Goal: Information Seeking & Learning: Find contact information

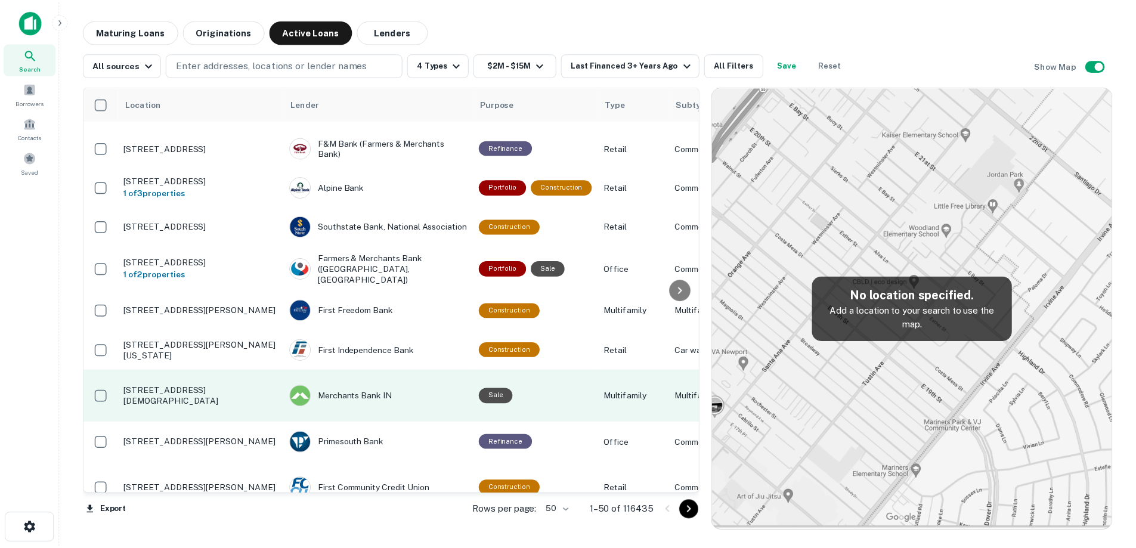
scroll to position [1025, 0]
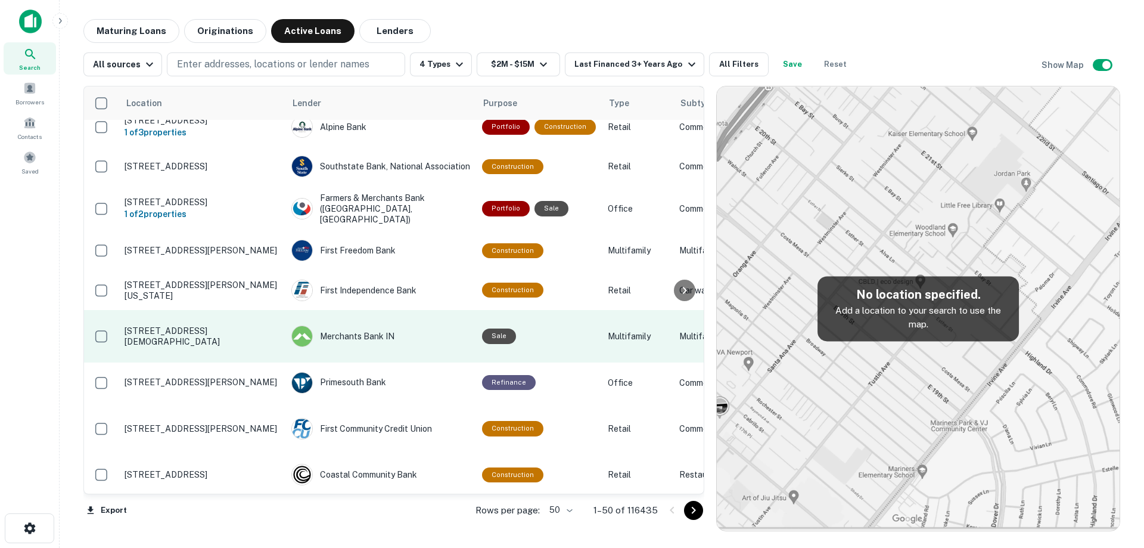
click at [241, 362] on td "[STREET_ADDRESS][DEMOGRAPHIC_DATA]" at bounding box center [202, 336] width 167 height 52
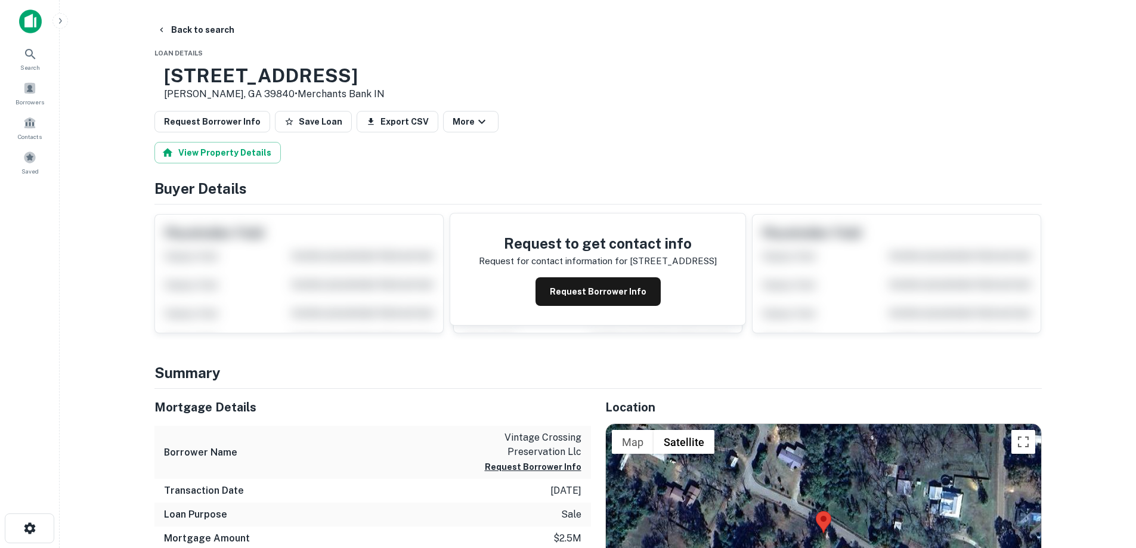
drag, startPoint x: 204, startPoint y: 73, endPoint x: 297, endPoint y: 97, distance: 96.0
click at [299, 97] on div "[STREET_ADDRESS] • Merchants Bank IN" at bounding box center [274, 82] width 221 height 37
click at [293, 96] on p "[PERSON_NAME], GA 39840 • Merchants Bank IN" at bounding box center [274, 94] width 221 height 14
drag, startPoint x: 292, startPoint y: 93, endPoint x: 202, endPoint y: 76, distance: 91.5
click at [202, 76] on div "[STREET_ADDRESS] • Merchants Bank IN" at bounding box center [274, 82] width 221 height 37
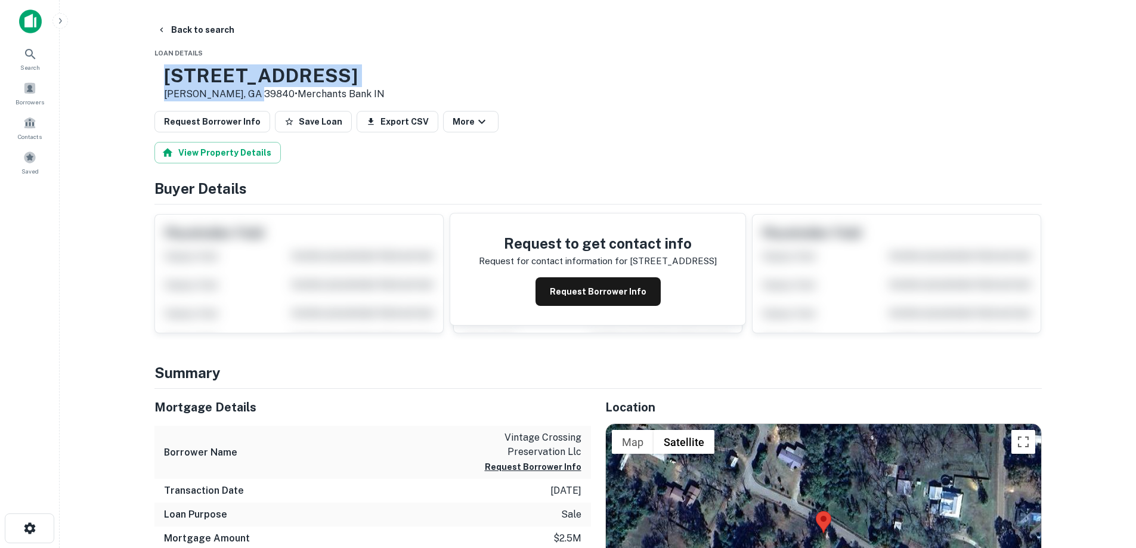
copy div "[STREET_ADDRESS]"
click at [633, 299] on button "Request Borrower Info" at bounding box center [597, 291] width 125 height 29
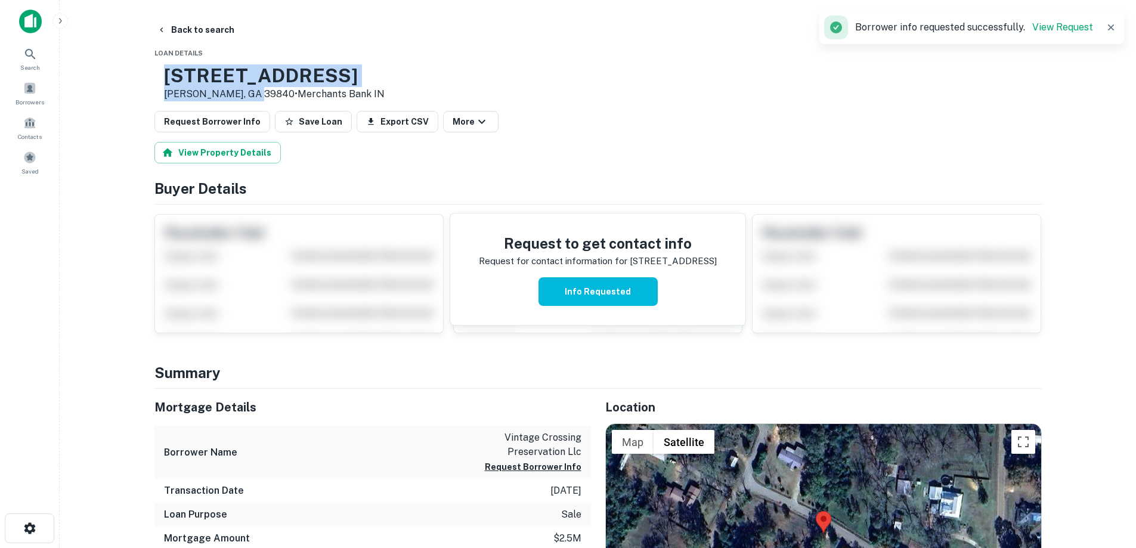
click at [277, 83] on h3 "[STREET_ADDRESS]" at bounding box center [274, 75] width 221 height 23
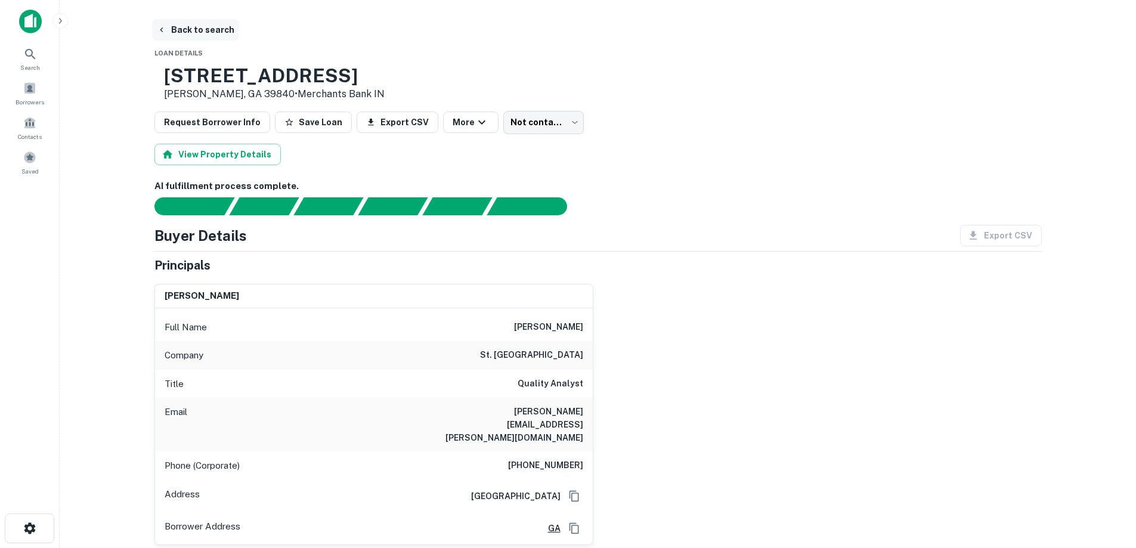
click at [221, 35] on button "Back to search" at bounding box center [195, 29] width 87 height 21
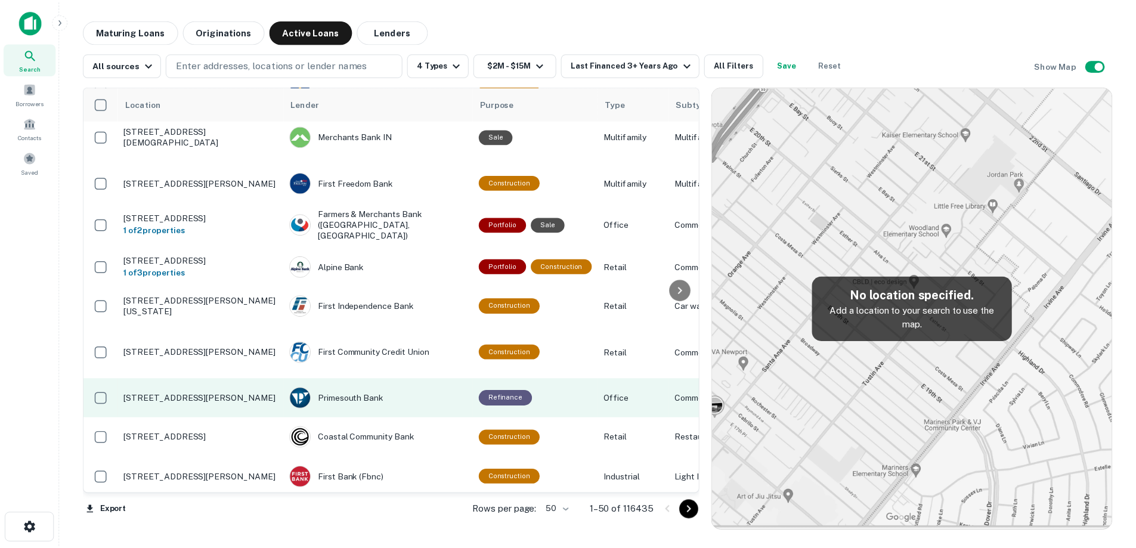
scroll to position [1084, 0]
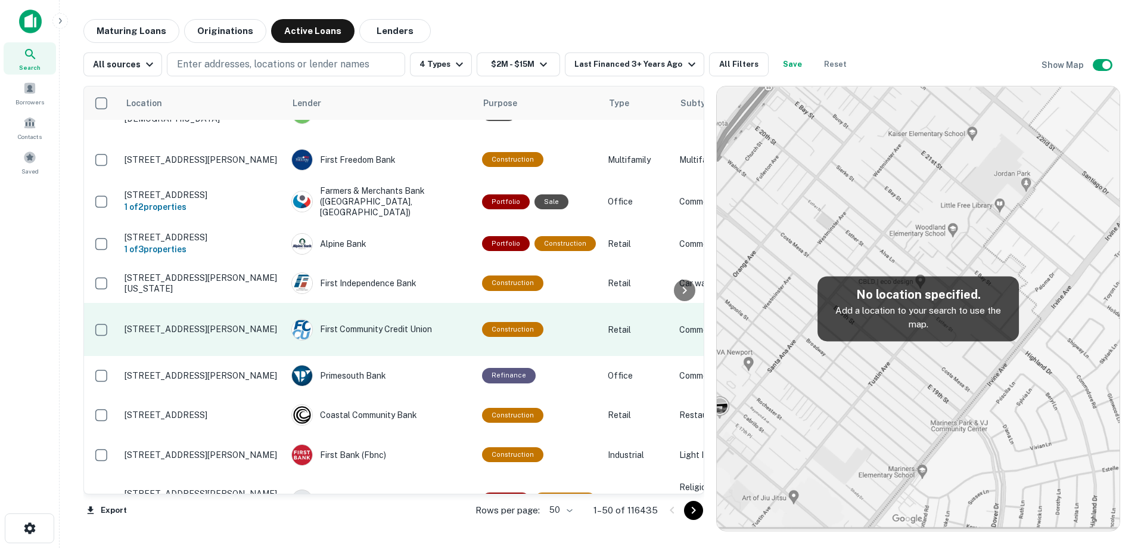
click at [235, 334] on p "[STREET_ADDRESS][PERSON_NAME]" at bounding box center [202, 329] width 155 height 11
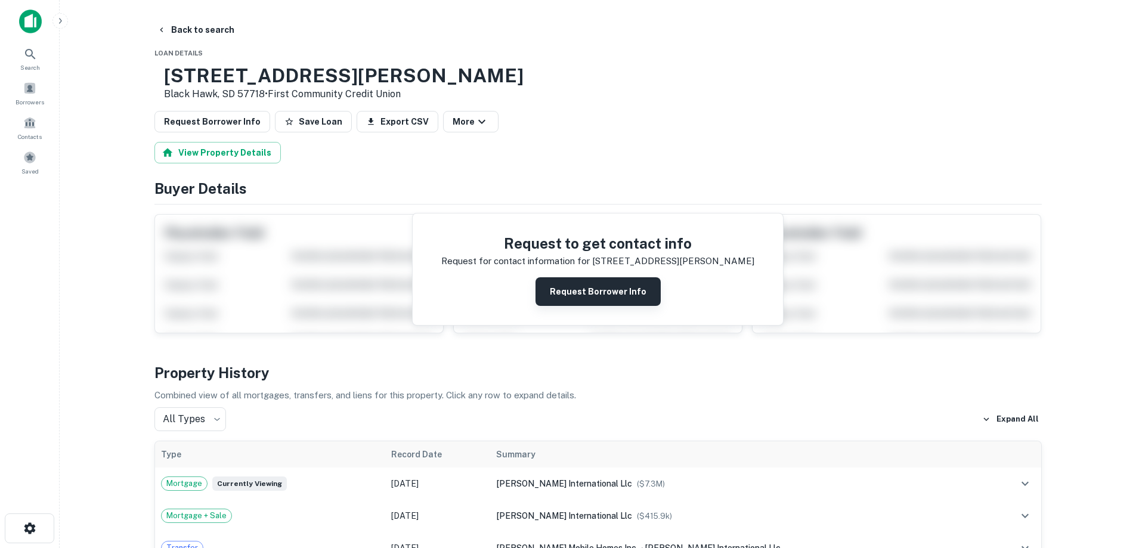
click at [573, 287] on button "Request Borrower Info" at bounding box center [597, 291] width 125 height 29
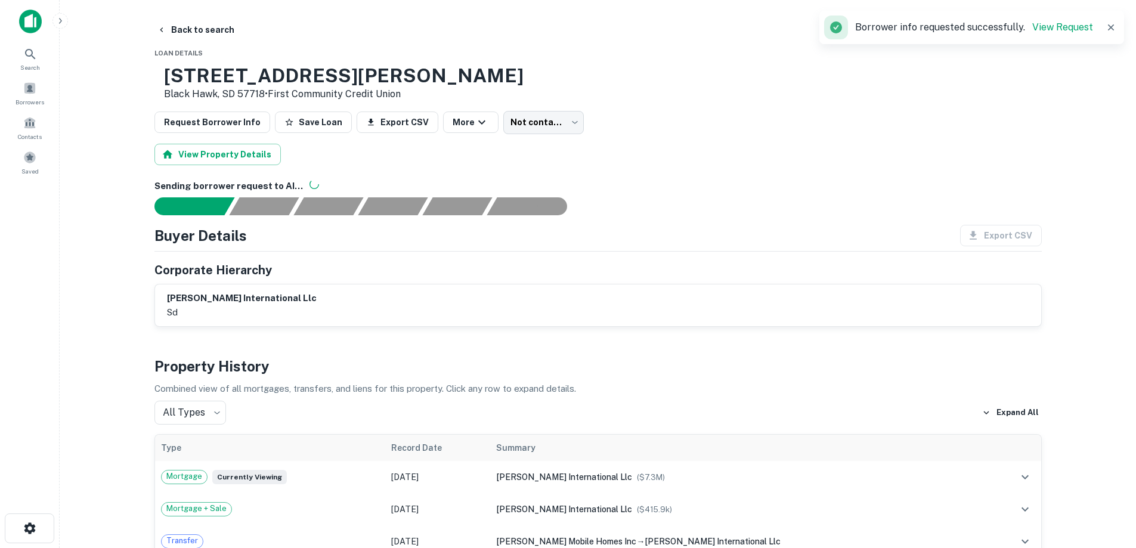
drag, startPoint x: 205, startPoint y: 71, endPoint x: 303, endPoint y: 98, distance: 101.9
click at [303, 98] on div "[STREET_ADDRESS][PERSON_NAME] • First Community Credit Union" at bounding box center [338, 82] width 369 height 37
copy div "[STREET_ADDRESS][PERSON_NAME]"
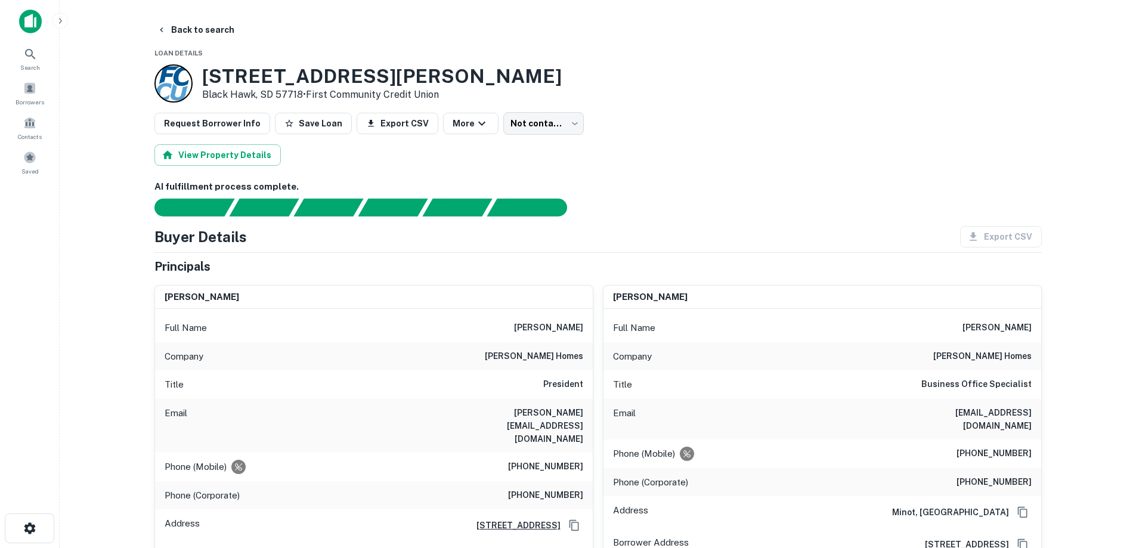
click at [557, 488] on h6 "(701) 252-3081" at bounding box center [545, 495] width 75 height 14
copy h6 "(701) 252-3081"
click at [543, 452] on div "Phone (Mobile) (612) 386-1825" at bounding box center [374, 466] width 438 height 29
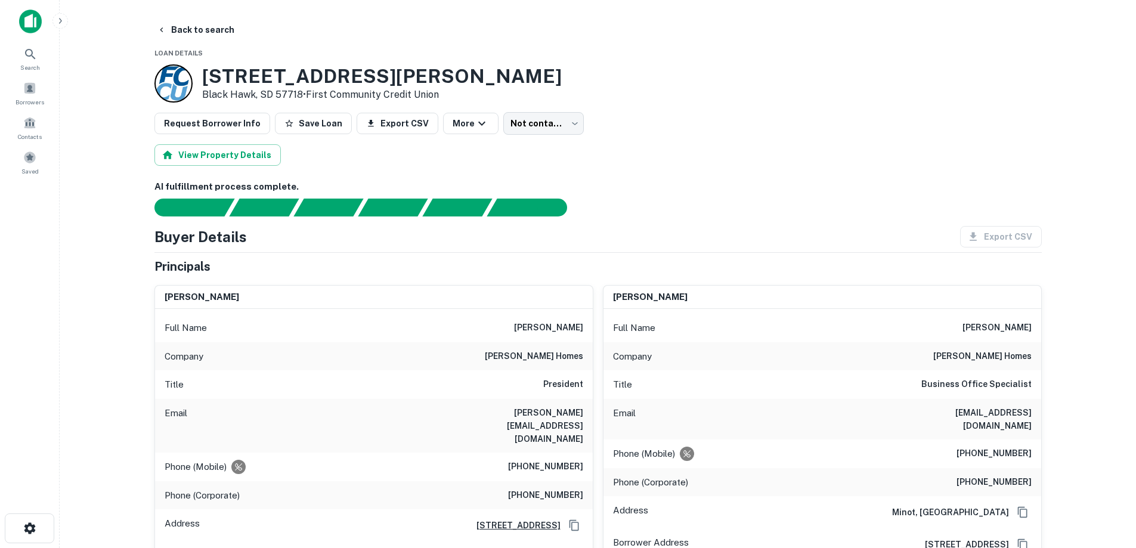
click at [543, 460] on h6 "(612) 386-1825" at bounding box center [545, 467] width 75 height 14
click at [544, 460] on h6 "(612) 386-1825" at bounding box center [545, 467] width 75 height 14
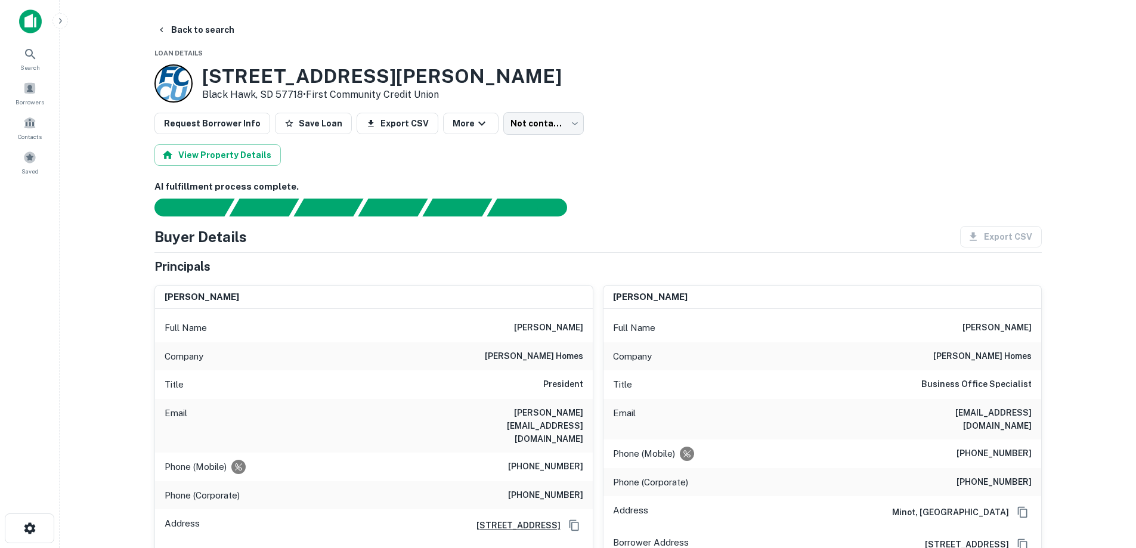
click at [567, 348] on div "Company liechty homes" at bounding box center [374, 356] width 438 height 29
copy h6 "liechty homes"
click at [212, 32] on button "Back to search" at bounding box center [195, 29] width 87 height 21
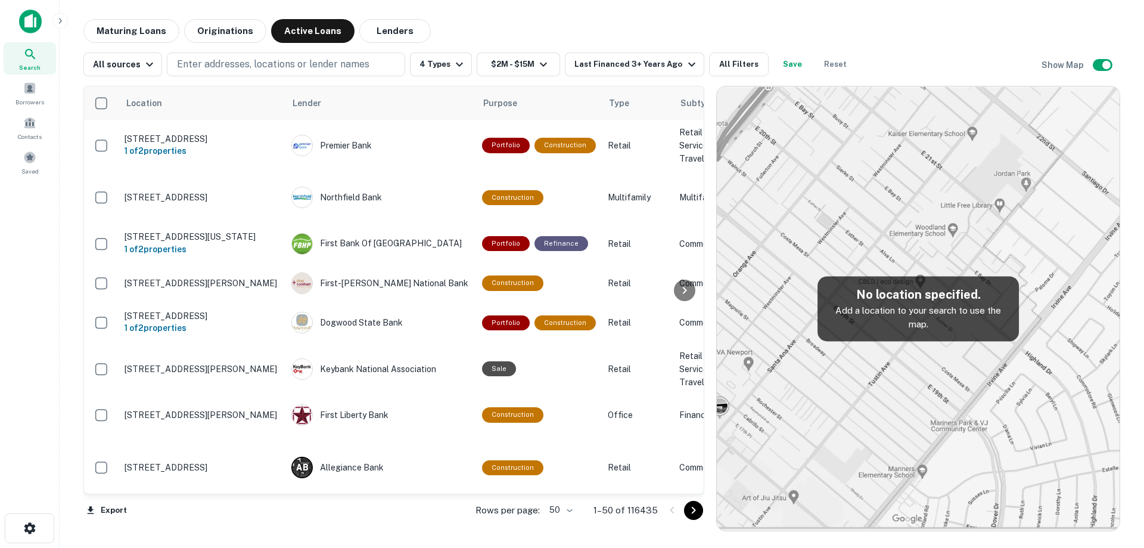
scroll to position [1084, 0]
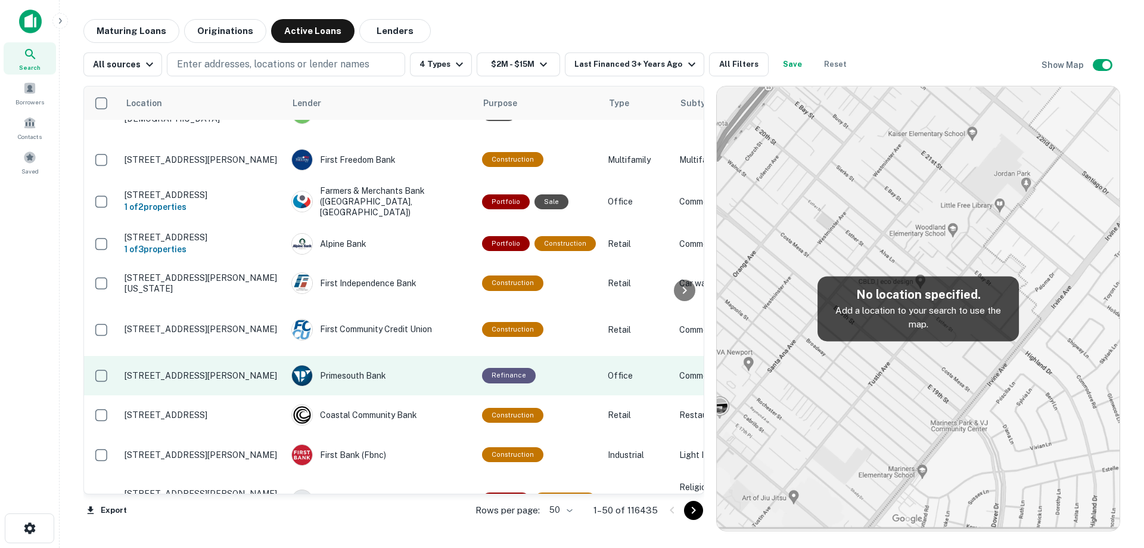
click at [238, 381] on p "[STREET_ADDRESS][PERSON_NAME]" at bounding box center [202, 375] width 155 height 11
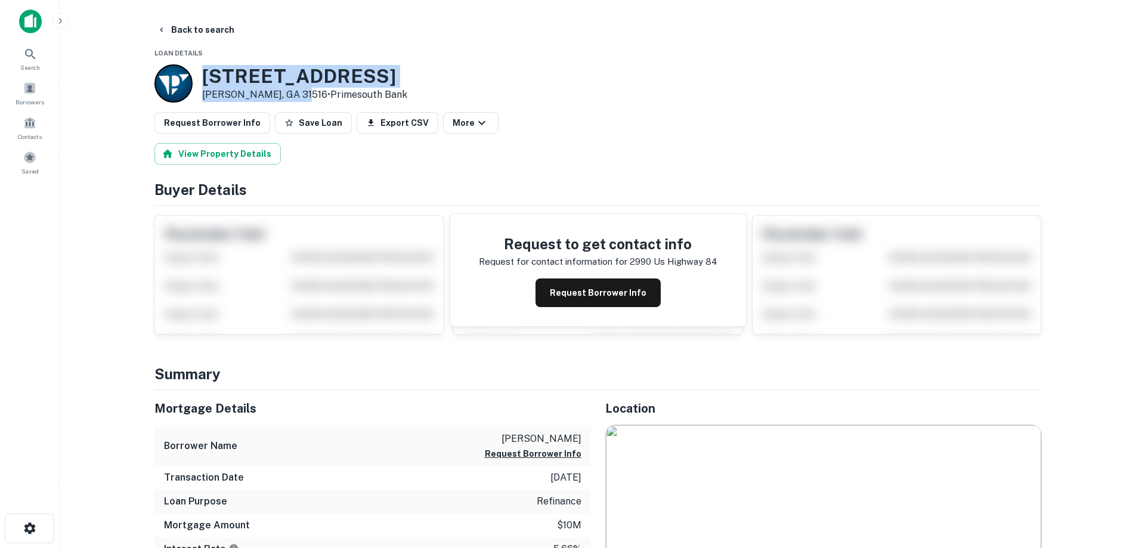
drag, startPoint x: 204, startPoint y: 76, endPoint x: 295, endPoint y: 97, distance: 93.4
click at [295, 97] on div "2990 Us Highway 84 Blackshear, GA 31516 • Primesouth Bank" at bounding box center [304, 83] width 205 height 37
copy div "[STREET_ADDRESS][PERSON_NAME]"
click at [567, 290] on button "Request Borrower Info" at bounding box center [597, 292] width 125 height 29
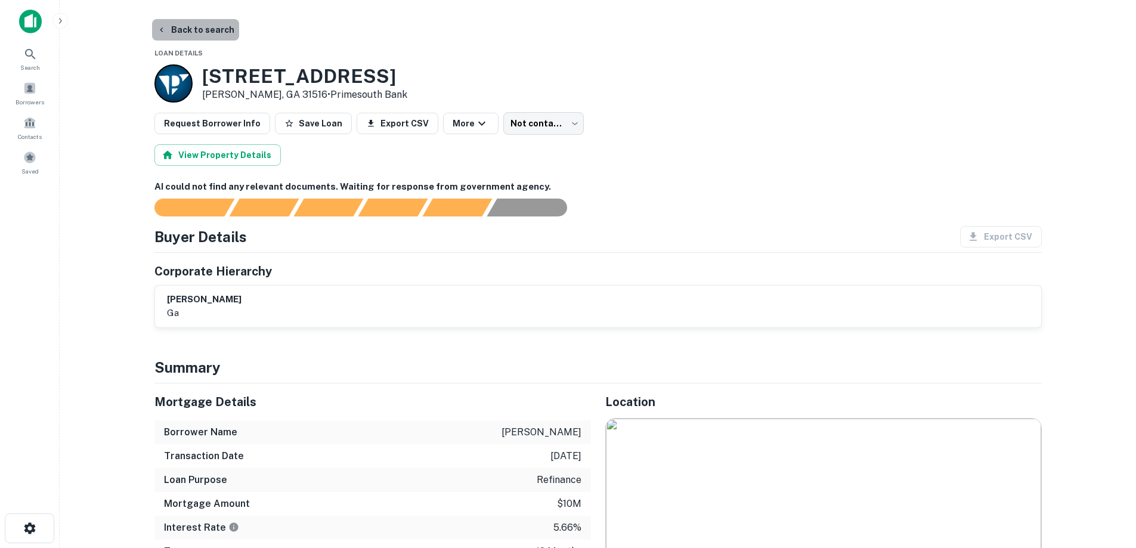
click at [196, 26] on button "Back to search" at bounding box center [195, 29] width 87 height 21
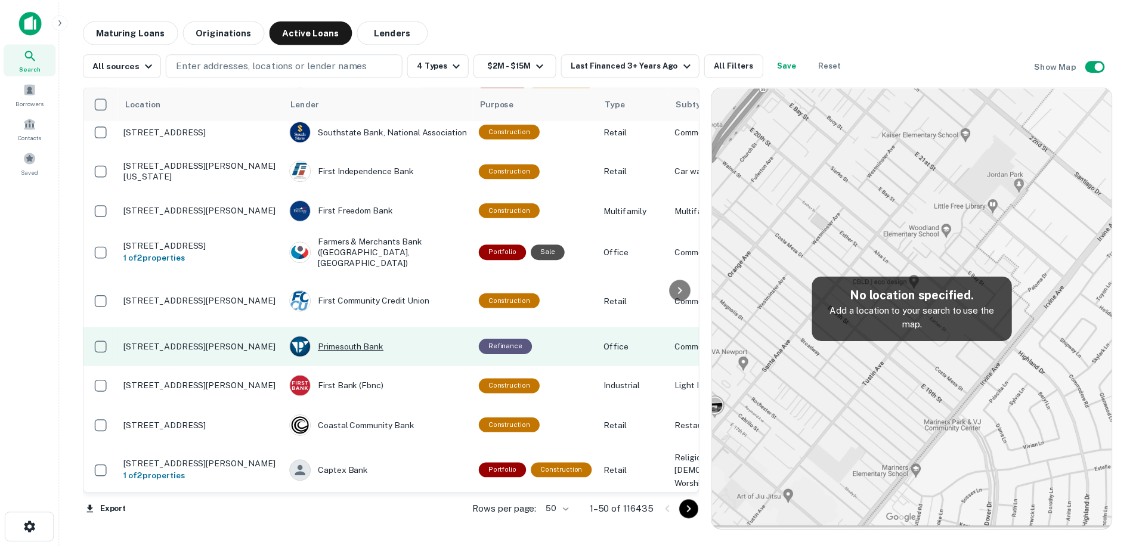
scroll to position [1144, 0]
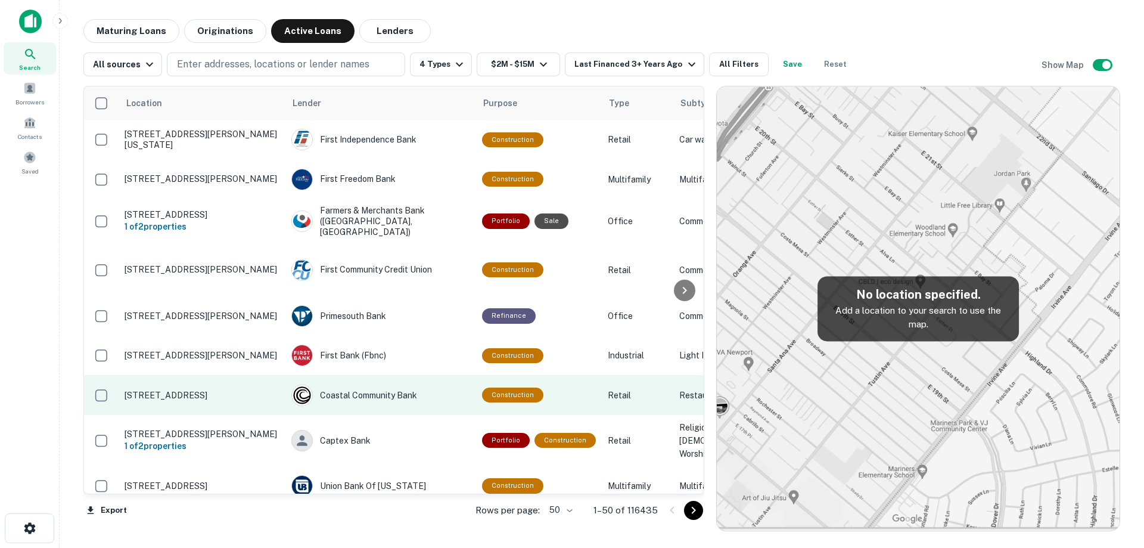
click at [239, 414] on td "[STREET_ADDRESS]" at bounding box center [202, 394] width 167 height 39
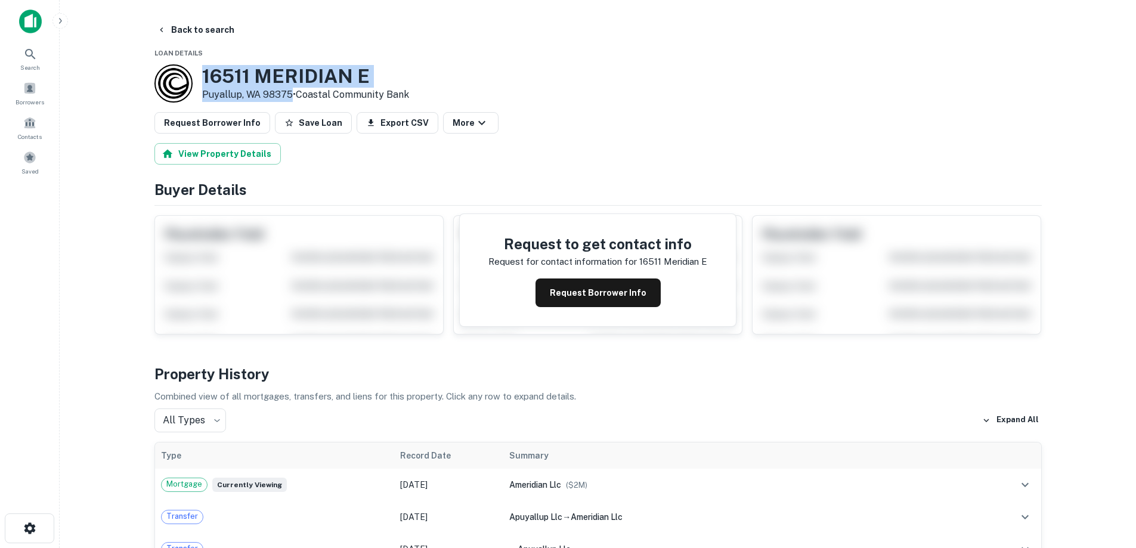
drag, startPoint x: 194, startPoint y: 73, endPoint x: 289, endPoint y: 93, distance: 96.3
click at [289, 93] on div "16511 MERIDIAN E Puyallup, WA 98375 • Coastal Community Bank" at bounding box center [281, 83] width 255 height 38
copy div "16511 MERIDIAN E Puyallup, WA 98375"
click at [580, 296] on button "Request Borrower Info" at bounding box center [597, 292] width 125 height 29
click at [294, 75] on h3 "16511 MERIDIAN E" at bounding box center [305, 76] width 207 height 23
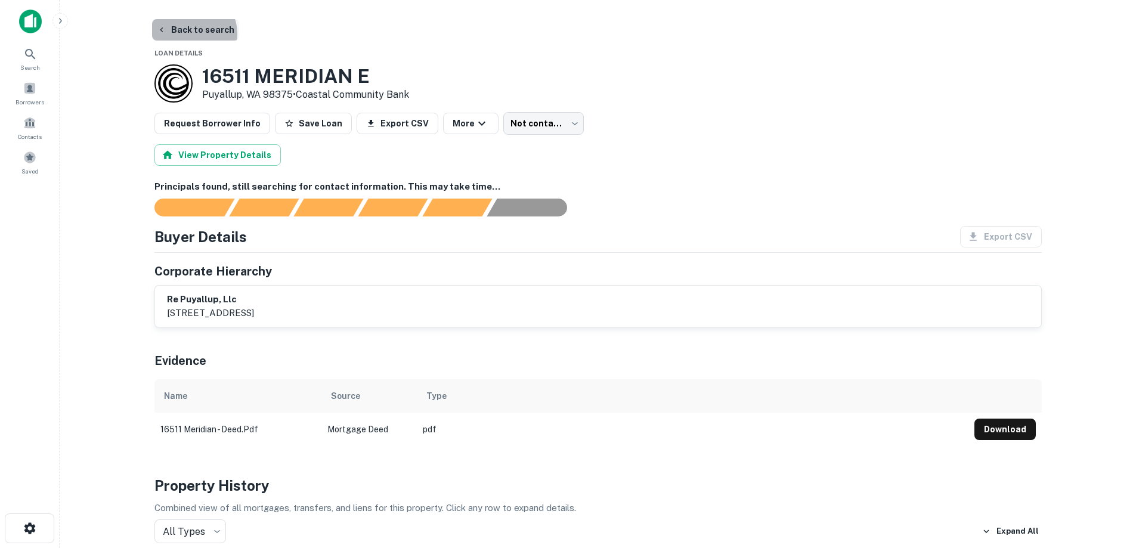
click at [187, 34] on button "Back to search" at bounding box center [195, 29] width 87 height 21
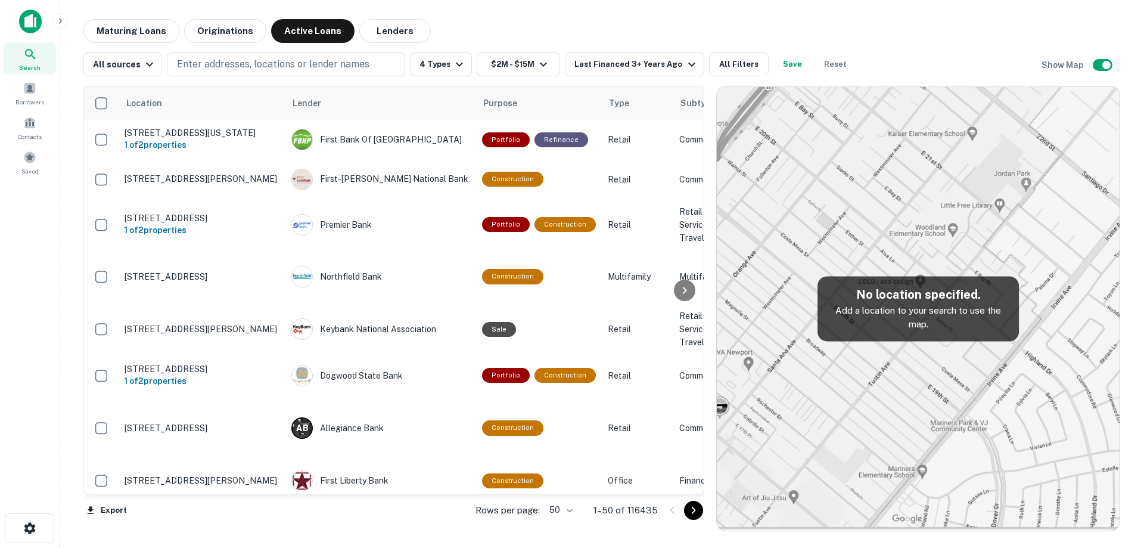
scroll to position [1144, 0]
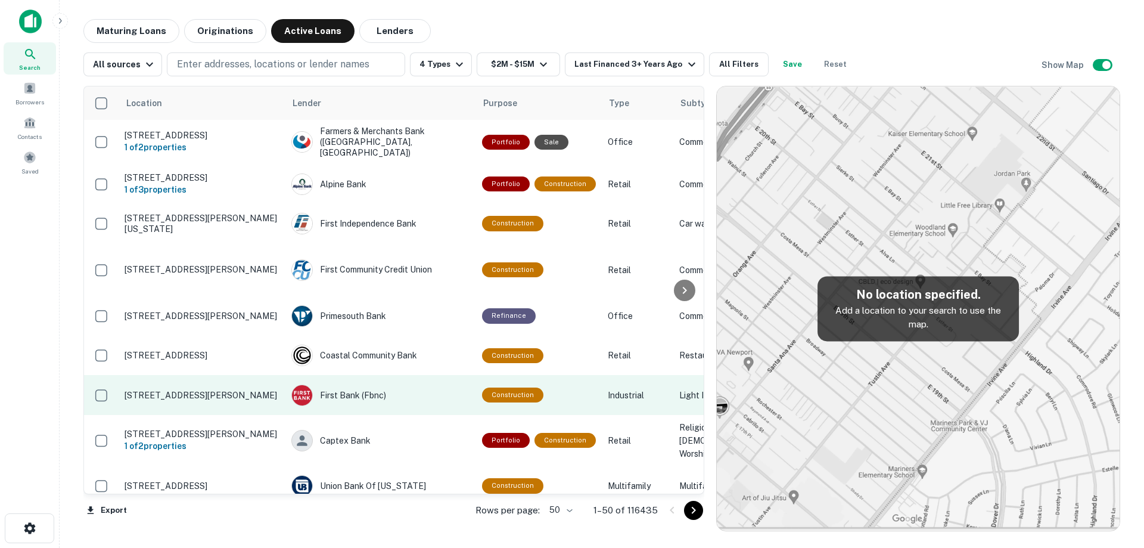
click at [217, 401] on p "[STREET_ADDRESS][PERSON_NAME]" at bounding box center [202, 395] width 155 height 11
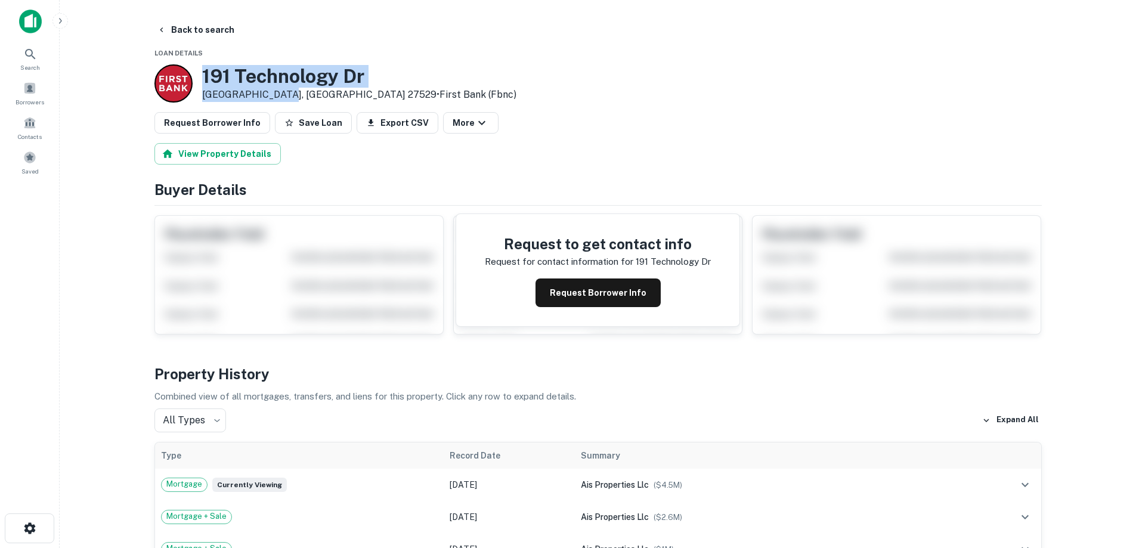
drag, startPoint x: 198, startPoint y: 67, endPoint x: 280, endPoint y: 95, distance: 86.1
click at [280, 95] on div "191 Technology Dr Garner, NC 27529 • First Bank (fbnc)" at bounding box center [335, 83] width 362 height 38
copy div "[STREET_ADDRESS][PERSON_NAME]"
click at [637, 287] on button "Request Borrower Info" at bounding box center [597, 292] width 125 height 29
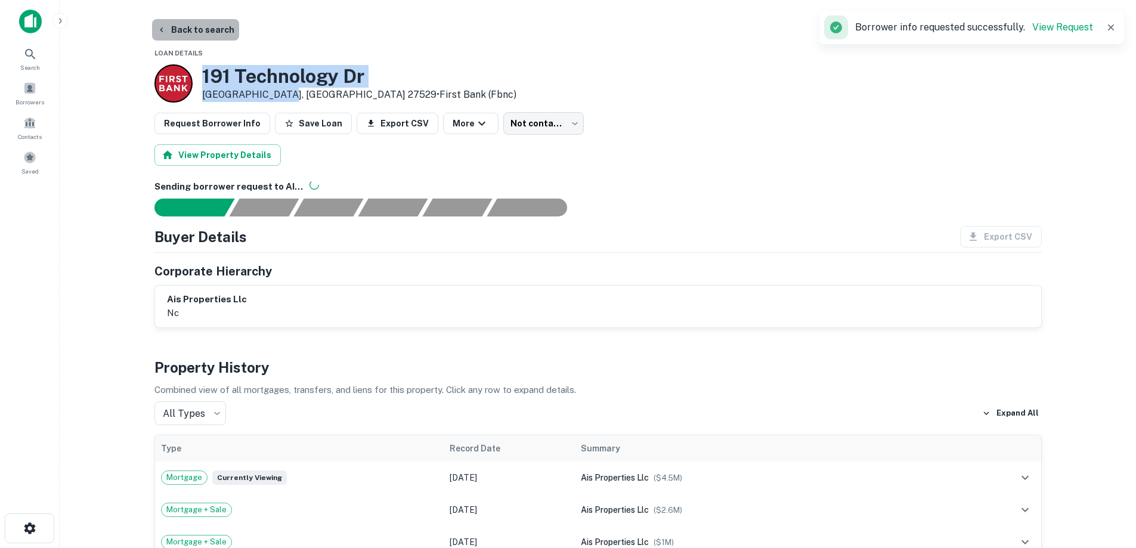
click at [215, 26] on button "Back to search" at bounding box center [195, 29] width 87 height 21
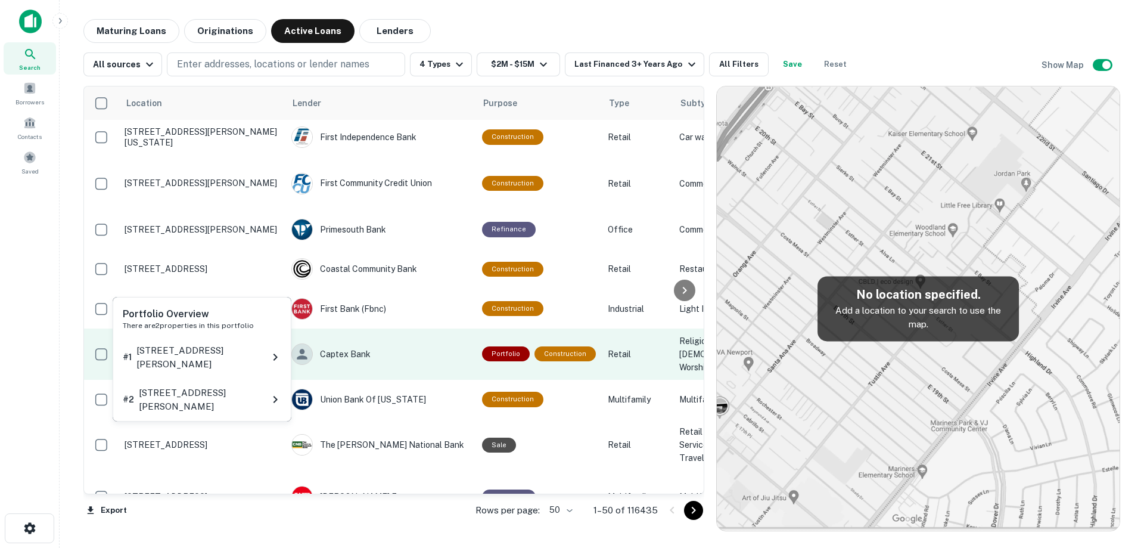
scroll to position [1263, 0]
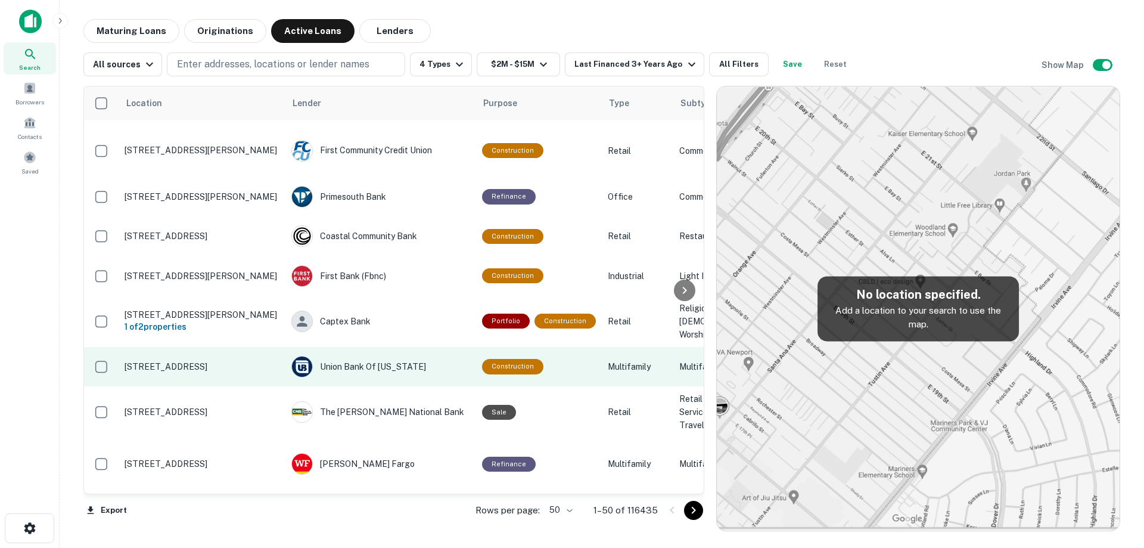
click at [255, 372] on p "[STREET_ADDRESS]" at bounding box center [202, 366] width 155 height 11
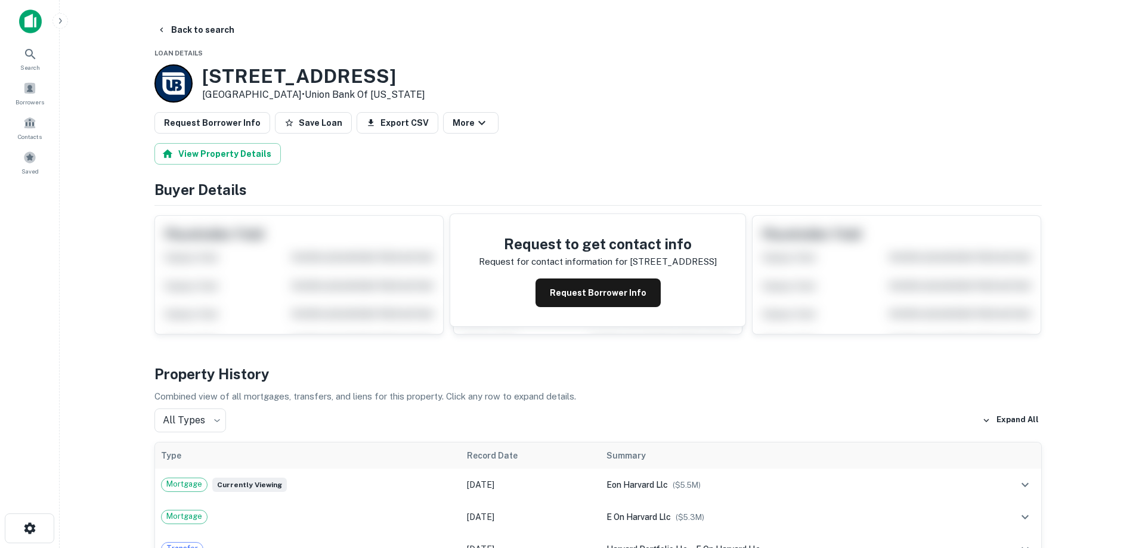
drag, startPoint x: 277, startPoint y: 95, endPoint x: 306, endPoint y: 98, distance: 29.4
click at [306, 98] on div "919 S HARVARD BLVD Los Angeles, CA 90006 • Union Bank Of Michigan" at bounding box center [313, 83] width 223 height 37
copy div "919 S HARVARD BLVD Los Angeles, CA 90006"
click at [581, 297] on button "Request Borrower Info" at bounding box center [597, 292] width 125 height 29
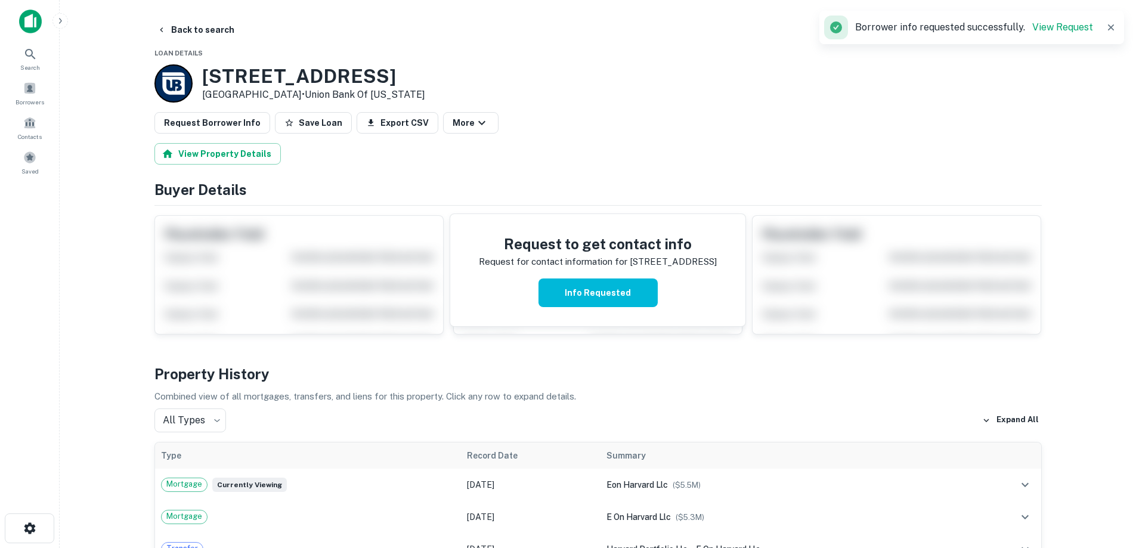
click at [325, 72] on h3 "919 S HARVARD BLVD" at bounding box center [313, 76] width 223 height 23
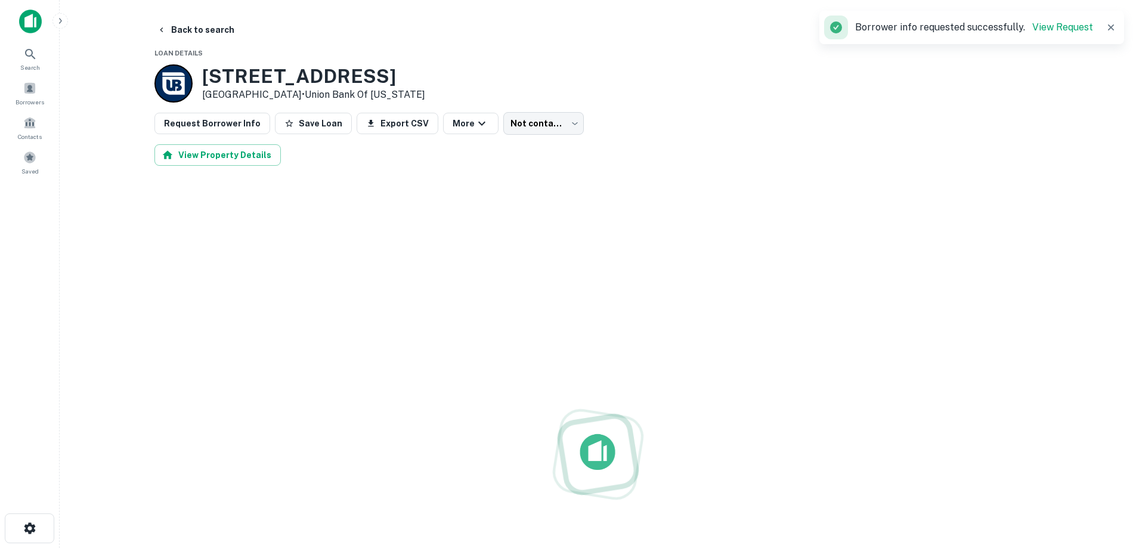
click at [327, 70] on h3 "919 S HARVARD BLVD" at bounding box center [313, 76] width 223 height 23
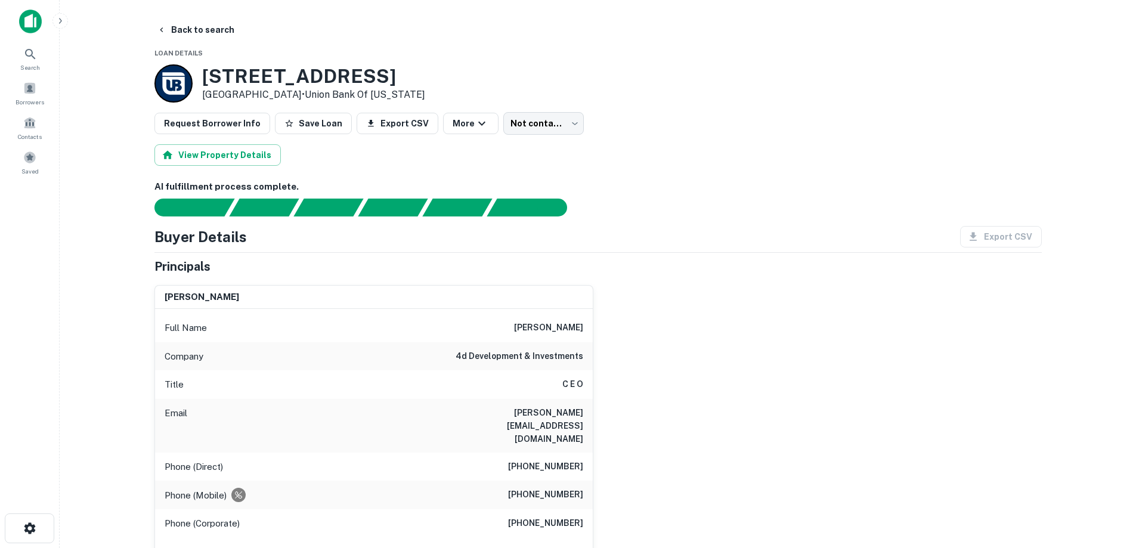
click at [531, 360] on h6 "4d development & investments" at bounding box center [519, 356] width 128 height 14
copy h6 "4d development & investments"
click at [557, 354] on h6 "4d development & investments" at bounding box center [519, 356] width 128 height 14
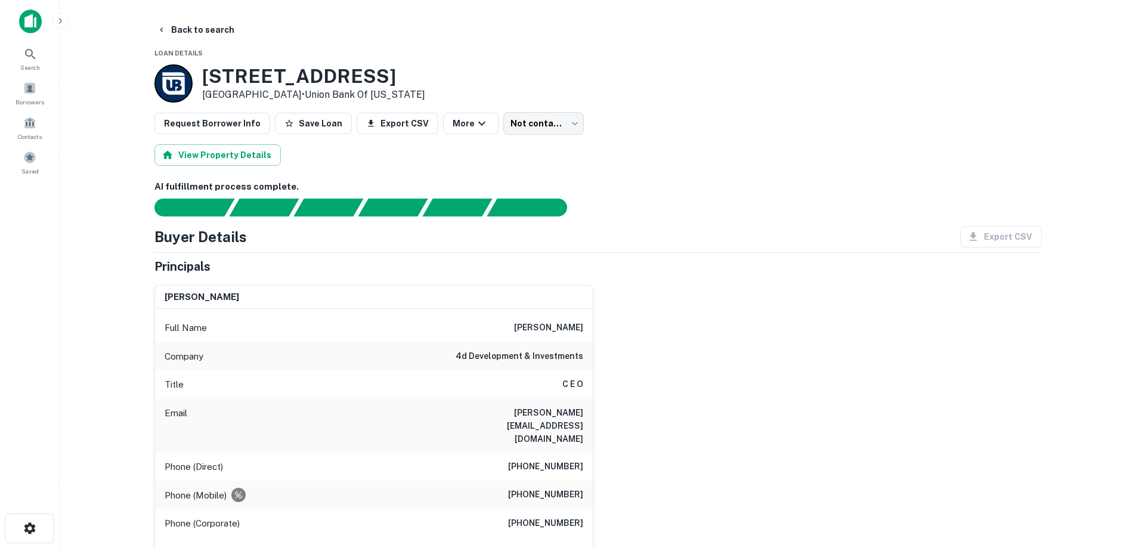
click at [224, 27] on button "Back to search" at bounding box center [195, 29] width 87 height 21
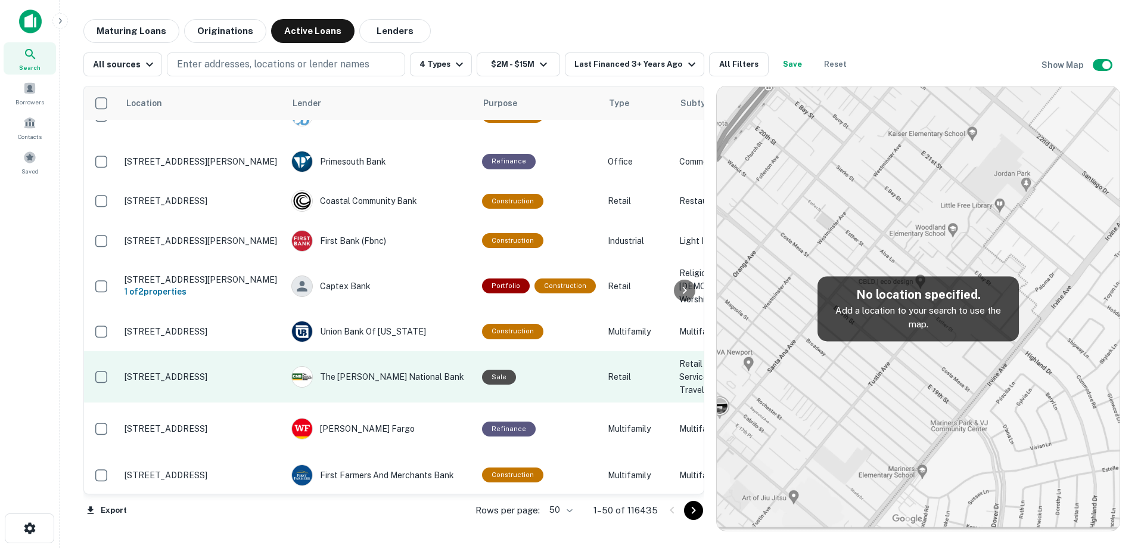
scroll to position [1323, 0]
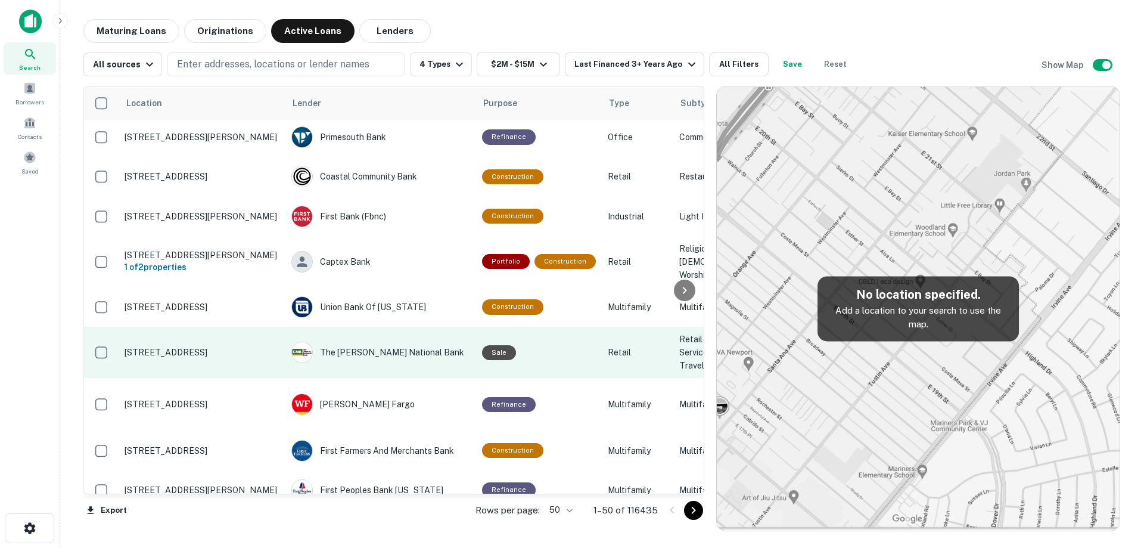
click at [232, 358] on p "[STREET_ADDRESS]" at bounding box center [202, 352] width 155 height 11
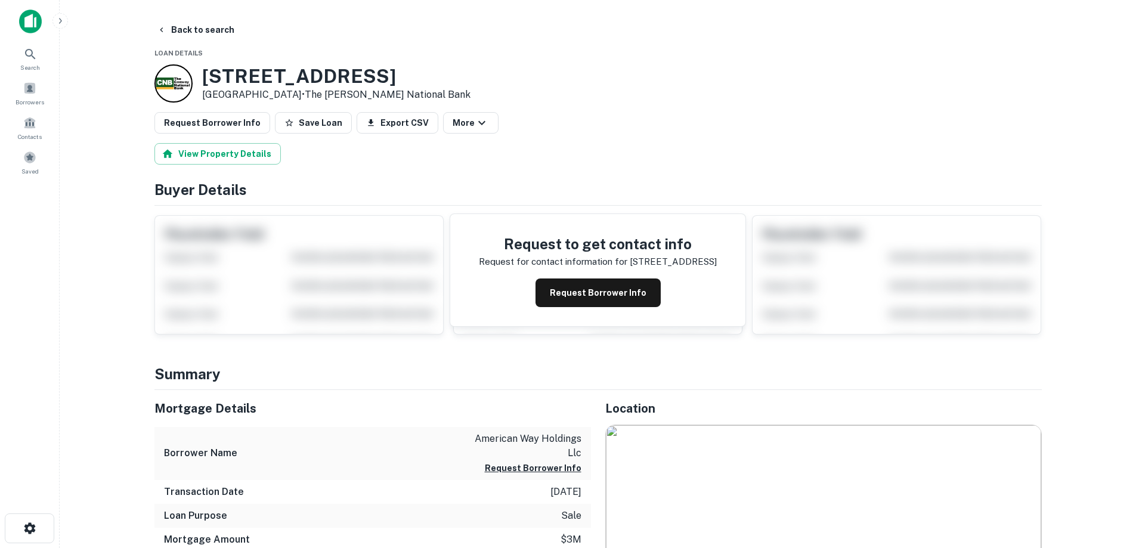
drag, startPoint x: 299, startPoint y: 80, endPoint x: 320, endPoint y: 95, distance: 25.8
click at [320, 95] on div "816 3RD AVE S Surfside Beach, SC 29575 • The Conway National Bank" at bounding box center [336, 83] width 268 height 37
copy div "816 3RD AVE S Surfside Beach, SC 29575"
click at [610, 285] on button "Request Borrower Info" at bounding box center [597, 292] width 125 height 29
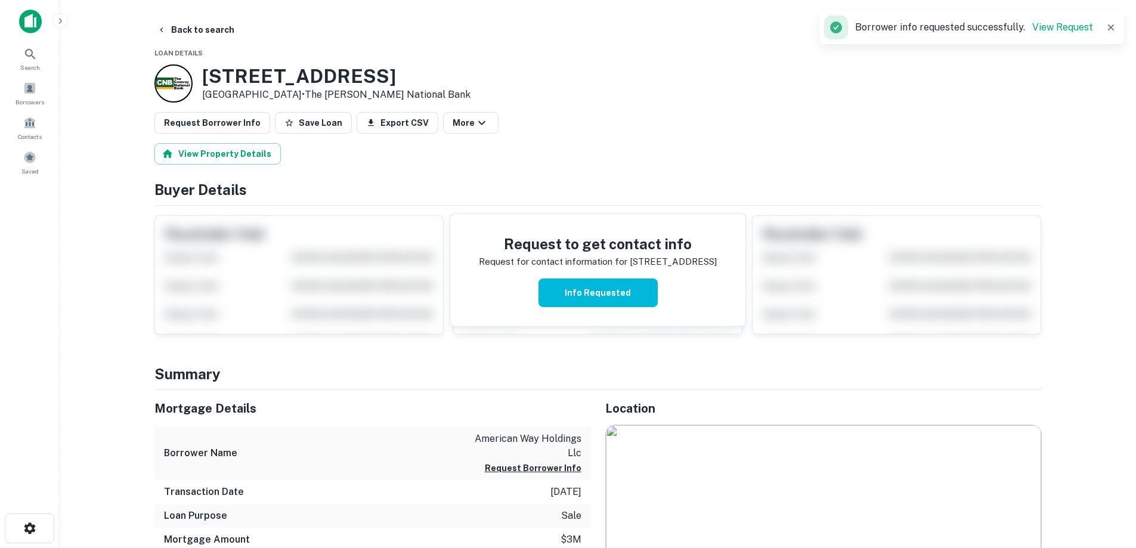
click at [303, 97] on p "Surfside Beach, SC 29575 • The Conway National Bank" at bounding box center [336, 95] width 268 height 14
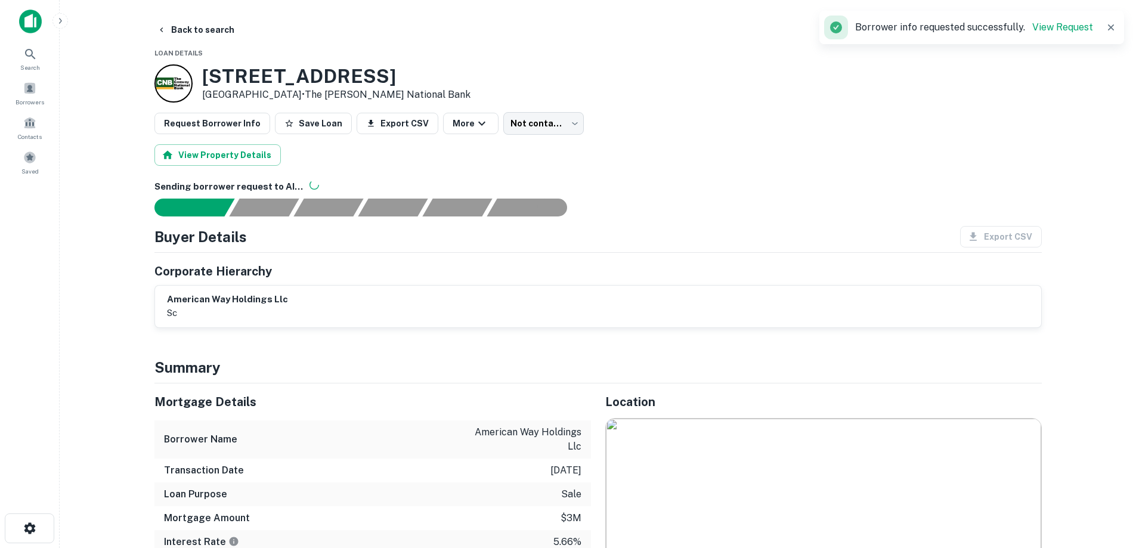
click at [221, 37] on button "Back to search" at bounding box center [195, 29] width 87 height 21
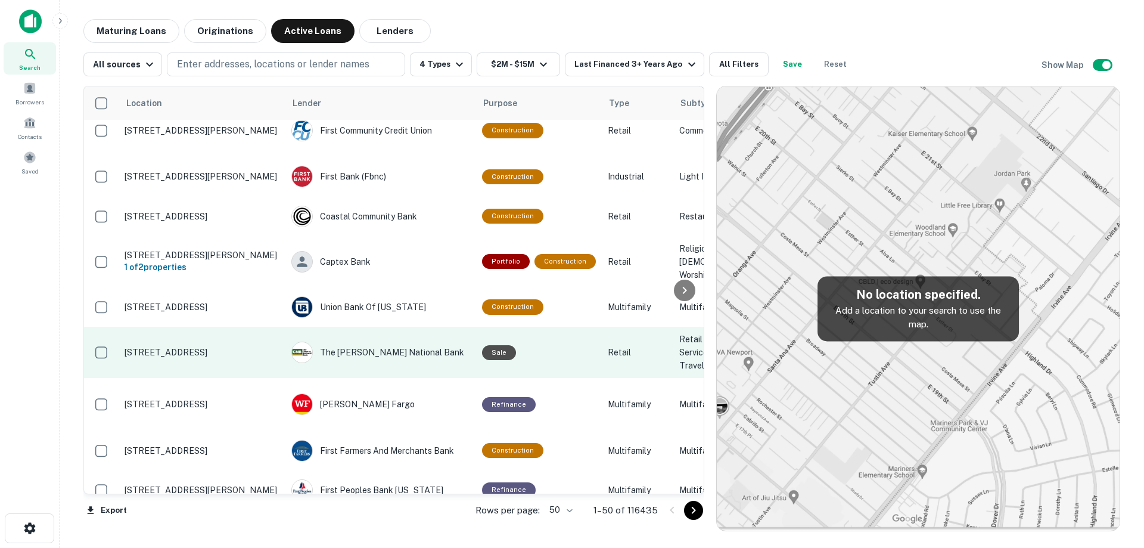
scroll to position [1382, 0]
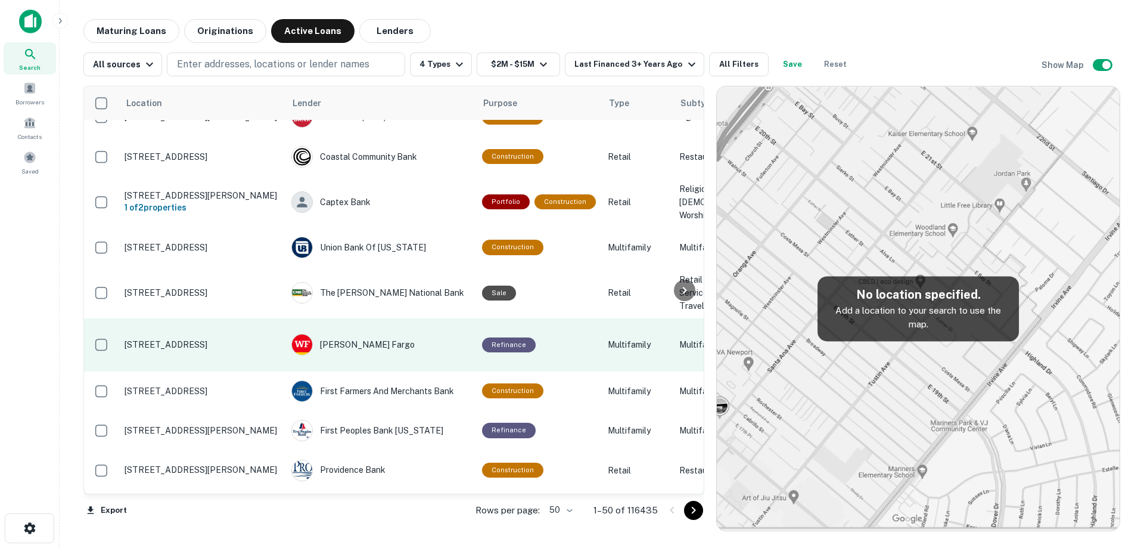
click at [210, 350] on p "[STREET_ADDRESS]" at bounding box center [202, 344] width 155 height 11
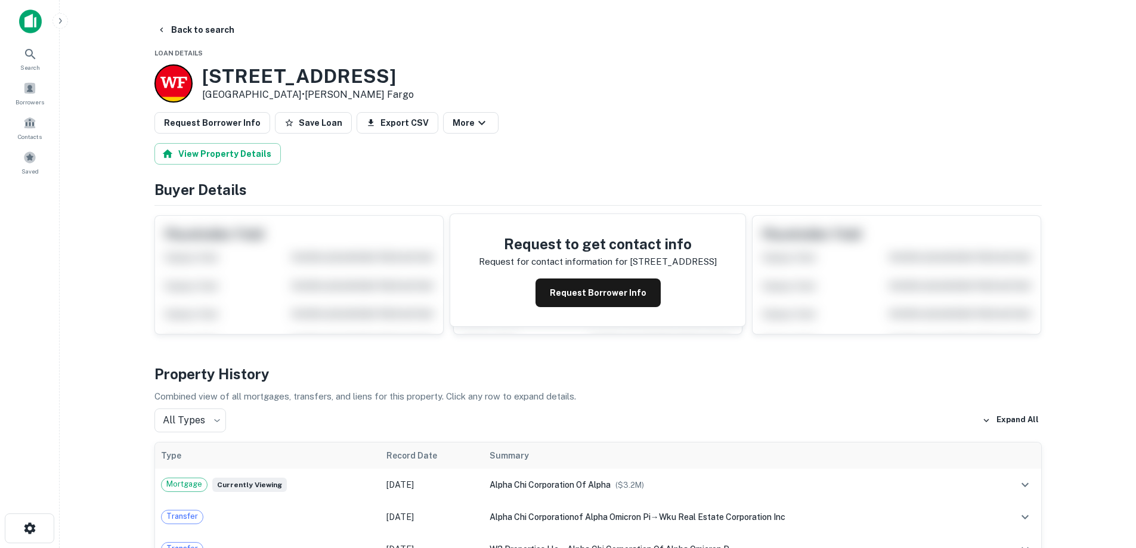
drag, startPoint x: 203, startPoint y: 70, endPoint x: 296, endPoint y: 88, distance: 95.2
click at [312, 94] on div "1438 Chestnut St Bowling Green, KY 42101 • Wells Fargo" at bounding box center [308, 83] width 212 height 37
copy div "[STREET_ADDRESS]"
click at [207, 26] on button "Back to search" at bounding box center [195, 29] width 87 height 21
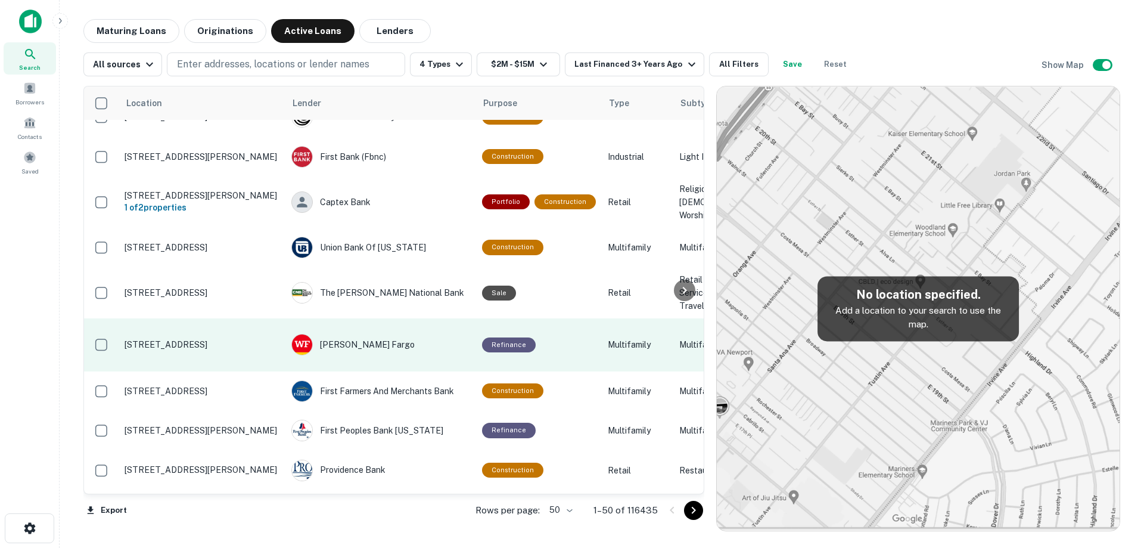
scroll to position [1442, 0]
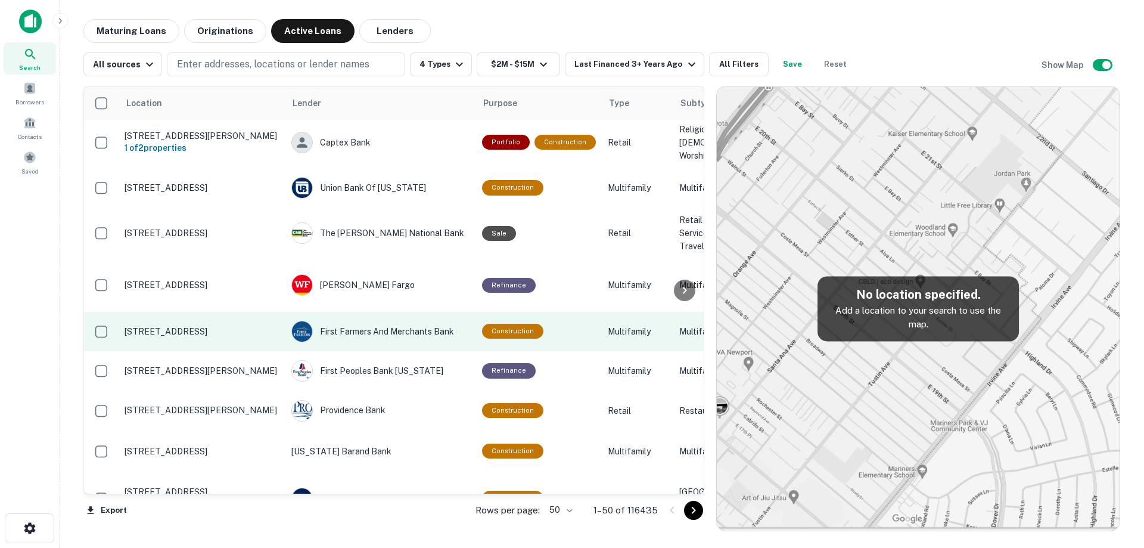
click at [252, 337] on p "[STREET_ADDRESS]" at bounding box center [202, 331] width 155 height 11
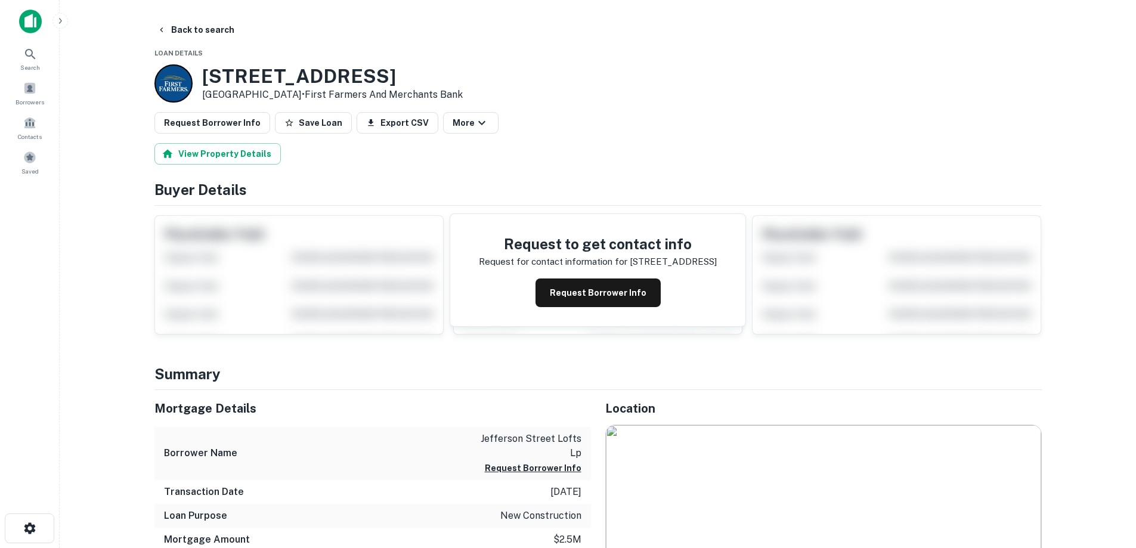
drag, startPoint x: 203, startPoint y: 75, endPoint x: 295, endPoint y: 100, distance: 95.7
click at [295, 100] on div "1100 4TH AVE N Nashville, TN 37208 • First Farmers And Merchants Bank" at bounding box center [332, 83] width 260 height 37
copy div "1100 4TH AVE N Nashville, TN 37208"
click at [588, 291] on button "Request Borrower Info" at bounding box center [597, 292] width 125 height 29
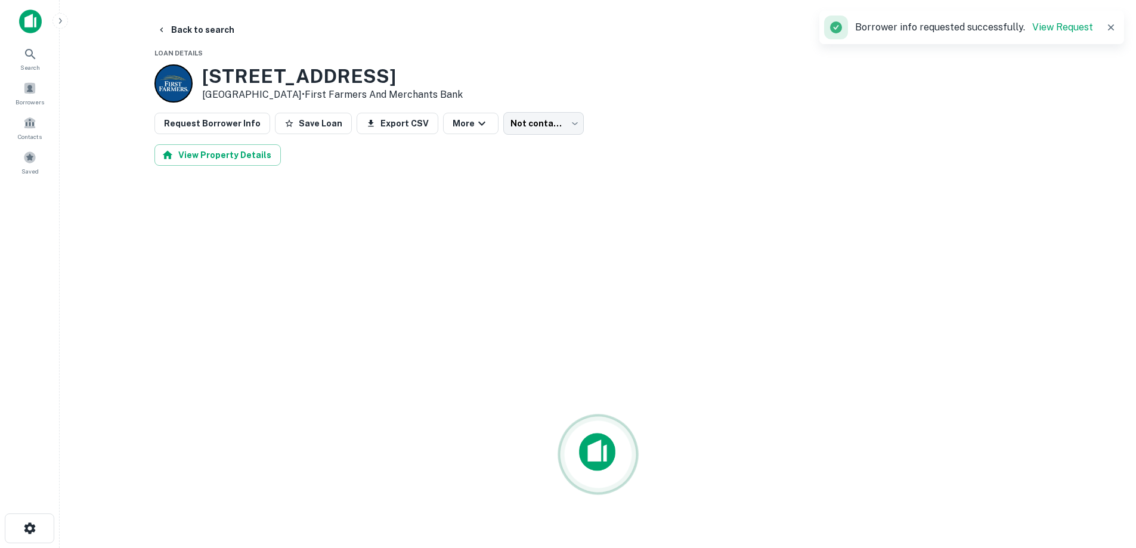
click at [228, 76] on h3 "1100 4TH AVE N" at bounding box center [332, 76] width 260 height 23
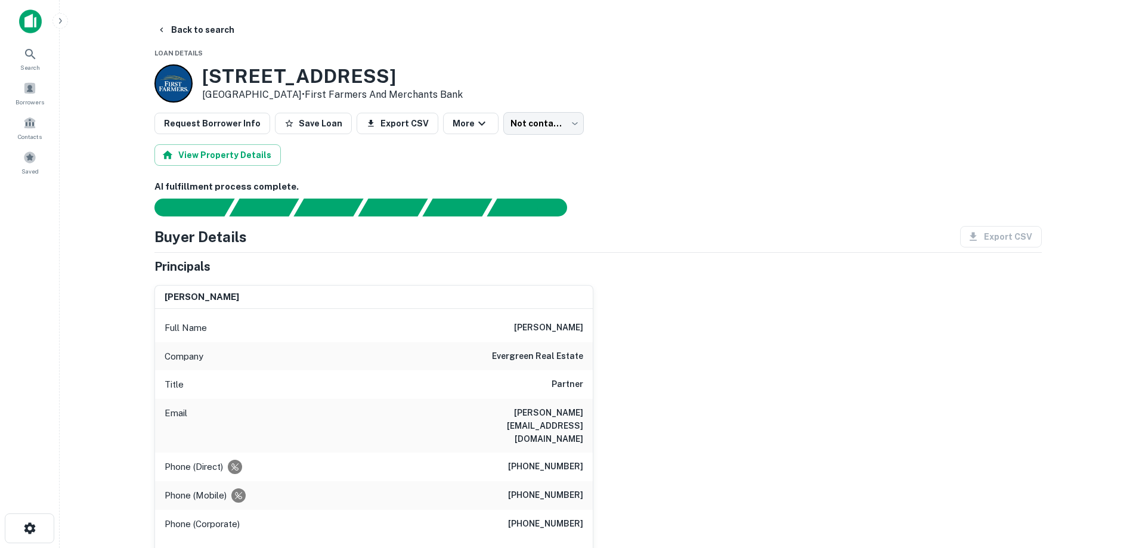
click at [557, 360] on h6 "evergreen real estate" at bounding box center [537, 356] width 91 height 14
click at [583, 333] on div "Full Name aaron white" at bounding box center [374, 328] width 438 height 29
click at [547, 488] on h6 "(615) 498-7168" at bounding box center [545, 495] width 75 height 14
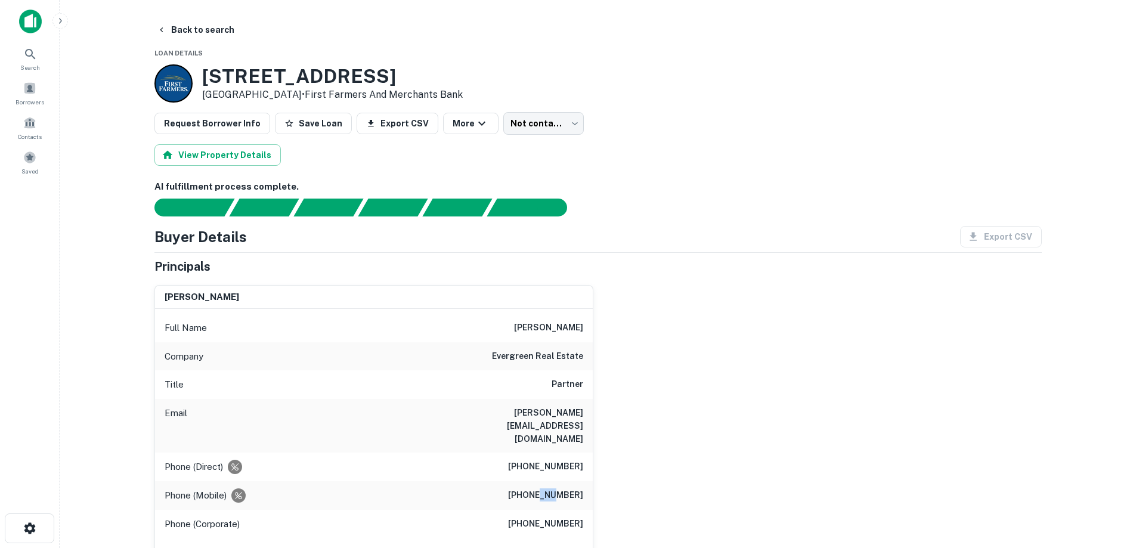
click at [547, 488] on h6 "(615) 498-7168" at bounding box center [545, 495] width 75 height 14
click at [207, 23] on button "Back to search" at bounding box center [195, 29] width 87 height 21
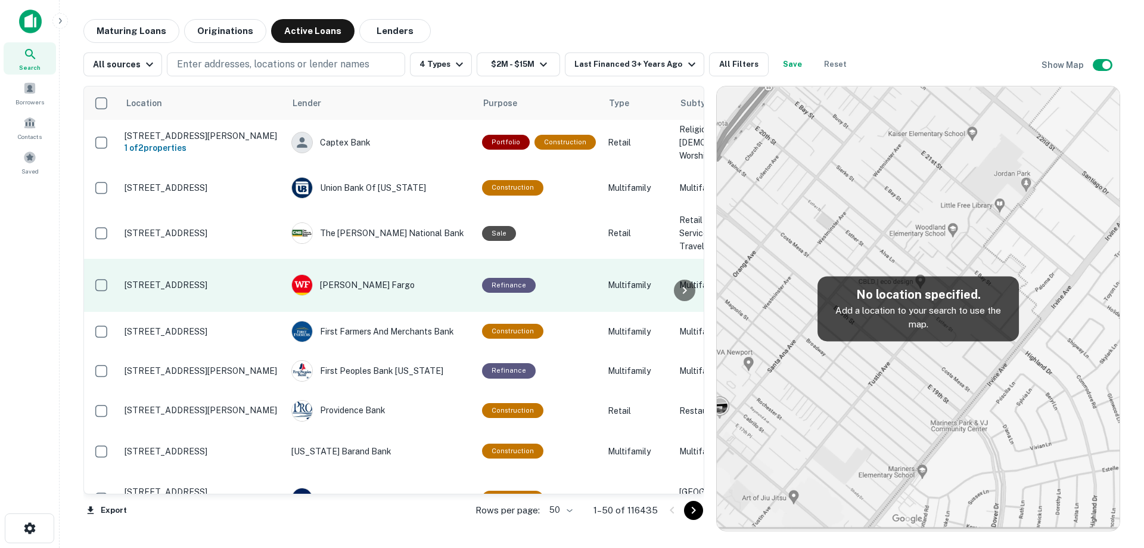
scroll to position [1502, 0]
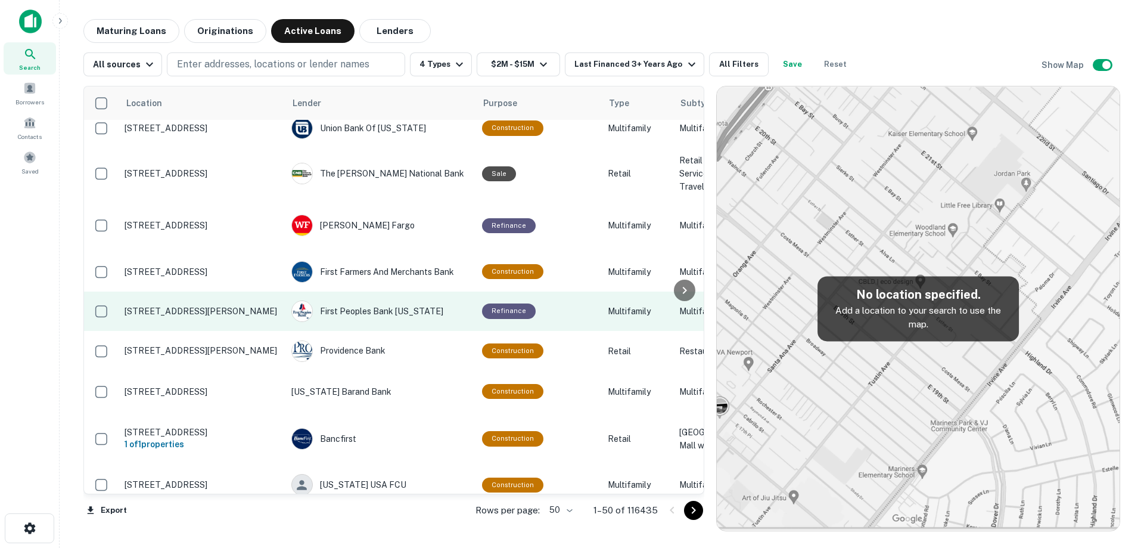
click at [236, 317] on p "[STREET_ADDRESS][PERSON_NAME]" at bounding box center [202, 311] width 155 height 11
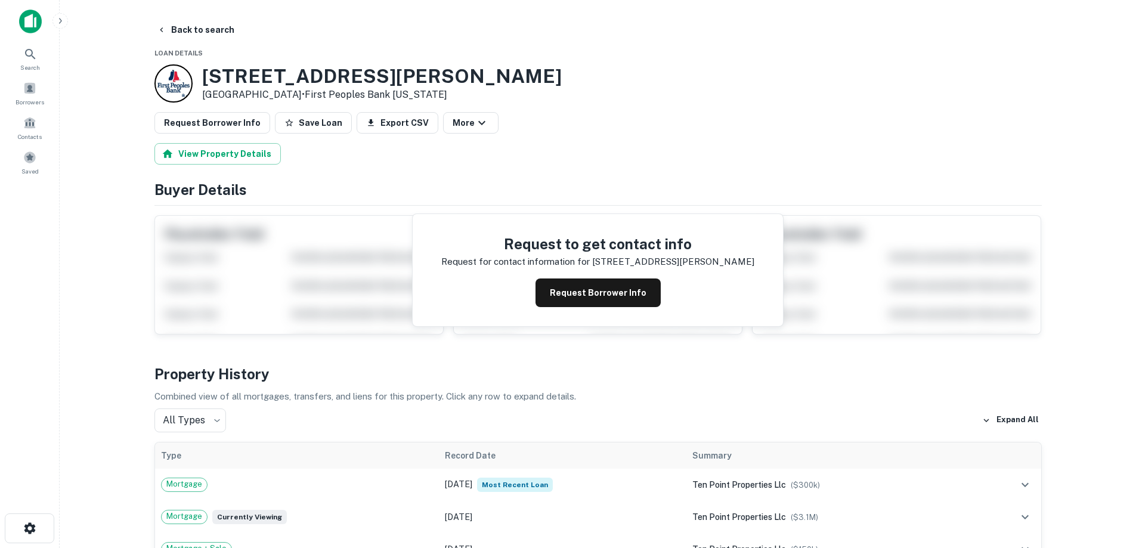
drag, startPoint x: 200, startPoint y: 75, endPoint x: 293, endPoint y: 92, distance: 94.6
click at [293, 92] on div "501 W HARALSON ST Lagrange, GA 30240 • First Peoples Bank Tennessee" at bounding box center [357, 83] width 407 height 38
click at [209, 30] on button "Back to search" at bounding box center [195, 29] width 87 height 21
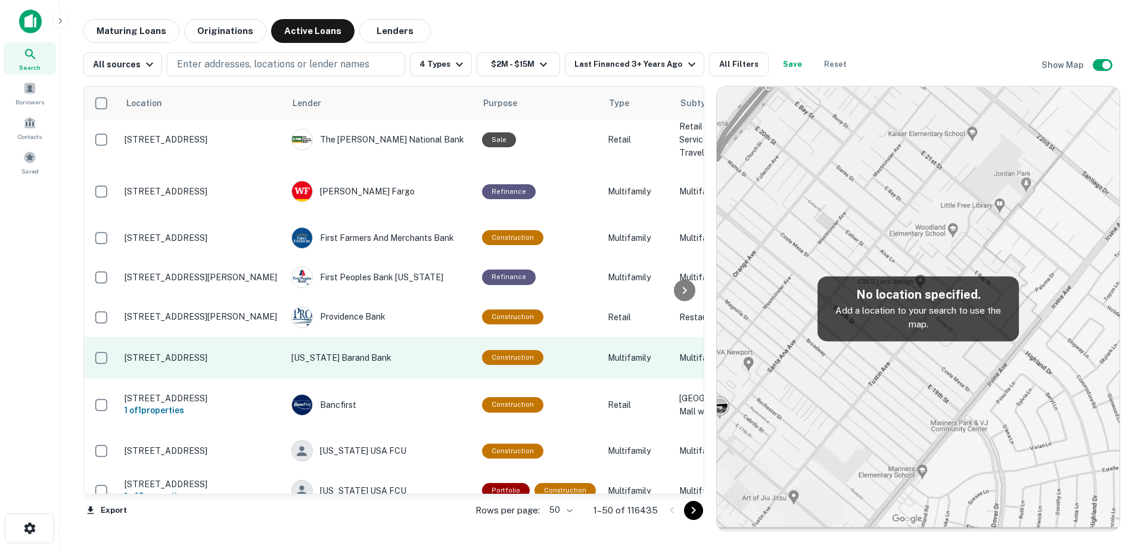
scroll to position [1561, 0]
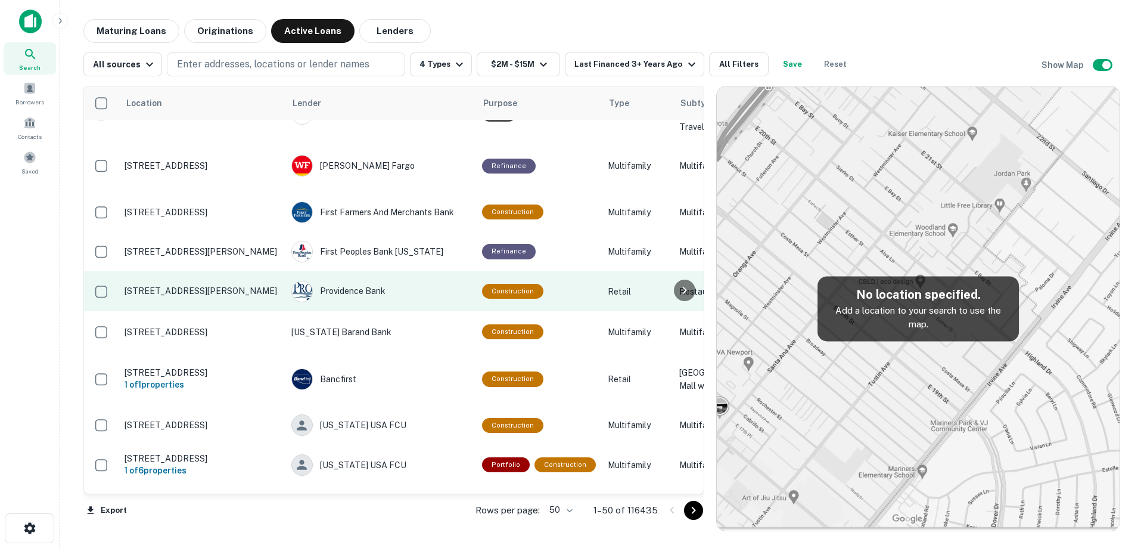
click at [249, 296] on p "[STREET_ADDRESS][PERSON_NAME]" at bounding box center [202, 291] width 155 height 11
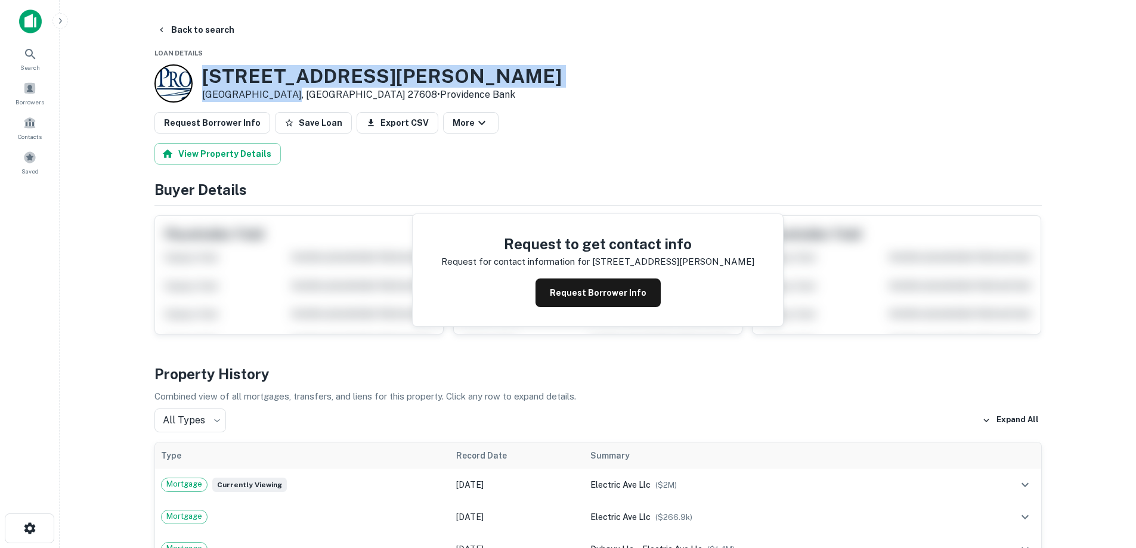
drag, startPoint x: 198, startPoint y: 71, endPoint x: 286, endPoint y: 94, distance: 89.9
click at [286, 94] on div "209 Bickett Blvd Raleigh, NC 27608 • Providence Bank" at bounding box center [357, 83] width 407 height 38
click at [575, 299] on button "Request Borrower Info" at bounding box center [597, 292] width 125 height 29
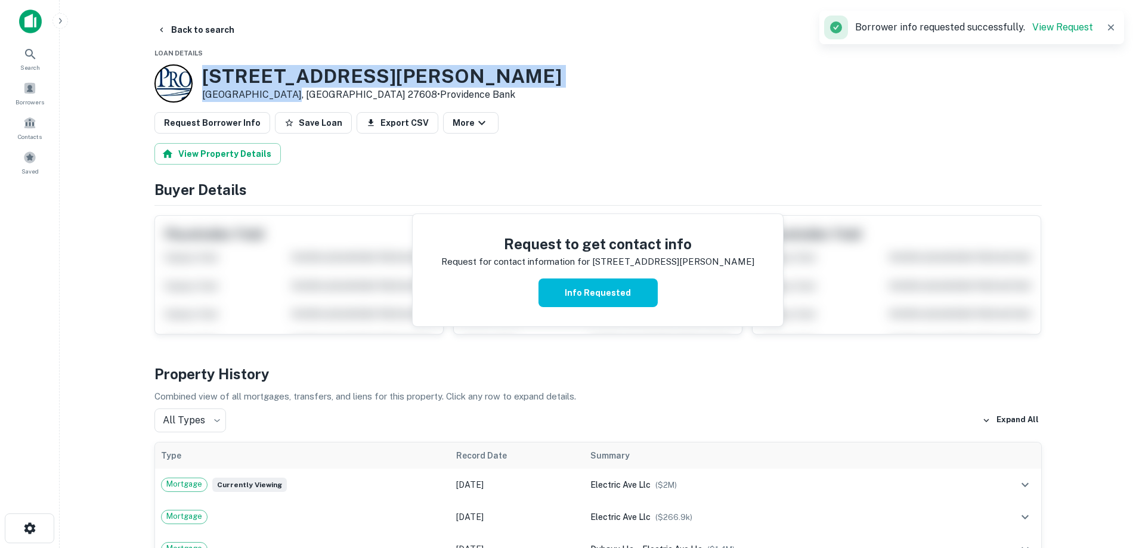
click at [268, 72] on h3 "209 Bickett Blvd" at bounding box center [381, 76] width 359 height 23
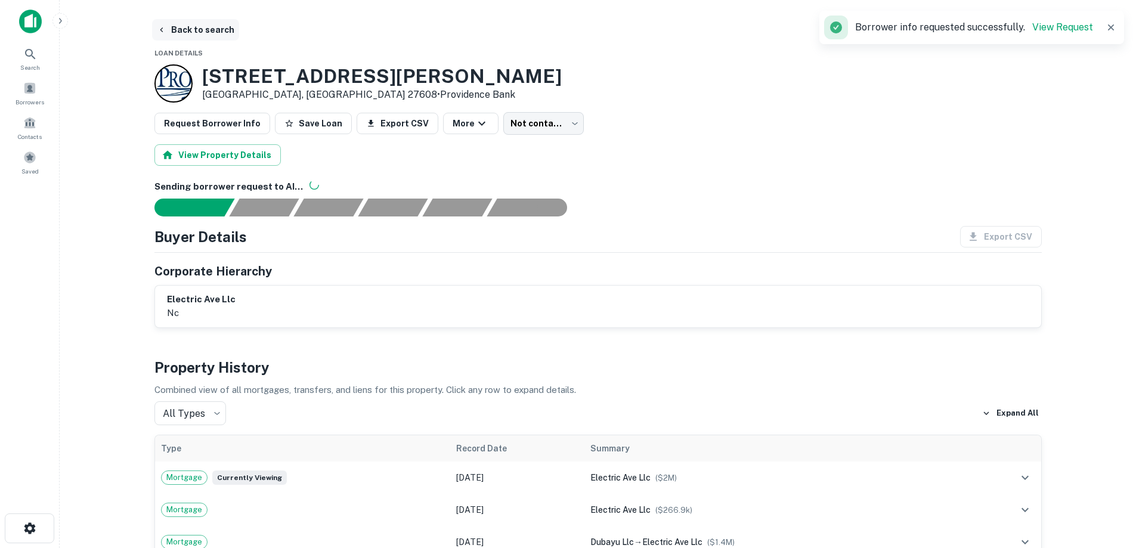
click at [210, 29] on button "Back to search" at bounding box center [195, 29] width 87 height 21
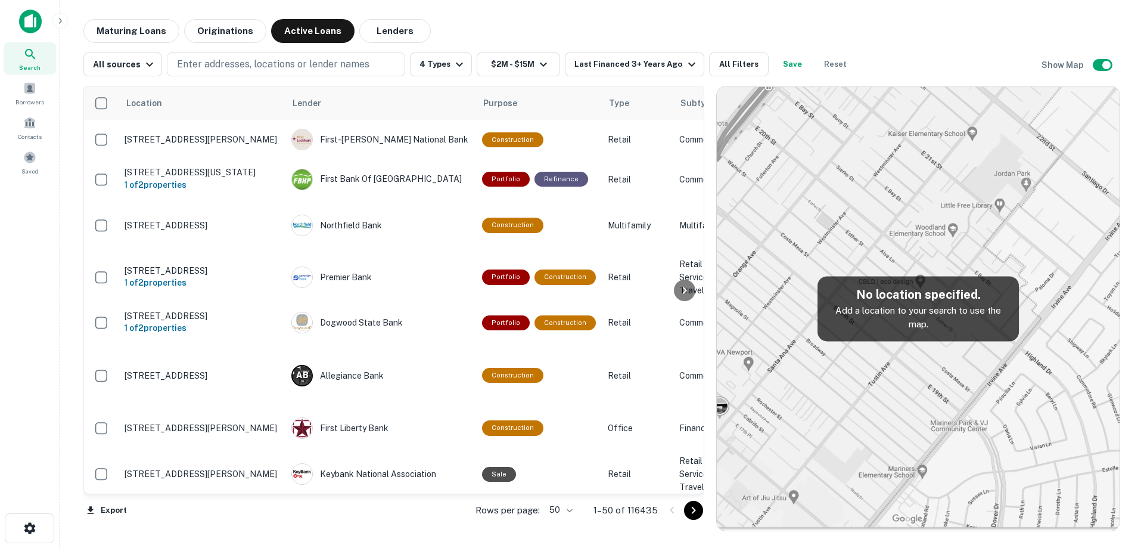
scroll to position [1561, 0]
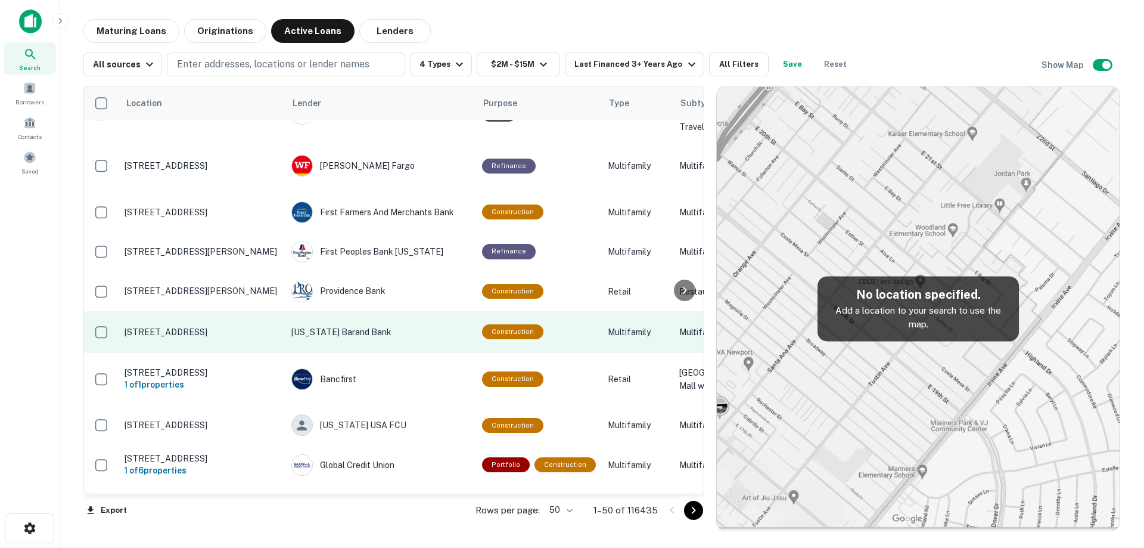
click at [239, 337] on p "[STREET_ADDRESS]" at bounding box center [202, 332] width 155 height 11
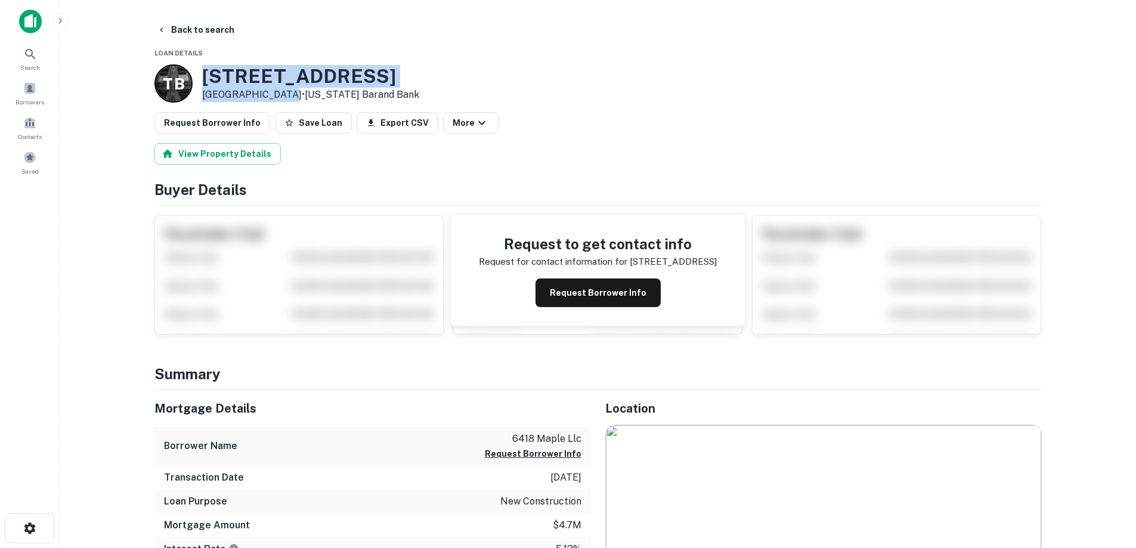
drag, startPoint x: 188, startPoint y: 71, endPoint x: 278, endPoint y: 93, distance: 92.7
click at [278, 93] on div "T B 6418 Maple Ave Dallas, TX 75235 • Texas Barand Bank" at bounding box center [286, 83] width 265 height 38
click at [607, 289] on button "Request Borrower Info" at bounding box center [597, 292] width 125 height 29
click at [300, 73] on h3 "6418 Maple Ave" at bounding box center [310, 76] width 217 height 23
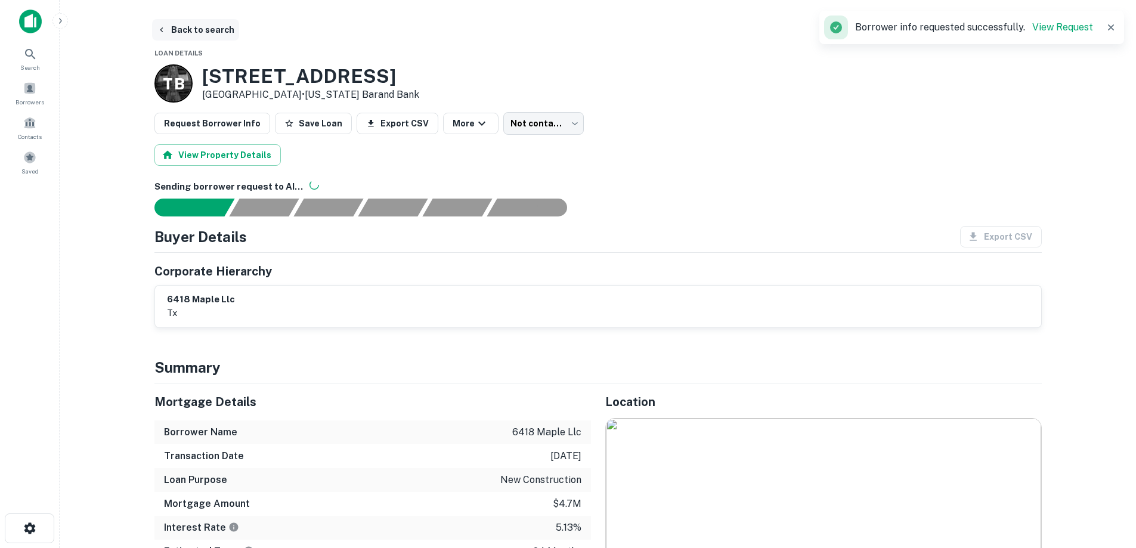
click at [179, 37] on button "Back to search" at bounding box center [195, 29] width 87 height 21
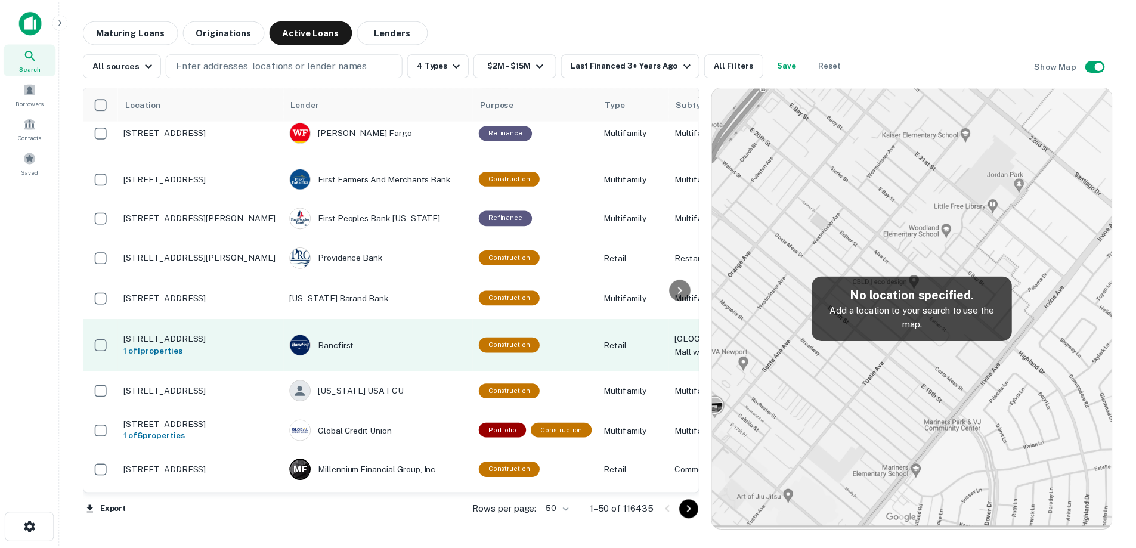
scroll to position [1621, 0]
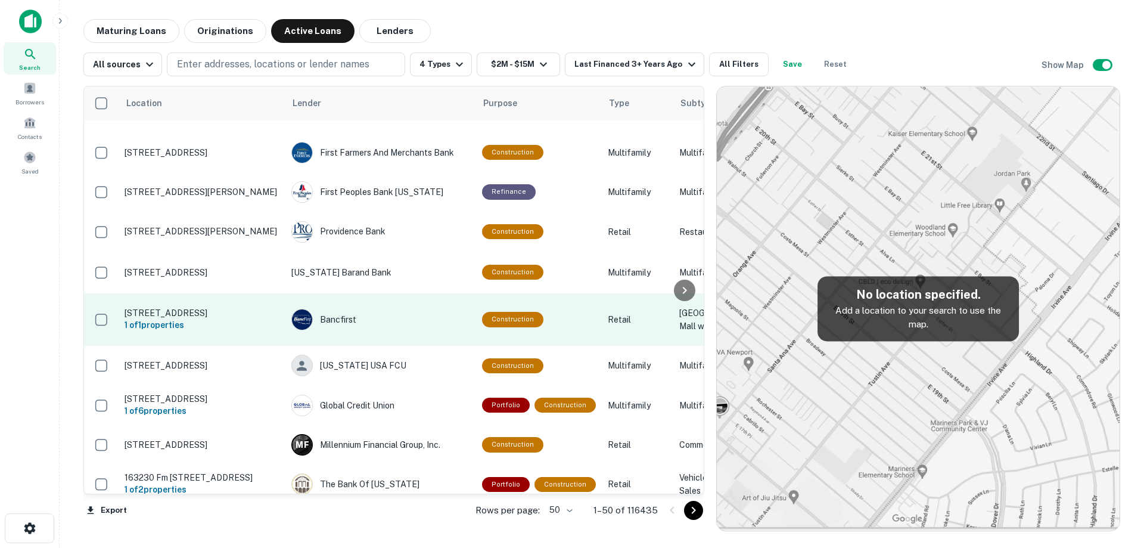
click at [252, 346] on td "12150 E 96th St N Owasso, OK 74055 1 of 1 properties" at bounding box center [202, 319] width 167 height 52
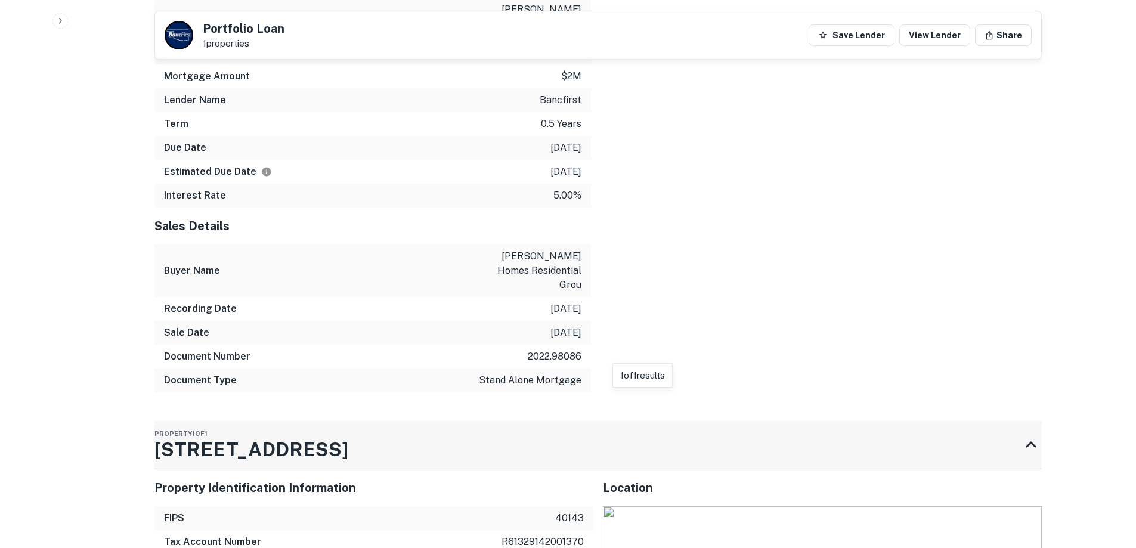
scroll to position [835, 0]
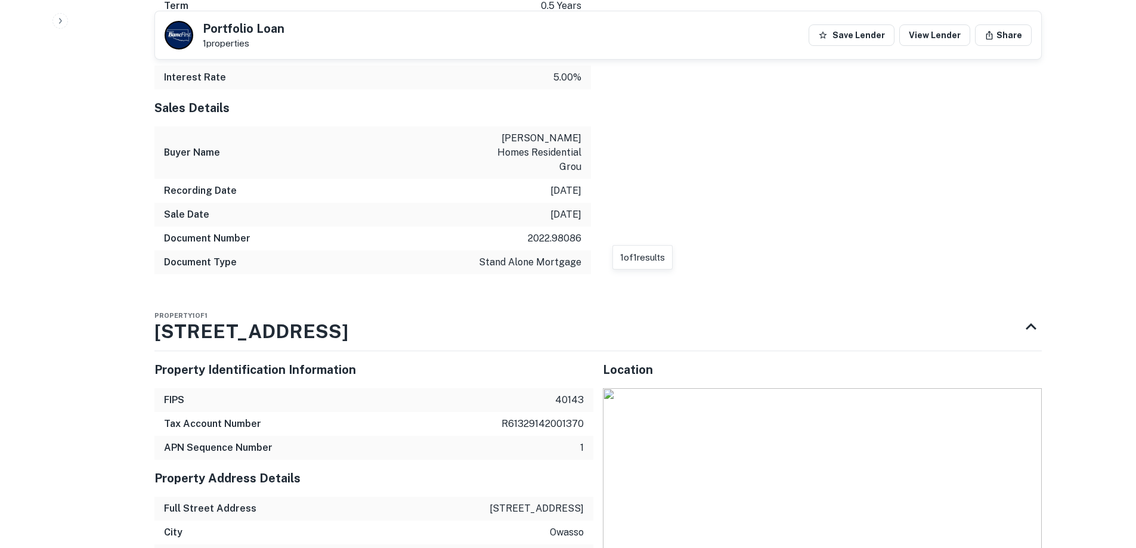
drag, startPoint x: 348, startPoint y: 304, endPoint x: 132, endPoint y: 292, distance: 216.7
click at [150, 305] on div "Back to search Portfolio Loan 1 properties Save Lender View Lender Share Buyer …" at bounding box center [598, 415] width 916 height 2460
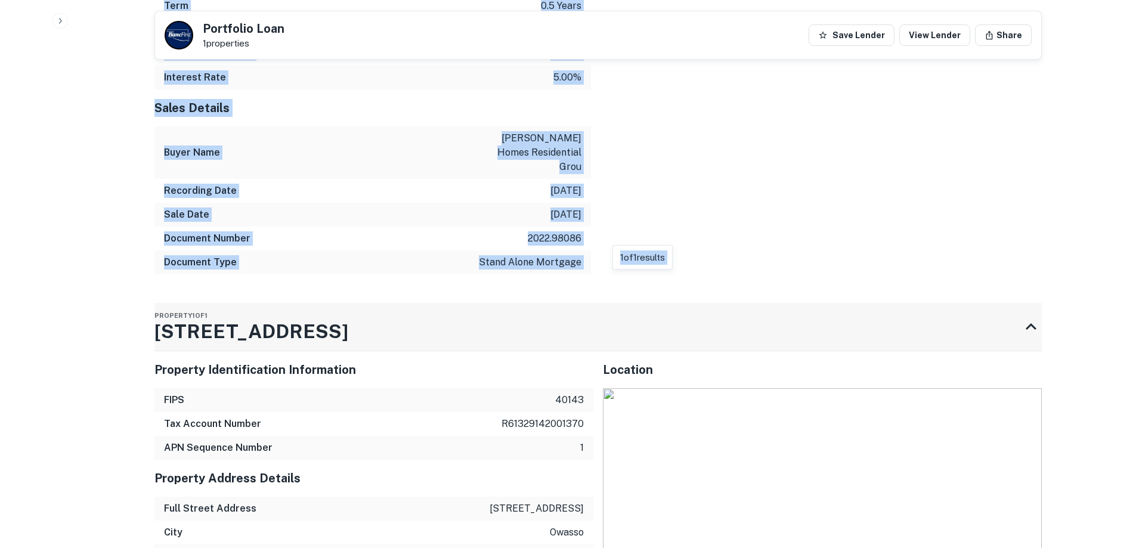
drag, startPoint x: 132, startPoint y: 292, endPoint x: 278, endPoint y: 303, distance: 146.5
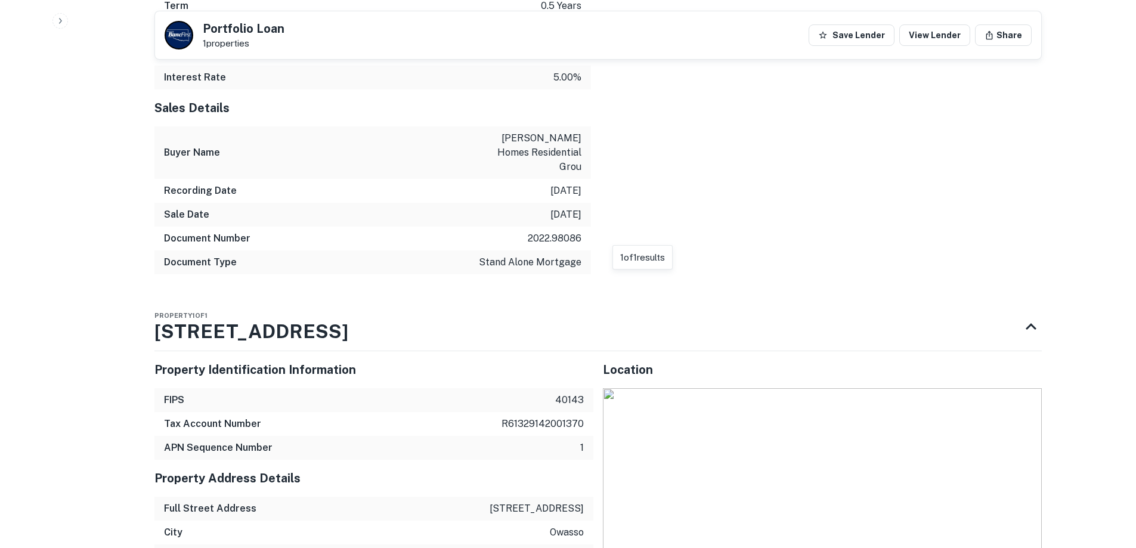
click at [393, 388] on div "FIPS 40143" at bounding box center [373, 400] width 439 height 24
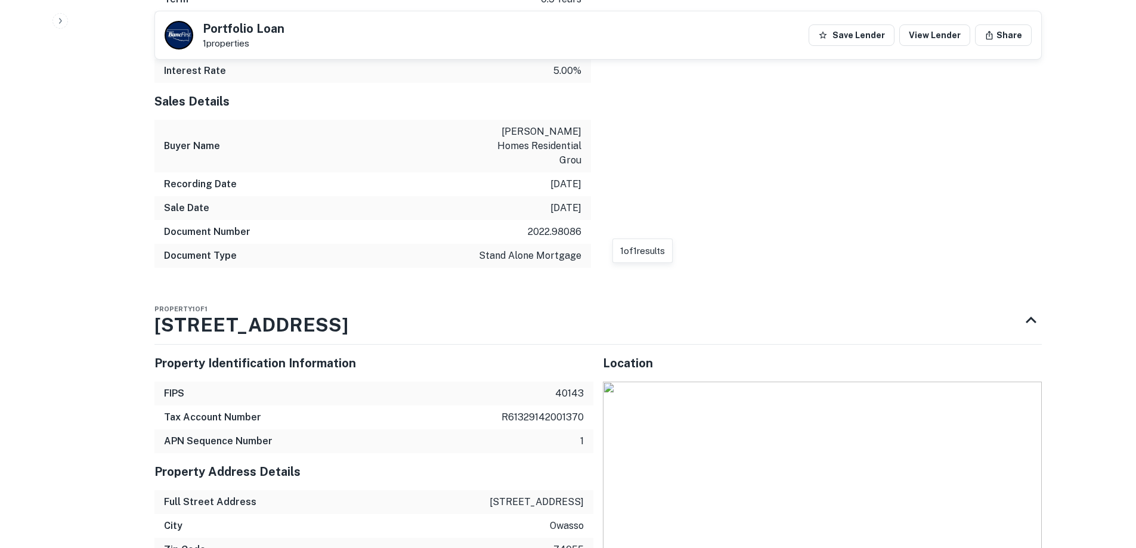
scroll to position [1073, 0]
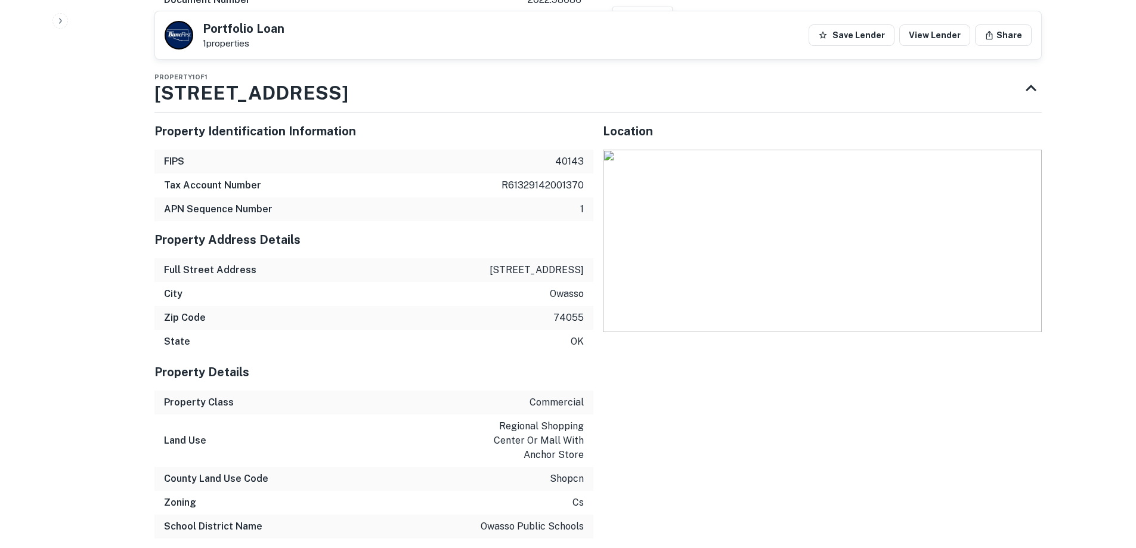
click at [526, 263] on p "12150 e 96th st n ste 100" at bounding box center [536, 270] width 94 height 14
click at [525, 263] on p "12150 e 96th st n ste 100" at bounding box center [536, 270] width 94 height 14
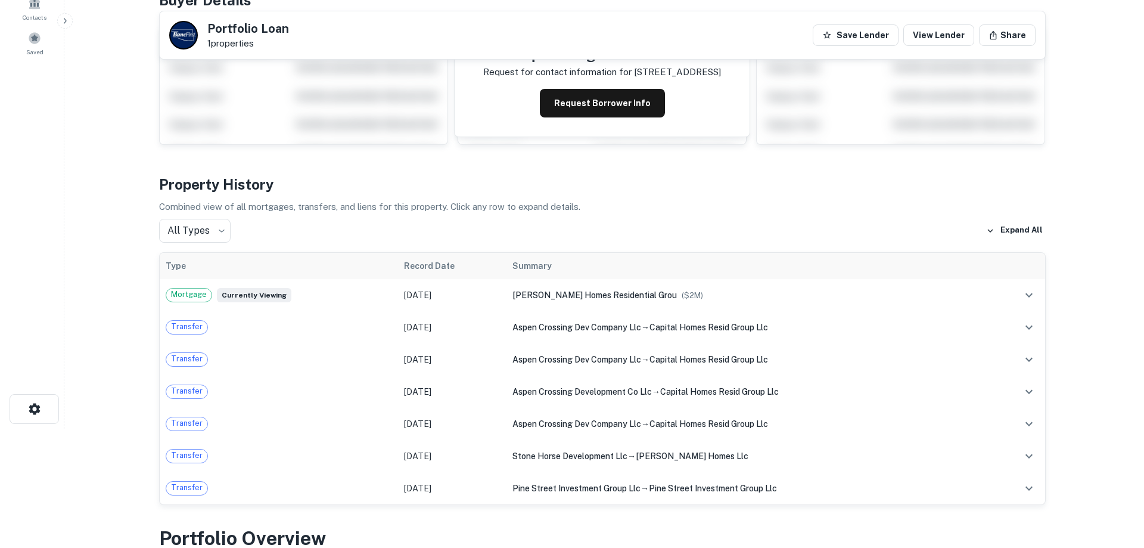
scroll to position [0, 0]
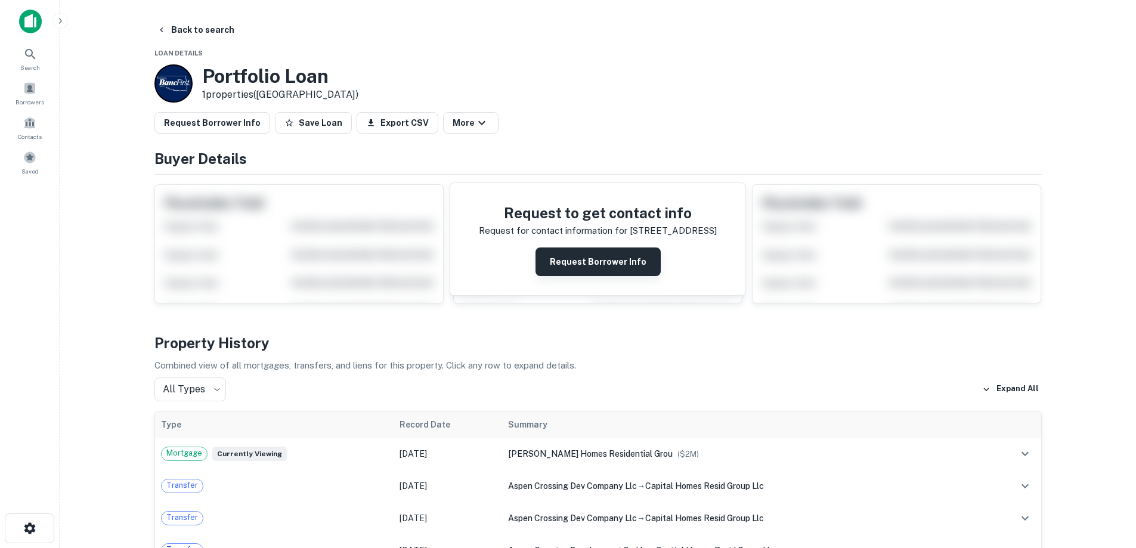
click at [564, 273] on button "Request Borrower Info" at bounding box center [597, 261] width 125 height 29
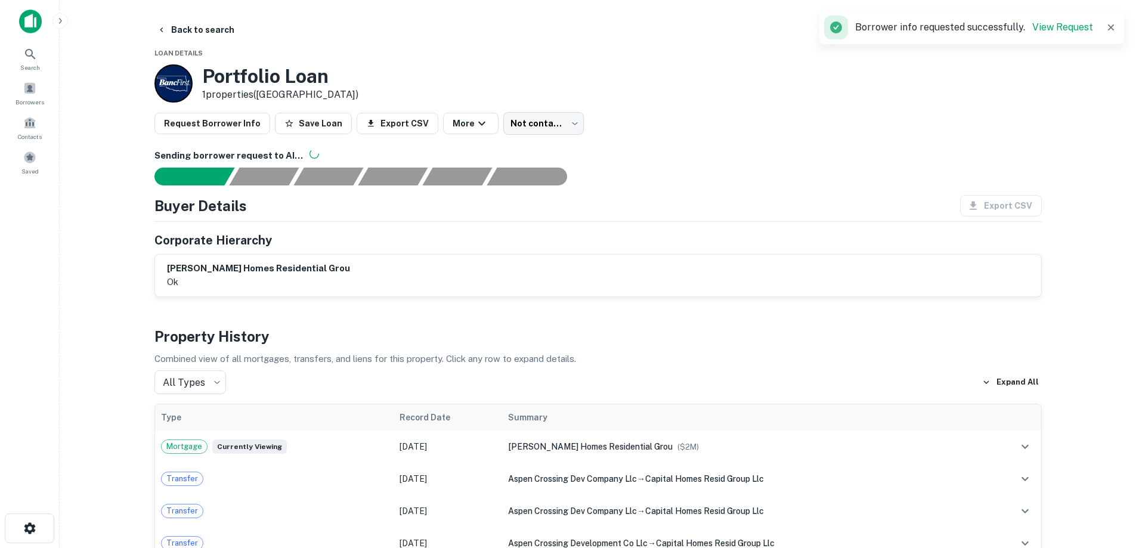
click at [246, 23] on div "Back to search" at bounding box center [597, 29] width 887 height 21
click at [225, 32] on button "Back to search" at bounding box center [195, 29] width 87 height 21
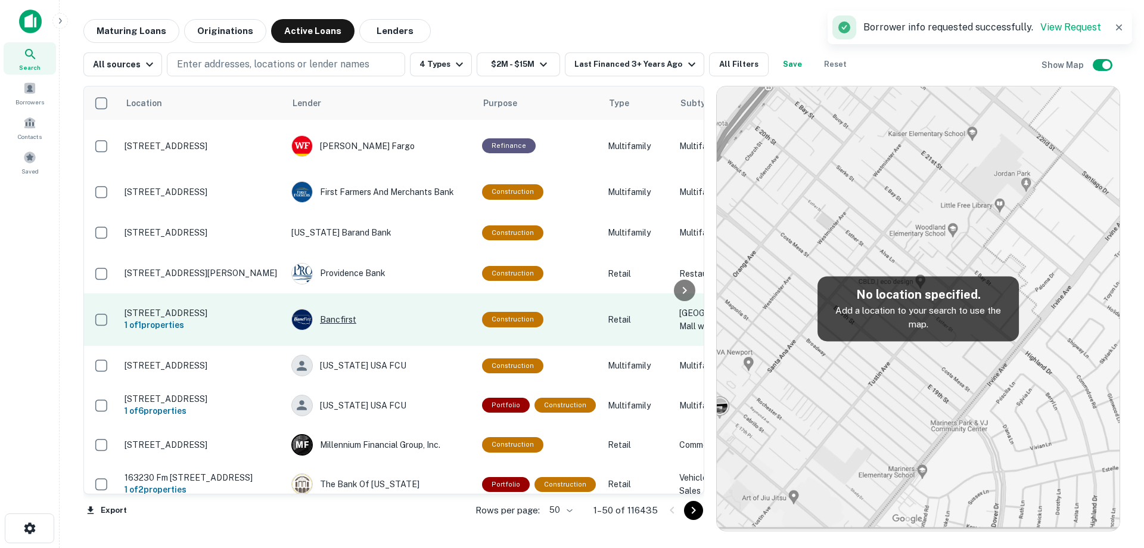
scroll to position [1680, 0]
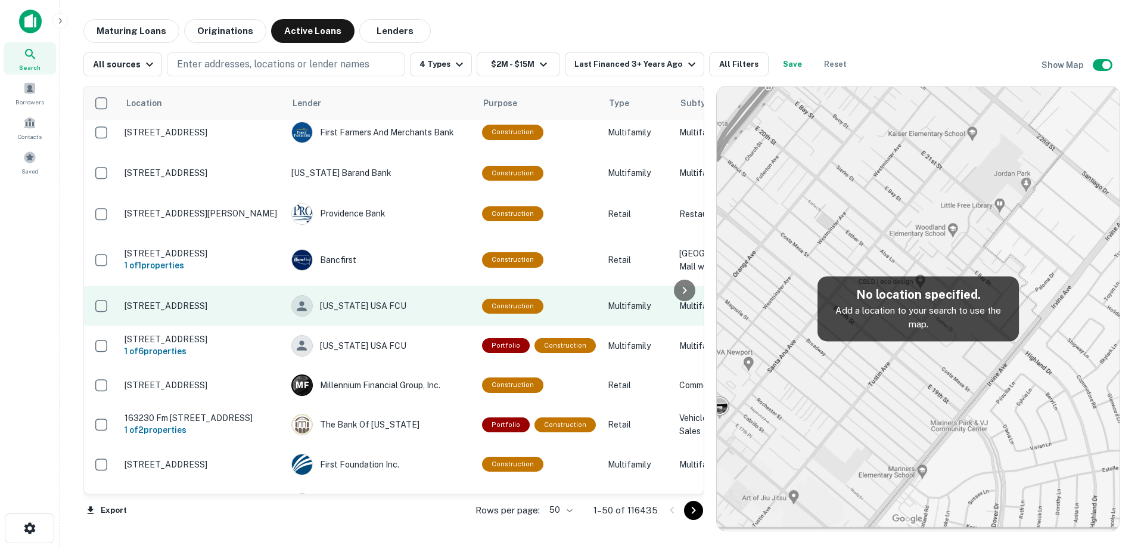
click at [256, 311] on p "[STREET_ADDRESS]" at bounding box center [202, 305] width 155 height 11
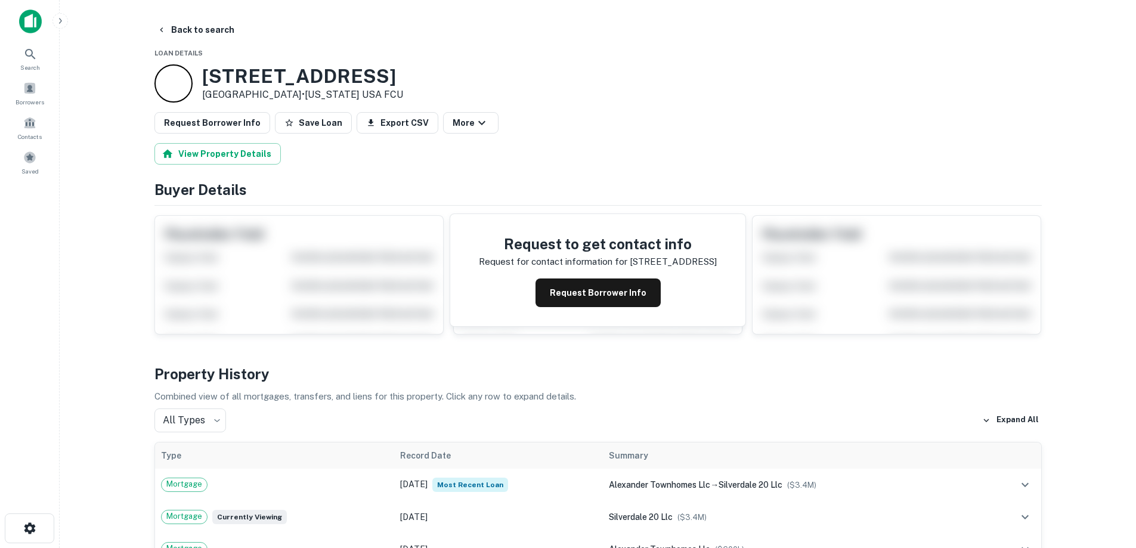
drag, startPoint x: 203, startPoint y: 79, endPoint x: 296, endPoint y: 96, distance: 94.0
click at [296, 96] on div "8755 SHORE PL NW # B Silverdale, WA 98383 • Alaska USA FCU" at bounding box center [302, 83] width 201 height 37
click at [604, 300] on button "Request Borrower Info" at bounding box center [597, 292] width 125 height 29
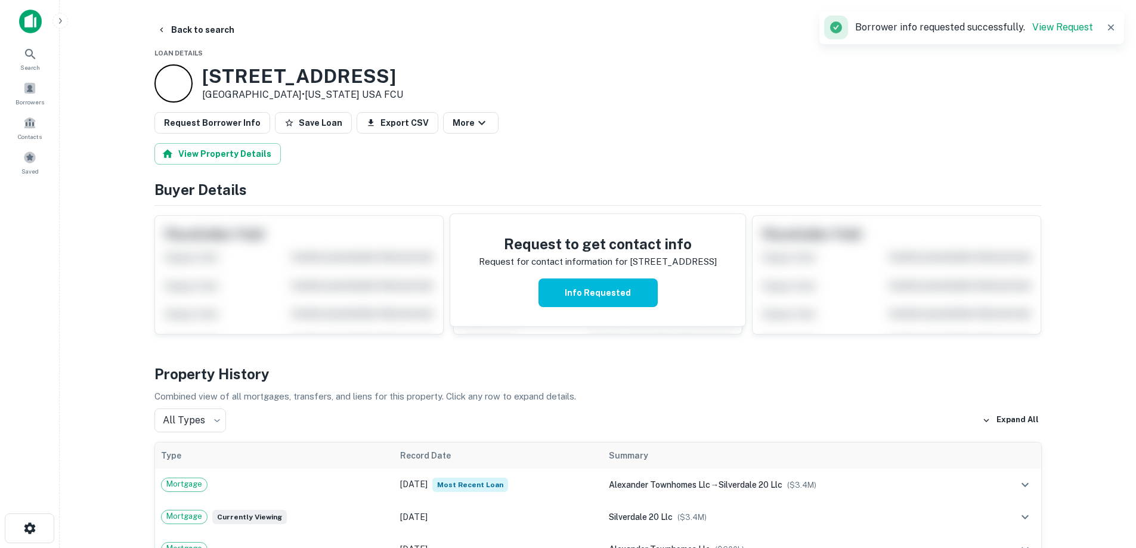
click at [284, 65] on h3 "8755 SHORE PL NW # B" at bounding box center [302, 76] width 201 height 23
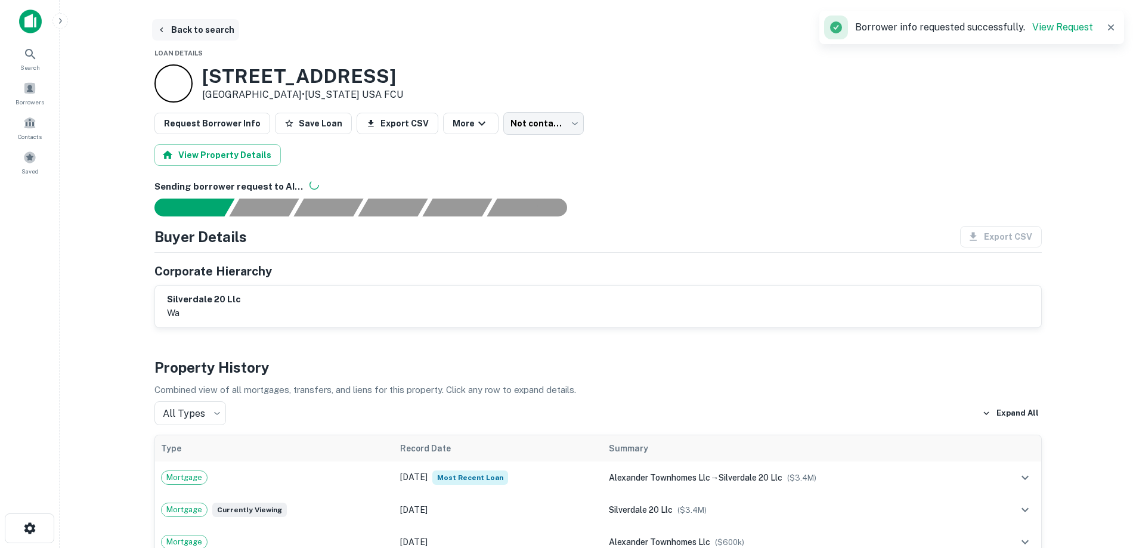
click at [206, 25] on button "Back to search" at bounding box center [195, 29] width 87 height 21
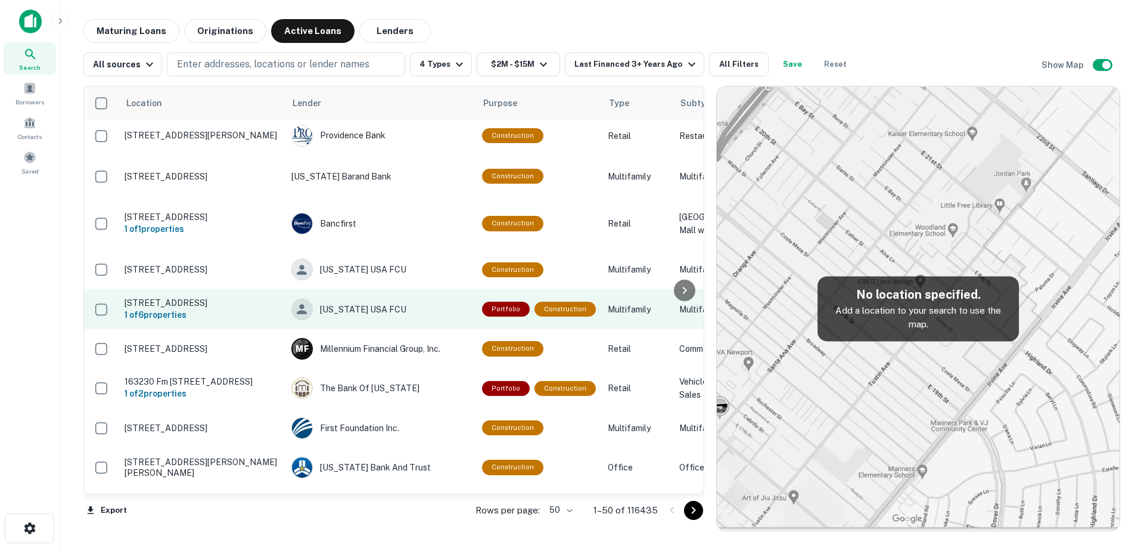
scroll to position [1740, 0]
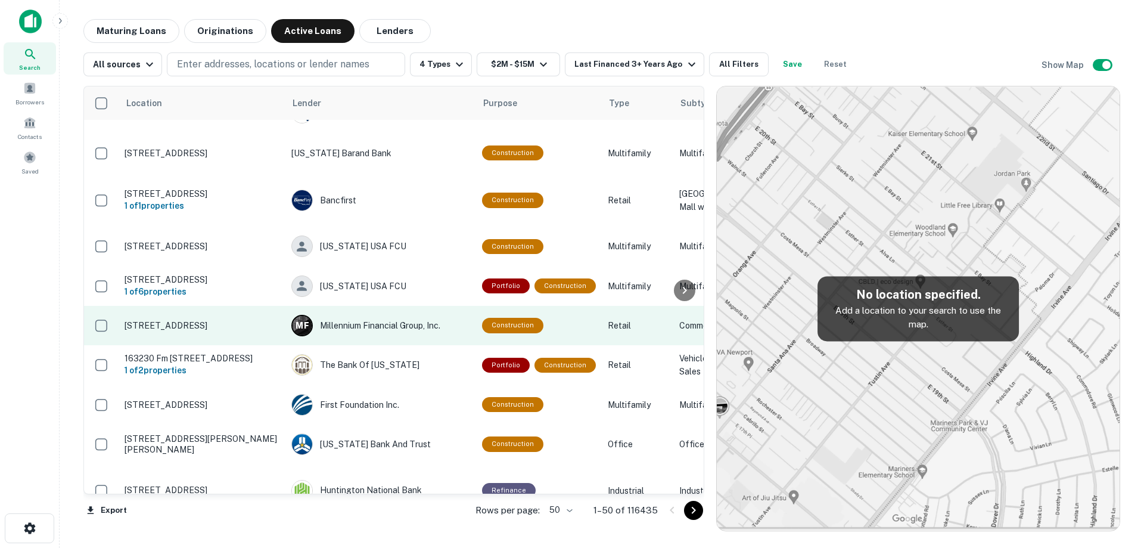
click at [208, 331] on p "[STREET_ADDRESS]" at bounding box center [202, 325] width 155 height 11
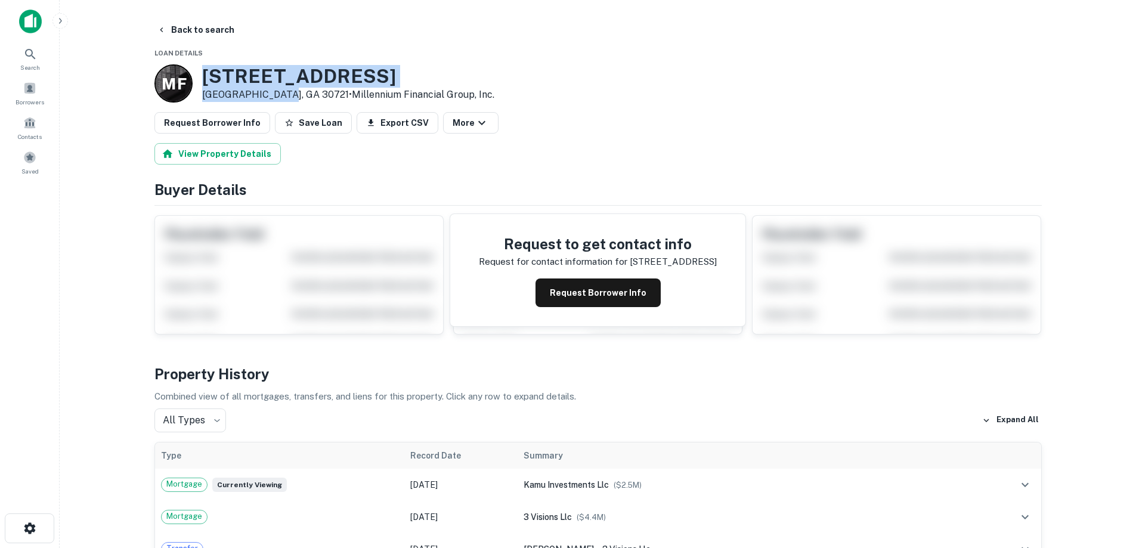
drag, startPoint x: 212, startPoint y: 77, endPoint x: 278, endPoint y: 95, distance: 67.8
click at [278, 95] on div "3407 AIRPORT RD SE Dalton, GA 30721 • Millennium Financial Group, Inc." at bounding box center [348, 83] width 292 height 37
click at [222, 33] on button "Back to search" at bounding box center [195, 29] width 87 height 21
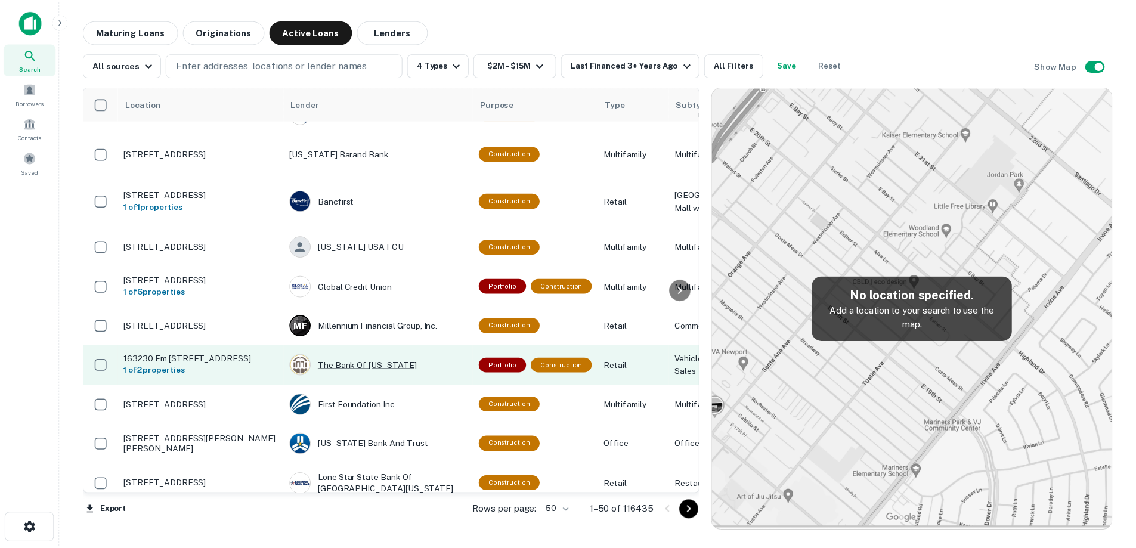
scroll to position [1800, 0]
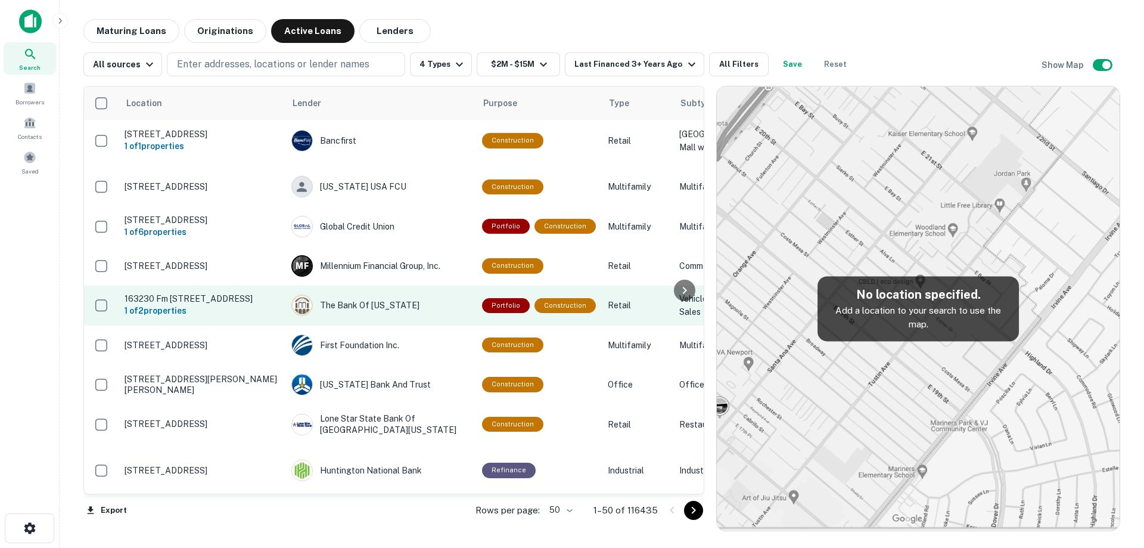
click at [264, 325] on td "163230 Fm 529 Rr Houston, TX 77095 1 of 2 properties" at bounding box center [202, 305] width 167 height 39
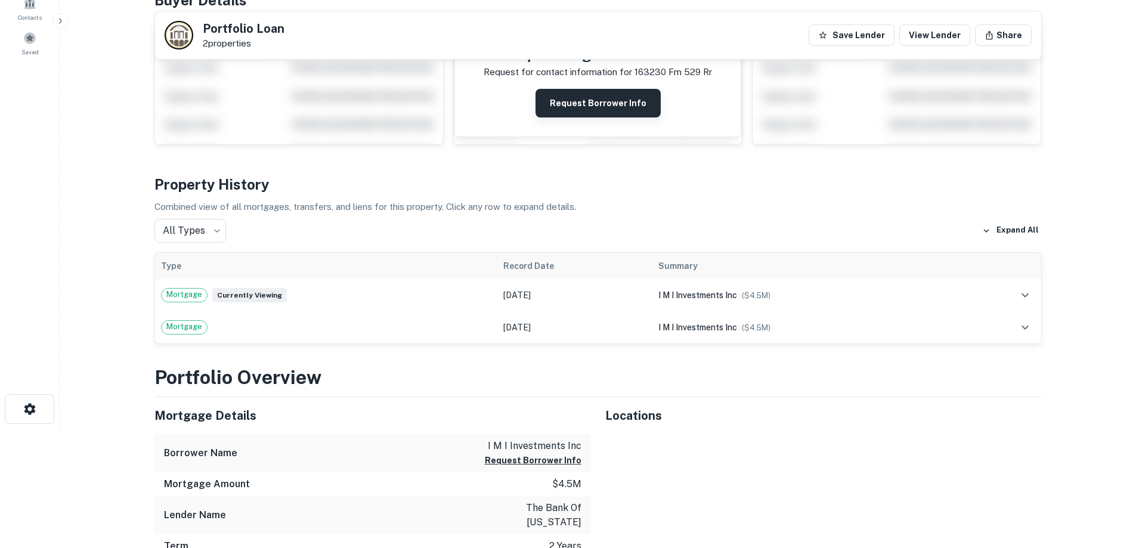
click at [636, 91] on button "Request Borrower Info" at bounding box center [597, 103] width 125 height 29
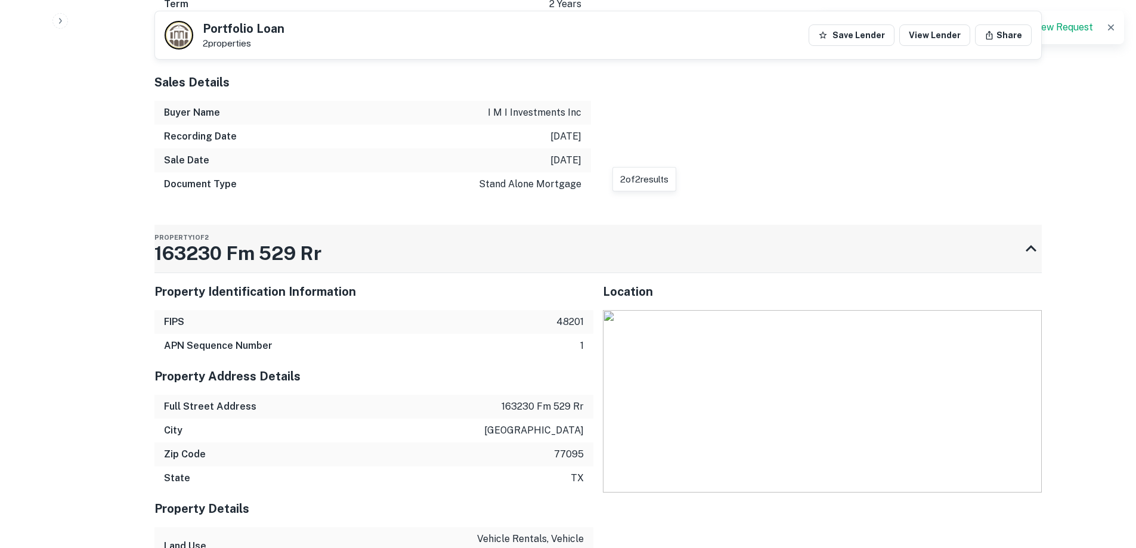
scroll to position [894, 0]
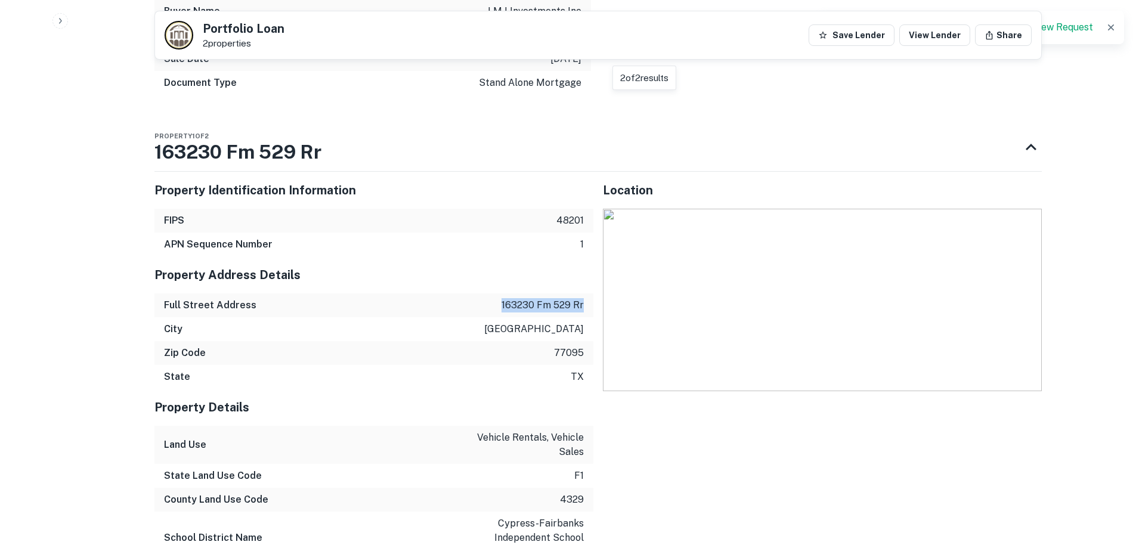
drag, startPoint x: 504, startPoint y: 313, endPoint x: 567, endPoint y: 317, distance: 63.3
click at [590, 309] on div "Full Street Address 163230 fm 529 rr" at bounding box center [373, 305] width 439 height 24
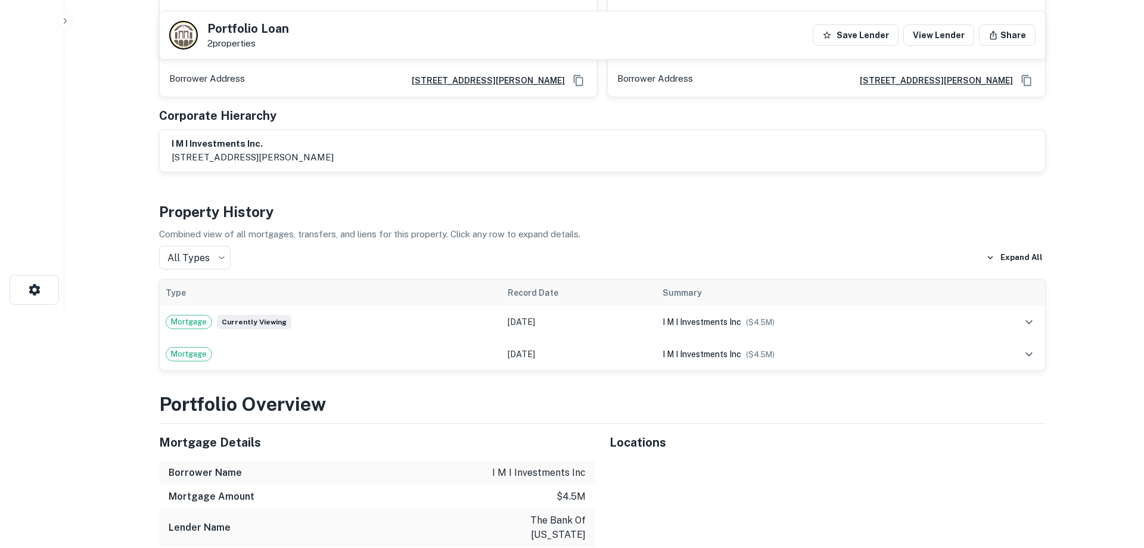
scroll to position [0, 0]
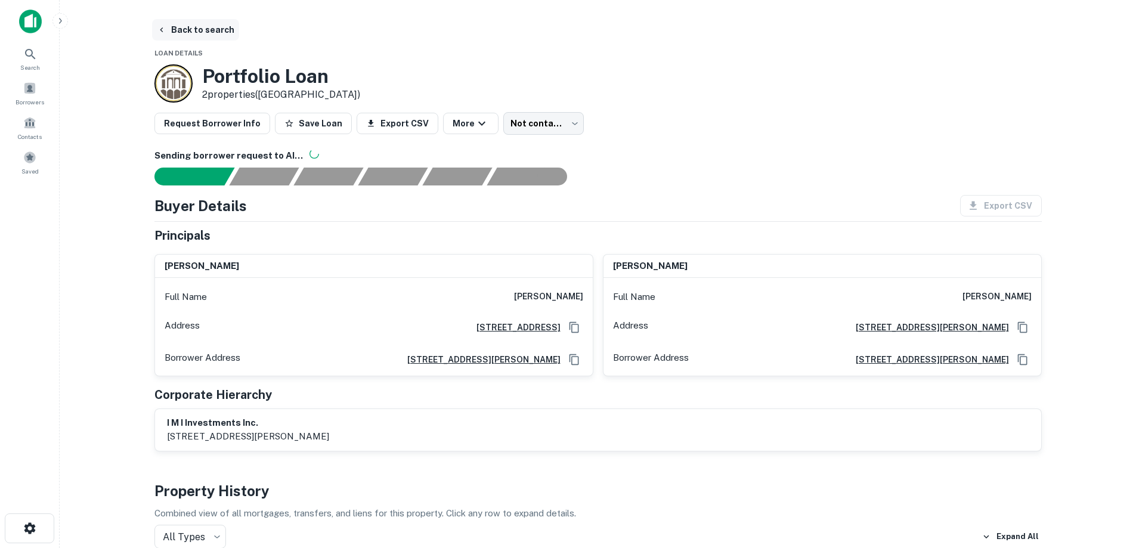
click at [204, 38] on button "Back to search" at bounding box center [195, 29] width 87 height 21
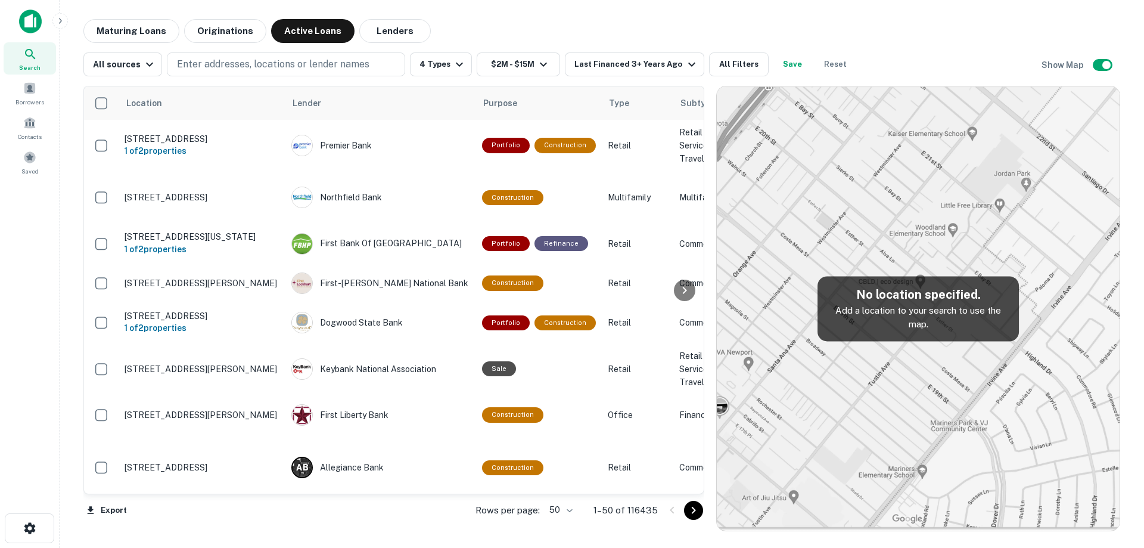
scroll to position [1800, 0]
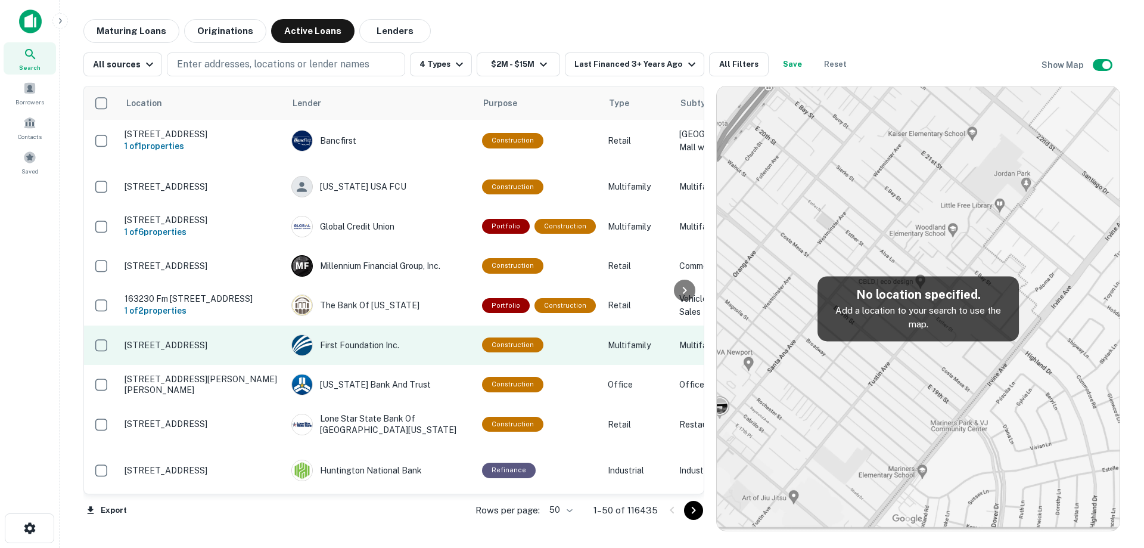
click at [239, 351] on p "[STREET_ADDRESS]" at bounding box center [202, 345] width 155 height 11
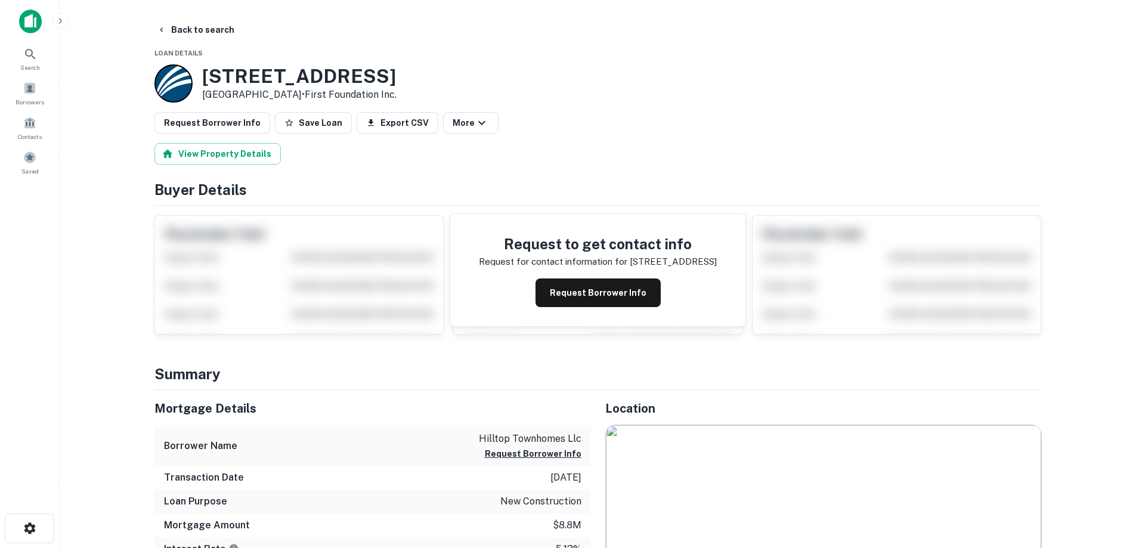
drag, startPoint x: 203, startPoint y: 76, endPoint x: 332, endPoint y: 95, distance: 130.8
click at [332, 95] on div "802 Joliet Ave Huntington Beach, CA 92648 • First Foundation Inc." at bounding box center [299, 83] width 194 height 37
click at [616, 294] on button "Request Borrower Info" at bounding box center [597, 292] width 125 height 29
click at [283, 78] on h3 "802 Joliet Ave" at bounding box center [299, 76] width 194 height 23
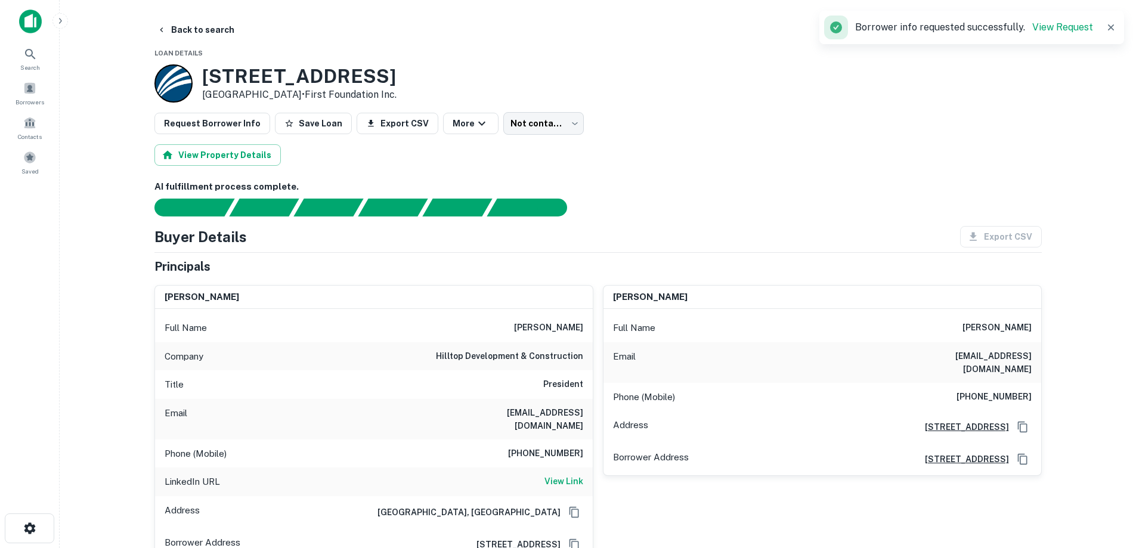
click at [514, 357] on h6 "hilltop development & construction" at bounding box center [509, 356] width 147 height 14
click at [537, 336] on div "Full Name justin jarjour" at bounding box center [374, 328] width 438 height 29
click at [542, 446] on h6 "714-624-7625" at bounding box center [545, 453] width 75 height 14
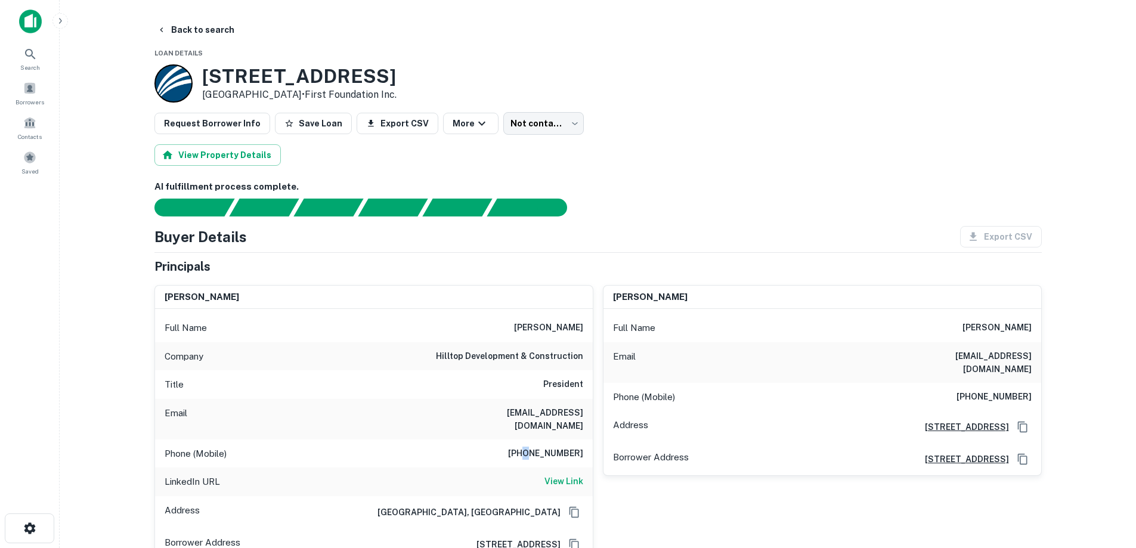
click at [542, 446] on h6 "714-624-7625" at bounding box center [545, 453] width 75 height 14
click at [1009, 383] on div "Phone (Mobile) (714) 350-6759" at bounding box center [822, 397] width 438 height 29
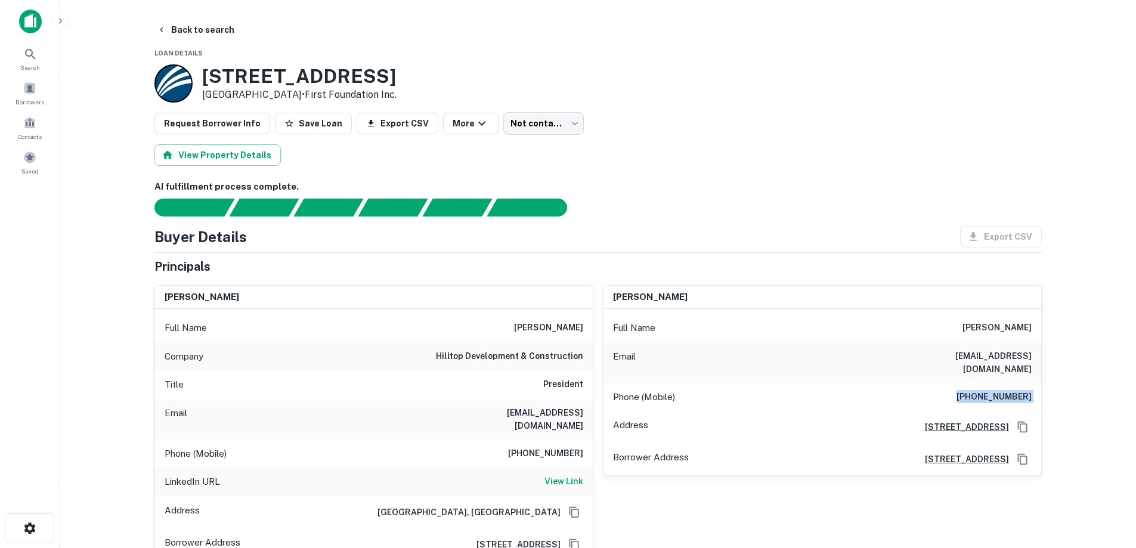
click at [1009, 383] on div "Phone (Mobile) (714) 350-6759" at bounding box center [822, 397] width 438 height 29
click at [529, 410] on h6 "jkjarjour@gmail.com" at bounding box center [511, 419] width 143 height 26
drag, startPoint x: 206, startPoint y: 73, endPoint x: 330, endPoint y: 92, distance: 125.4
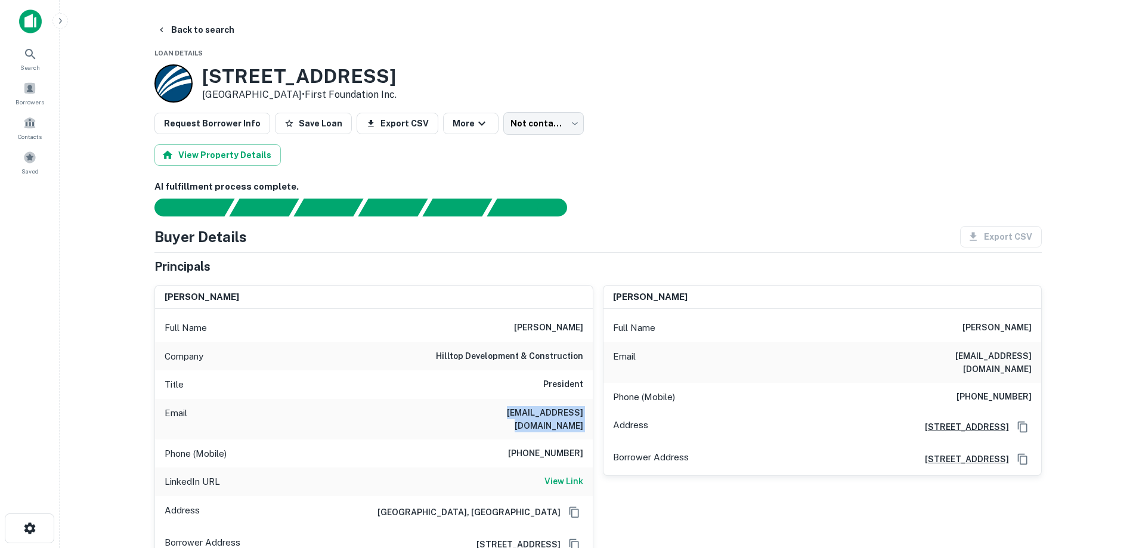
click at [330, 92] on div "802 Joliet Ave Huntington Beach, CA 92648 • First Foundation Inc." at bounding box center [299, 83] width 194 height 37
drag, startPoint x: 506, startPoint y: 304, endPoint x: 512, endPoint y: 305, distance: 6.0
click at [506, 304] on div "justin jarjour" at bounding box center [374, 298] width 438 height 24
drag, startPoint x: 526, startPoint y: 324, endPoint x: 588, endPoint y: 328, distance: 62.1
click at [588, 328] on div "Full Name justin jarjour" at bounding box center [374, 328] width 438 height 29
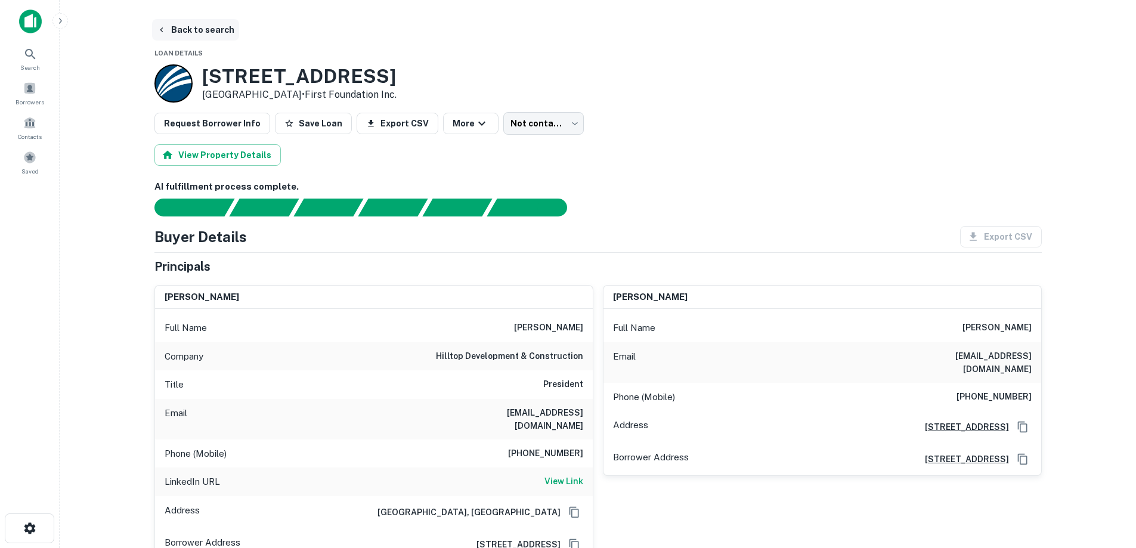
click at [164, 25] on icon "button" at bounding box center [162, 30] width 10 height 10
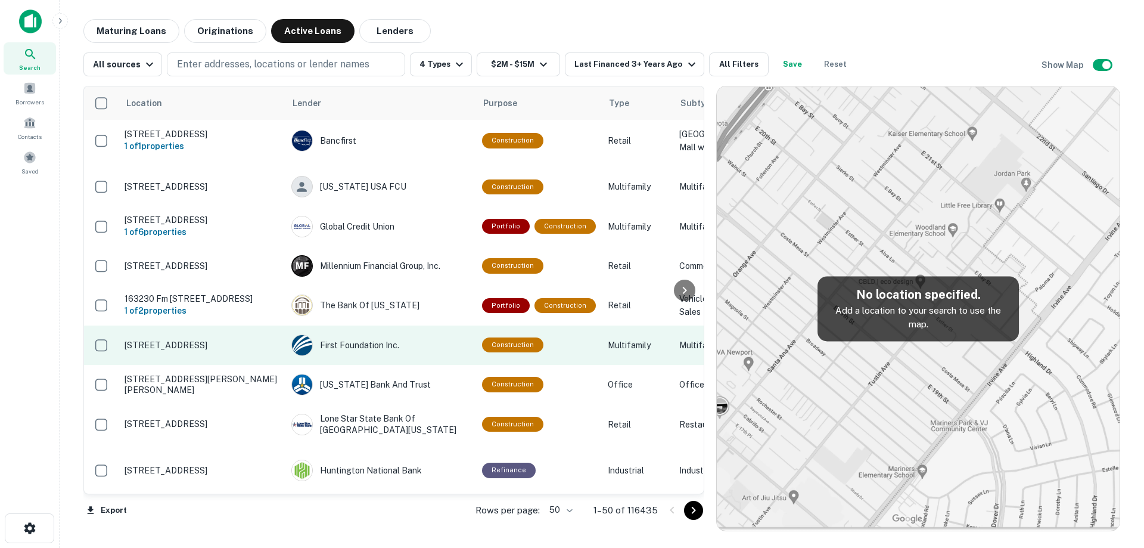
scroll to position [1859, 0]
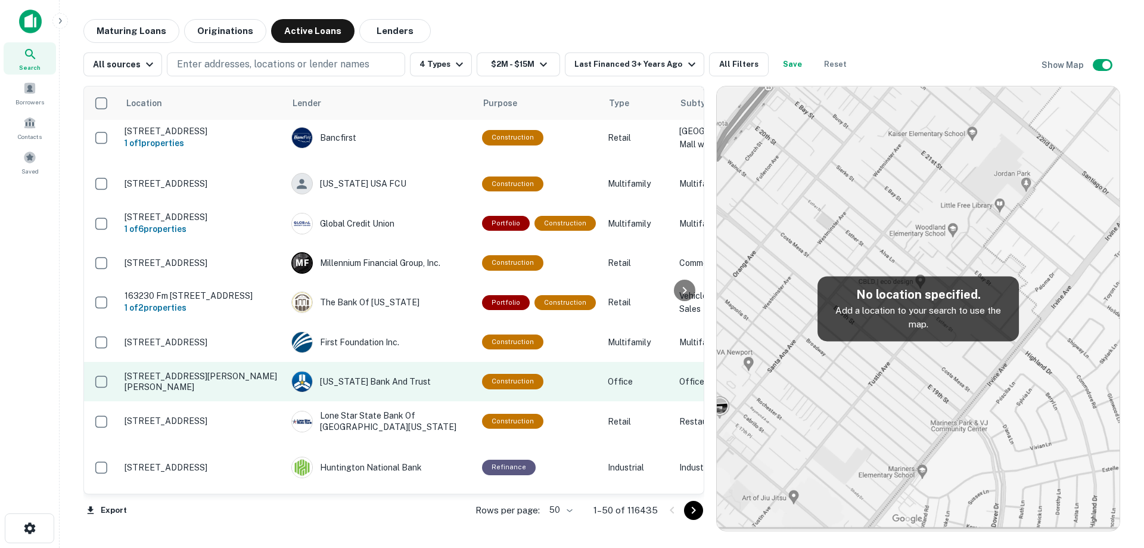
click at [219, 392] on p "[STREET_ADDRESS][PERSON_NAME][PERSON_NAME]" at bounding box center [202, 381] width 155 height 21
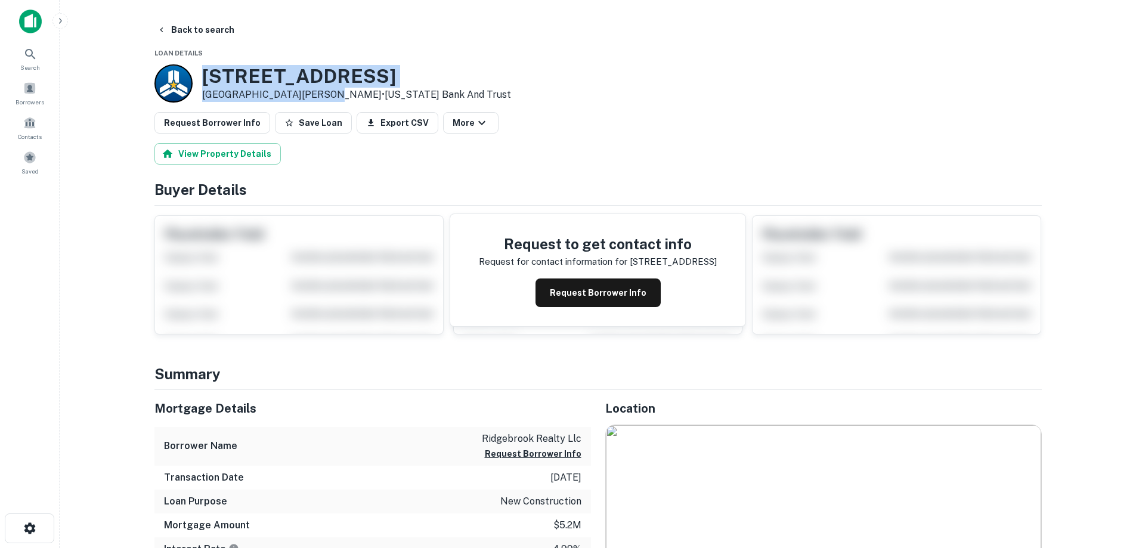
drag, startPoint x: 205, startPoint y: 66, endPoint x: 317, endPoint y: 93, distance: 114.7
click at [317, 93] on div "950 Ridgebrook Rd Sparks Glencoe, MD 21152 • Texas Bank And Trust" at bounding box center [332, 83] width 356 height 38
drag, startPoint x: 611, startPoint y: 307, endPoint x: 618, endPoint y: 296, distance: 13.4
click at [612, 307] on div "Request to get contact info Request for contact information for 950 ridgebrook …" at bounding box center [597, 270] width 295 height 112
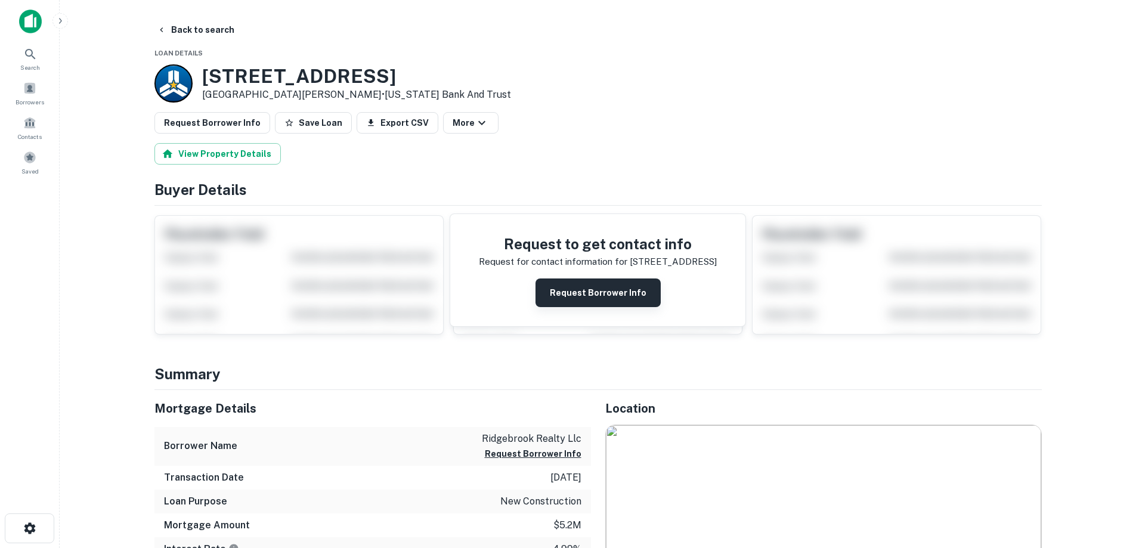
click at [586, 291] on button "Request Borrower Info" at bounding box center [597, 292] width 125 height 29
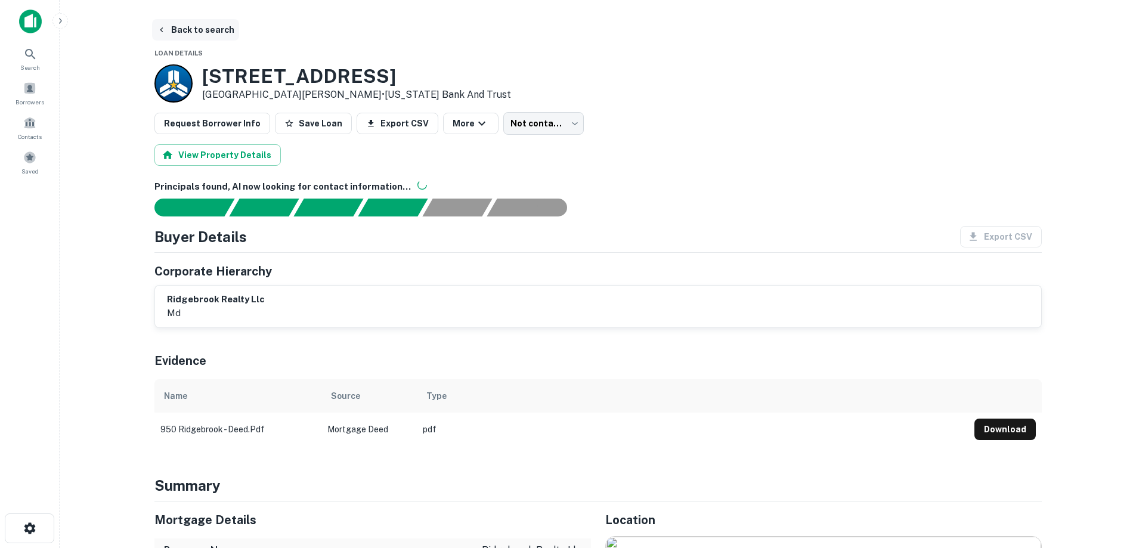
click at [199, 36] on button "Back to search" at bounding box center [195, 29] width 87 height 21
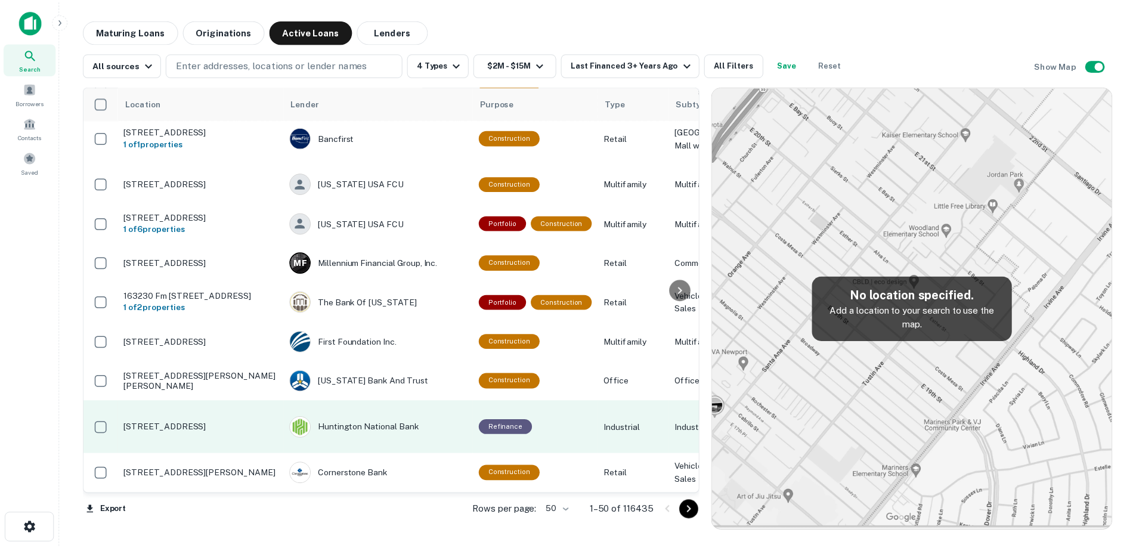
scroll to position [1910, 0]
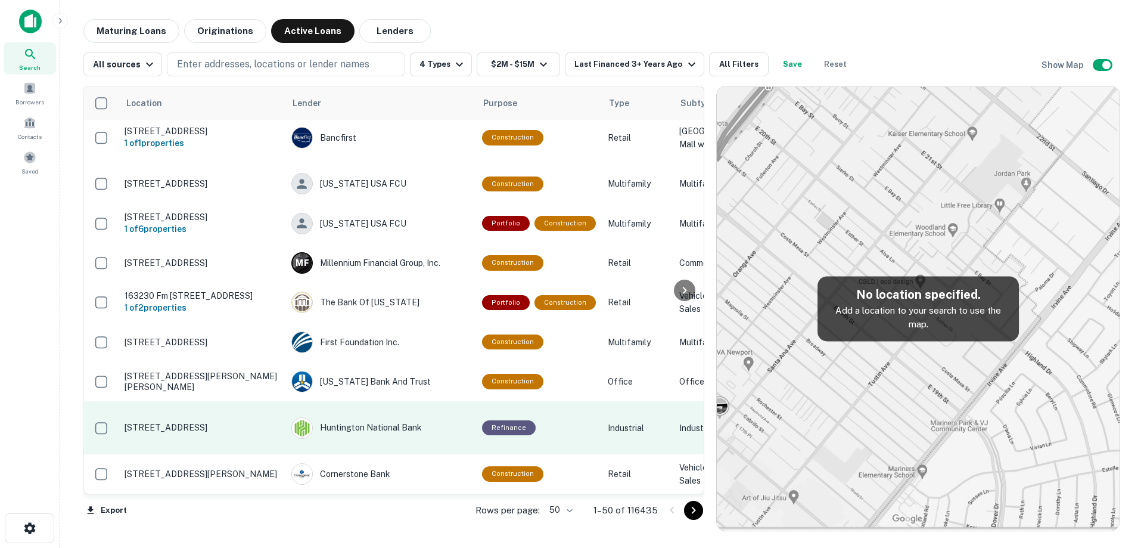
click at [245, 422] on p "[STREET_ADDRESS]" at bounding box center [202, 427] width 155 height 11
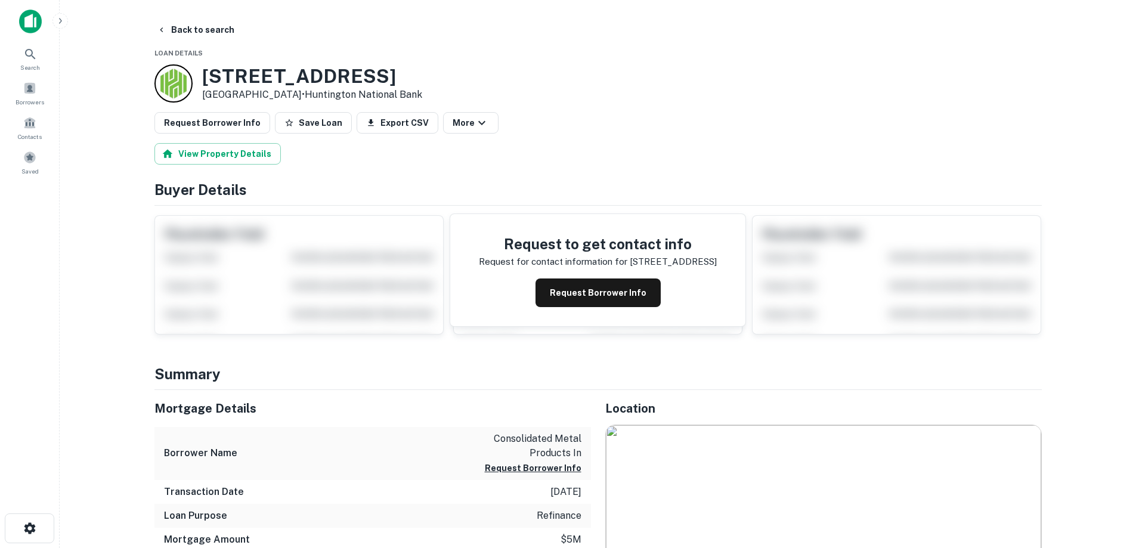
drag, startPoint x: 221, startPoint y: 77, endPoint x: 294, endPoint y: 96, distance: 76.3
click at [294, 96] on div "2200 Gest St Cincinnati, OH 45204 • Huntington National Bank" at bounding box center [288, 83] width 268 height 38
click at [595, 286] on button "Request Borrower Info" at bounding box center [597, 292] width 125 height 29
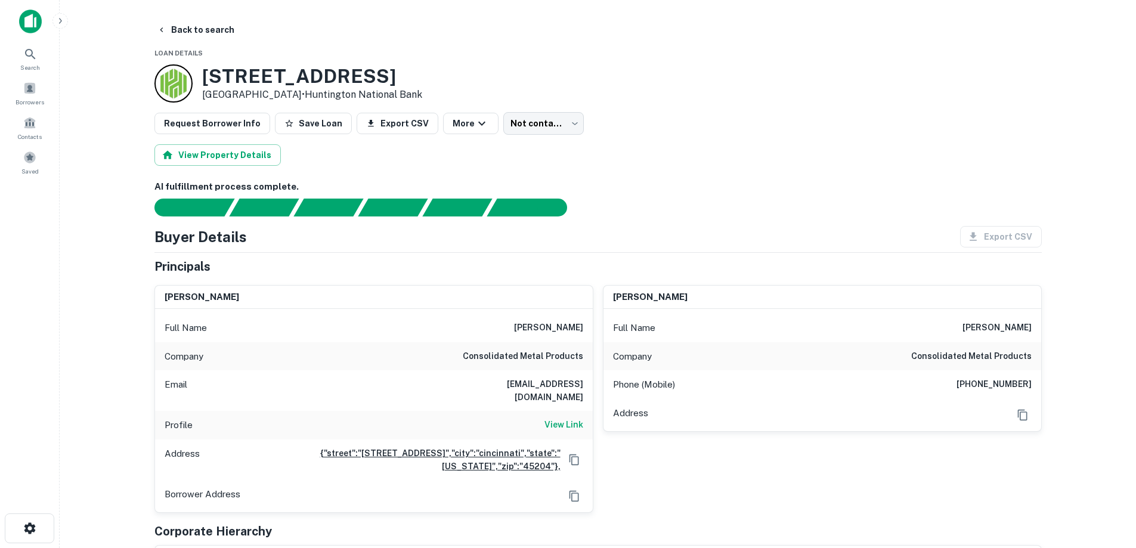
click at [532, 382] on h6 "hgallagher@cmpubolt.com" at bounding box center [511, 390] width 143 height 26
click at [568, 418] on h6 "View Link" at bounding box center [563, 424] width 39 height 13
click at [522, 355] on h6 "consolidated metal products" at bounding box center [523, 356] width 120 height 14
click at [258, 73] on h3 "2200 Gest St" at bounding box center [312, 76] width 220 height 23
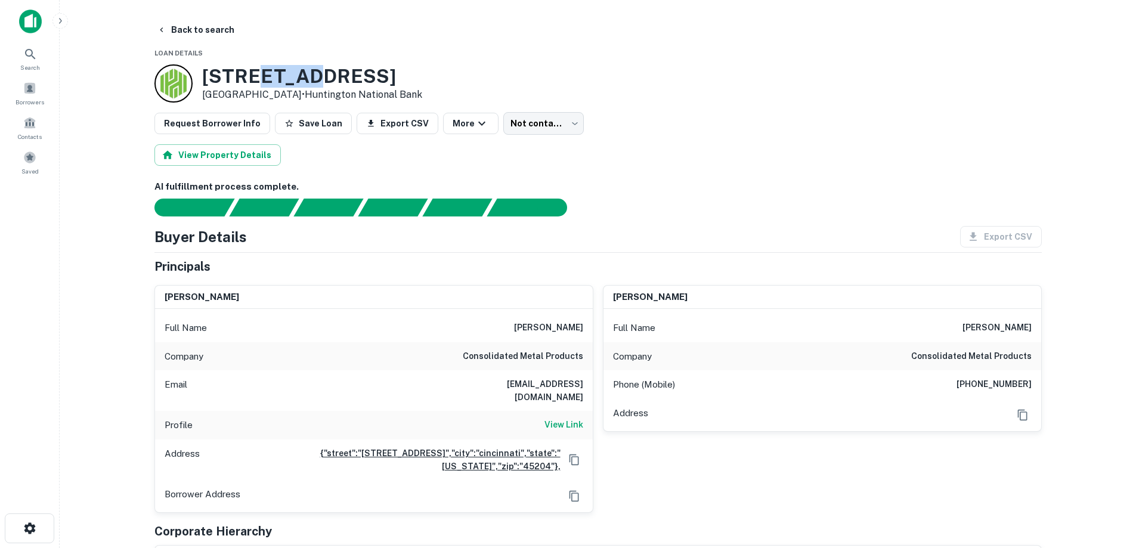
click at [258, 73] on h3 "2200 Gest St" at bounding box center [312, 76] width 220 height 23
click at [265, 93] on p "Cincinnati, OH 45204 • Huntington National Bank" at bounding box center [312, 95] width 220 height 14
click at [262, 86] on h3 "2200 Gest St" at bounding box center [312, 76] width 220 height 23
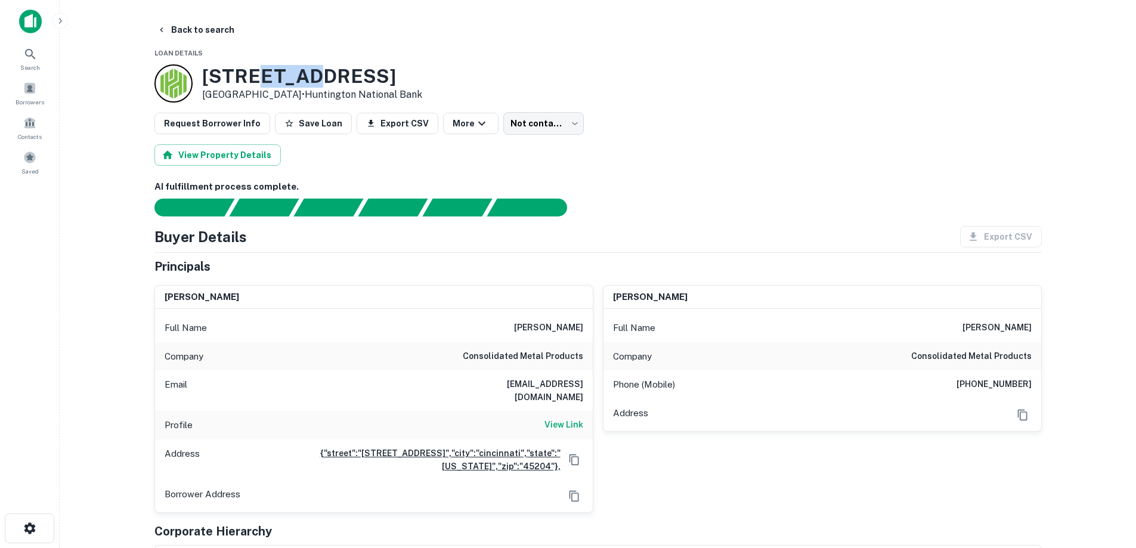
click at [262, 86] on h3 "2200 Gest St" at bounding box center [312, 76] width 220 height 23
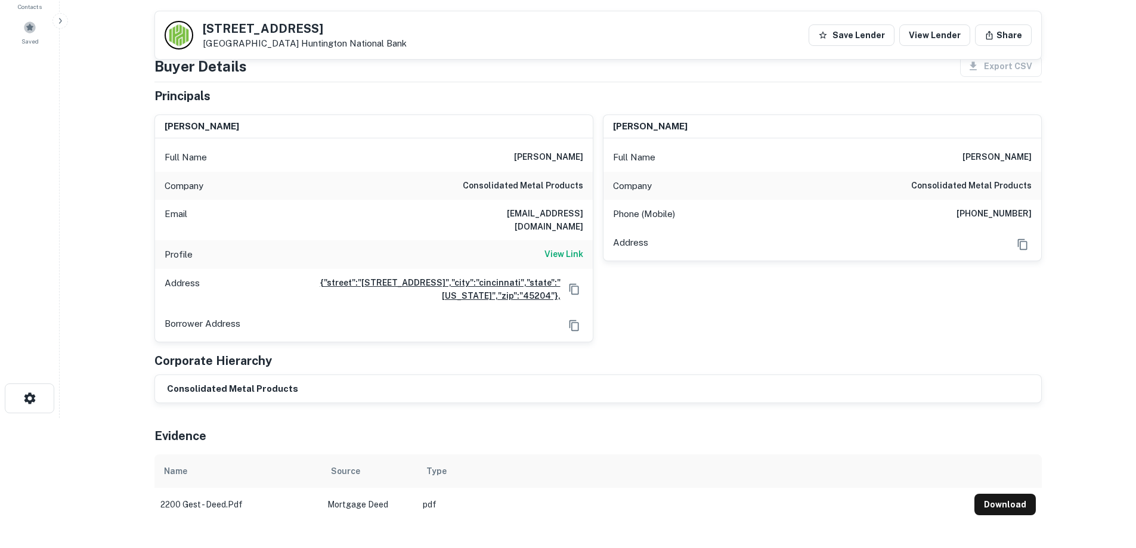
scroll to position [119, 0]
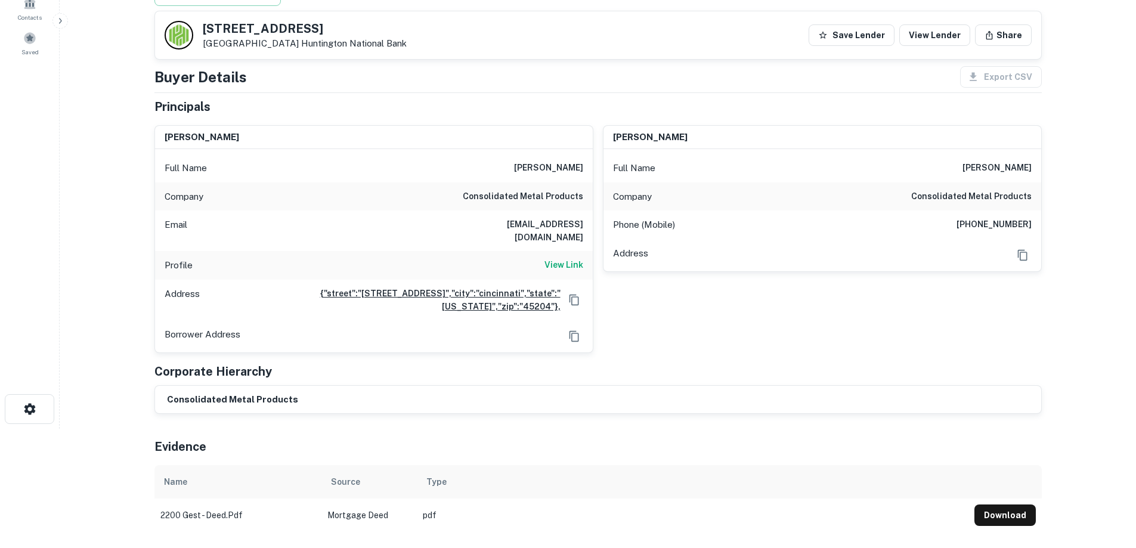
click at [1003, 216] on div "Phone (Mobile) (850) 544-2154" at bounding box center [822, 224] width 438 height 29
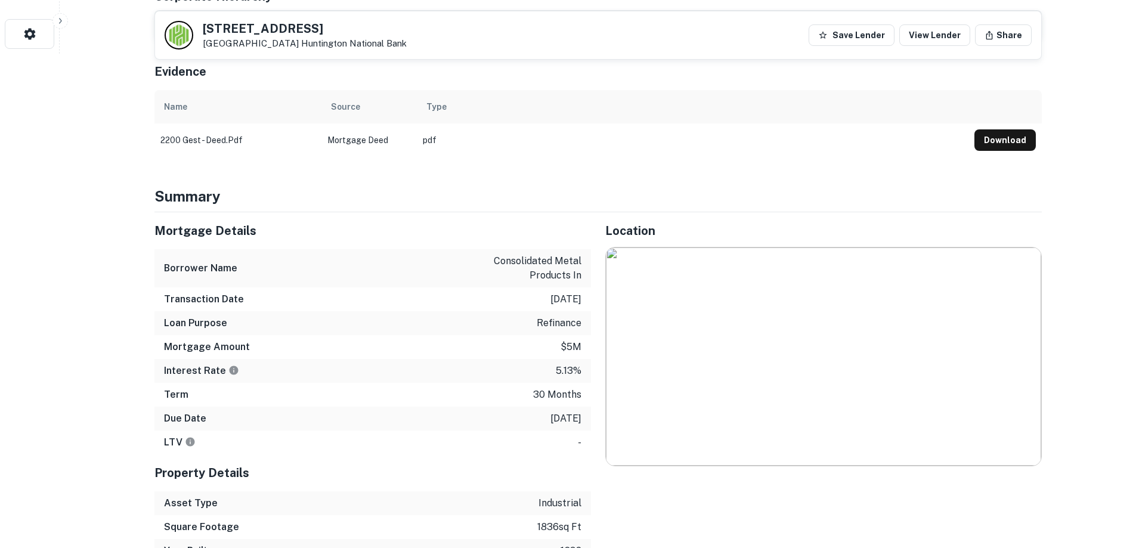
scroll to position [596, 0]
